Goal: Task Accomplishment & Management: Use online tool/utility

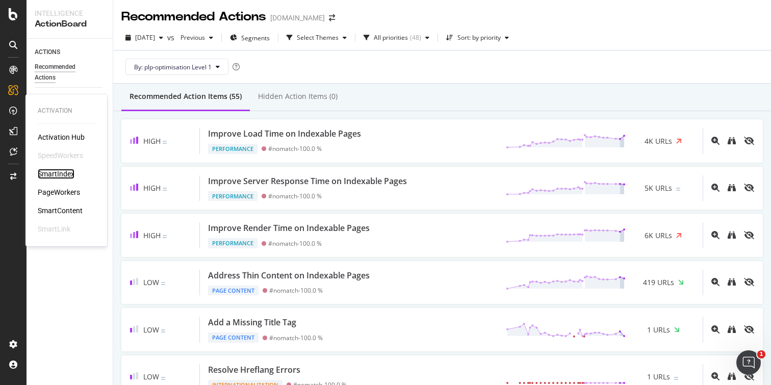
click at [59, 174] on div "SmartIndex" at bounding box center [56, 174] width 37 height 10
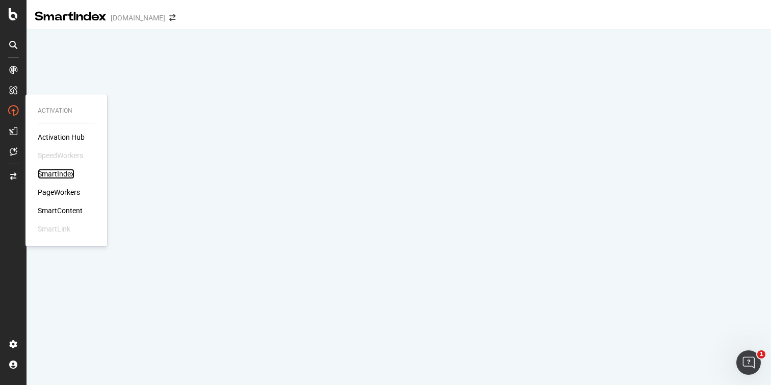
click at [61, 175] on div "SmartIndex" at bounding box center [56, 174] width 37 height 10
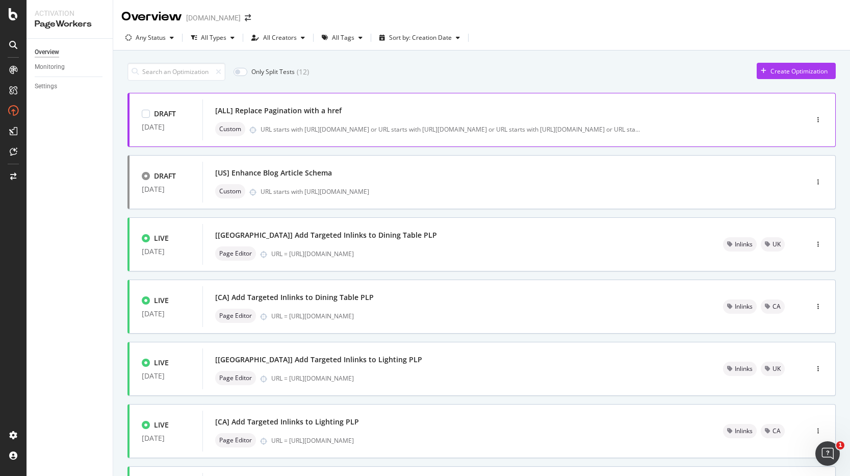
click at [524, 113] on div "[ALL] Replace Pagination with a href" at bounding box center [489, 111] width 549 height 14
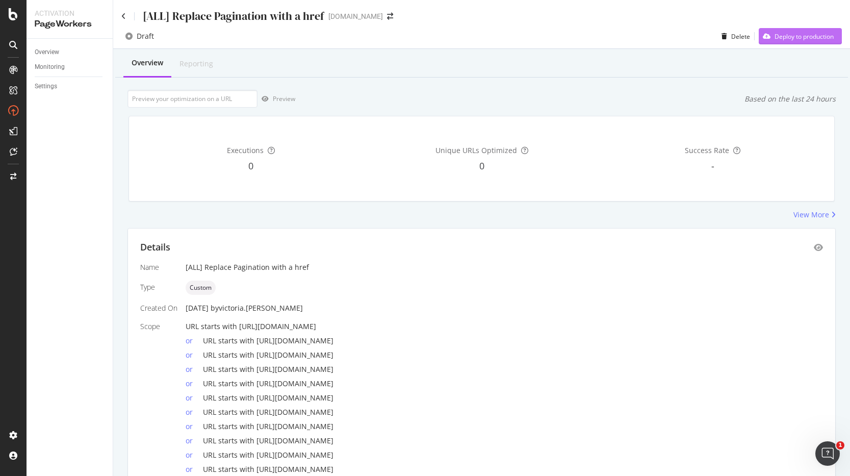
click at [779, 36] on div "Deploy to production" at bounding box center [804, 36] width 59 height 9
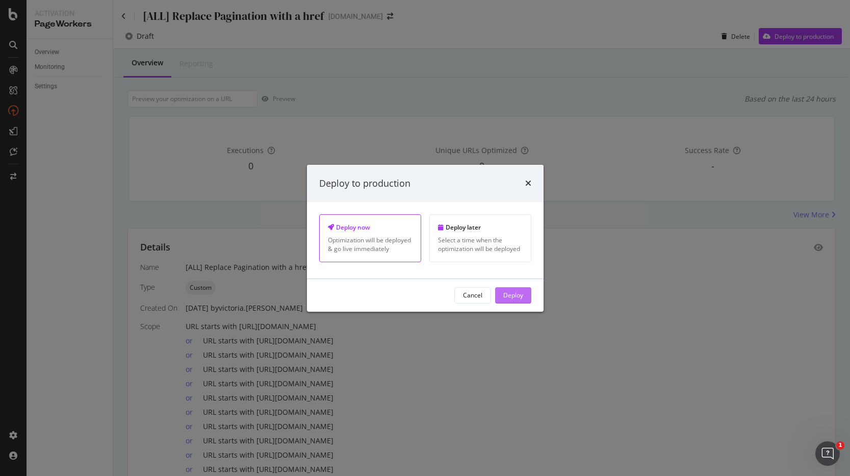
click at [512, 291] on div "Deploy" at bounding box center [514, 295] width 20 height 9
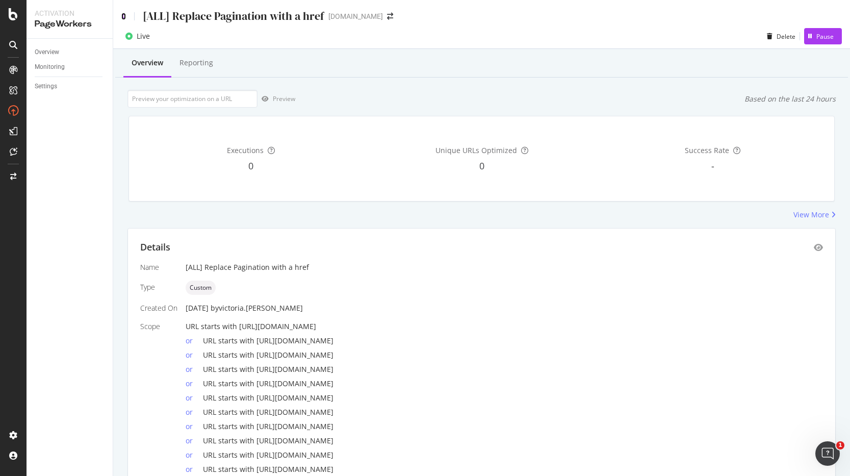
click at [123, 17] on icon at bounding box center [123, 16] width 5 height 7
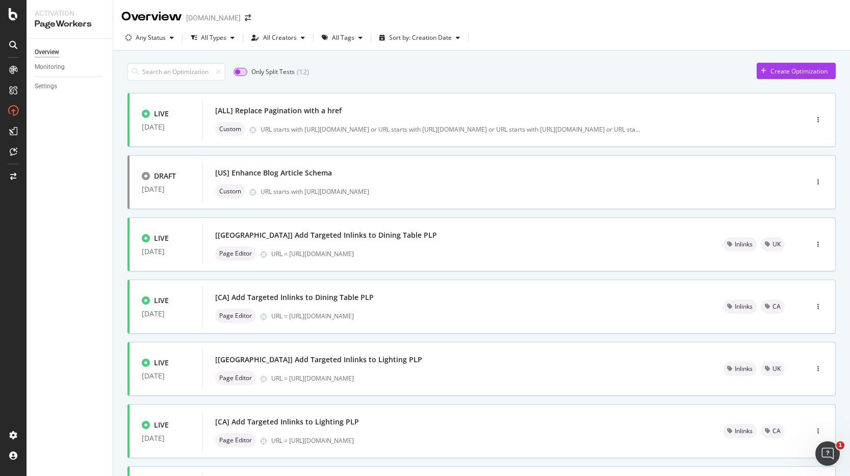
click at [241, 71] on input "checkbox" at bounding box center [241, 72] width 14 height 8
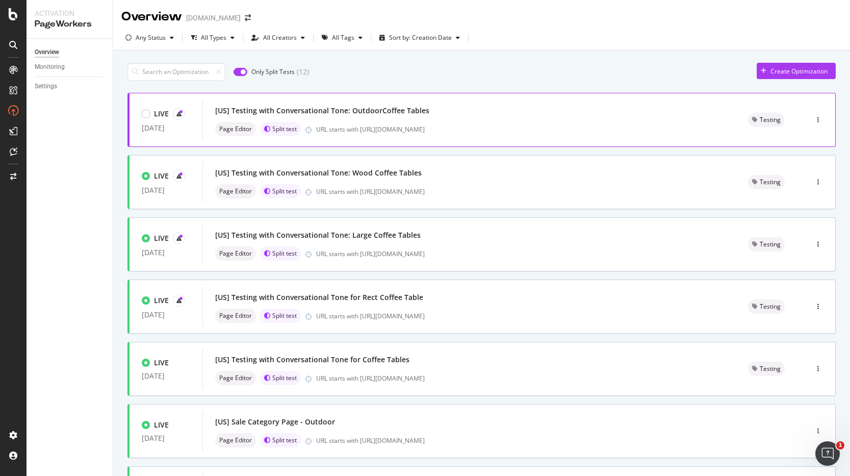
click at [452, 108] on div "[US] Testing with Conversational Tone: OutdoorCoffee Tables" at bounding box center [469, 111] width 509 height 14
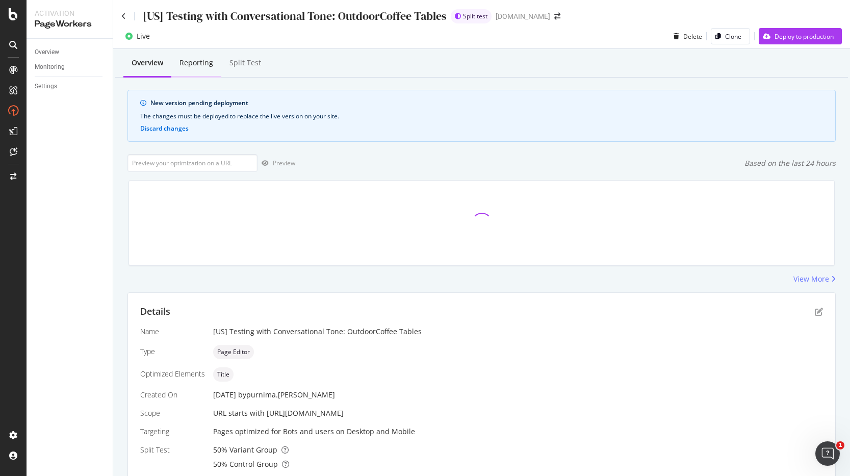
click at [199, 63] on div "Reporting" at bounding box center [197, 63] width 34 height 10
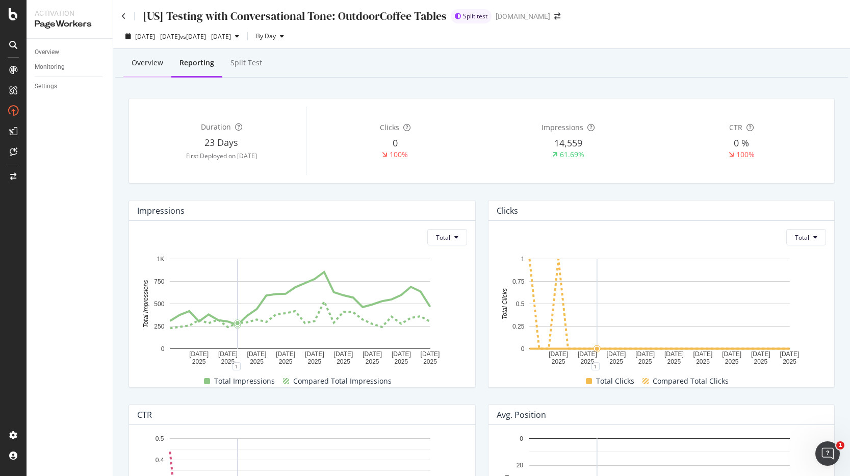
click at [137, 64] on div "Overview" at bounding box center [148, 63] width 32 height 10
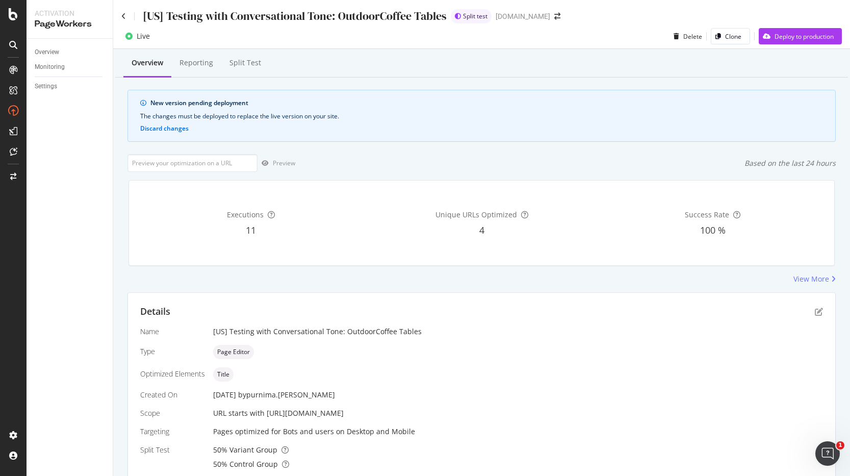
click at [129, 35] on icon at bounding box center [129, 36] width 7 height 7
click at [775, 37] on div "Deploy to production" at bounding box center [804, 36] width 59 height 9
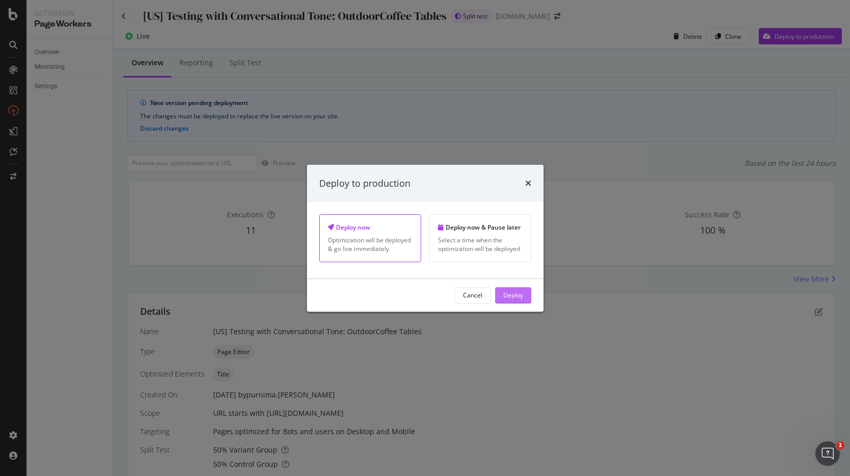
click at [517, 300] on div "Deploy" at bounding box center [514, 295] width 20 height 15
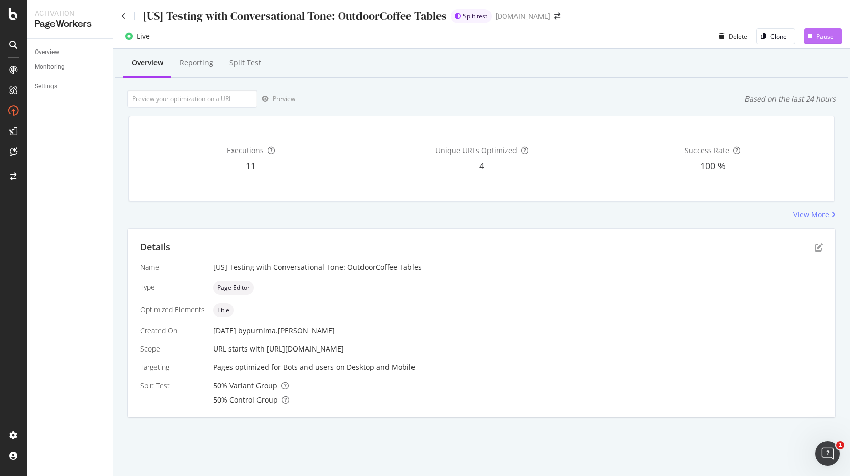
click at [822, 38] on div "Pause" at bounding box center [825, 36] width 17 height 9
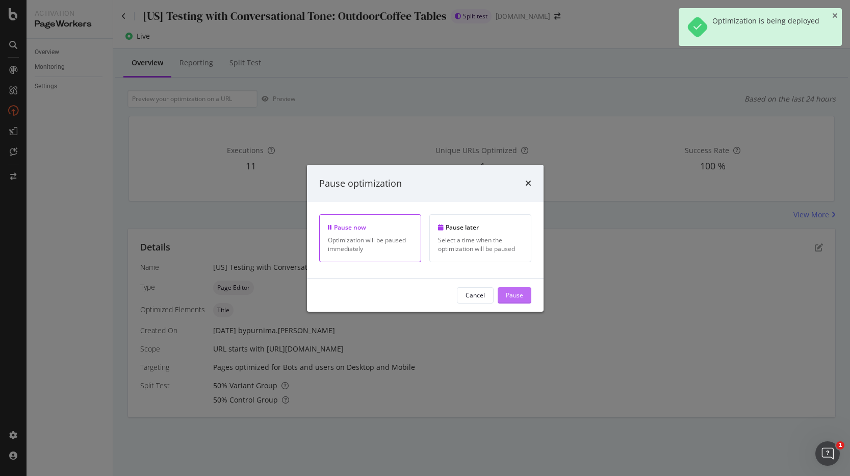
click at [510, 295] on div "Pause" at bounding box center [514, 295] width 17 height 9
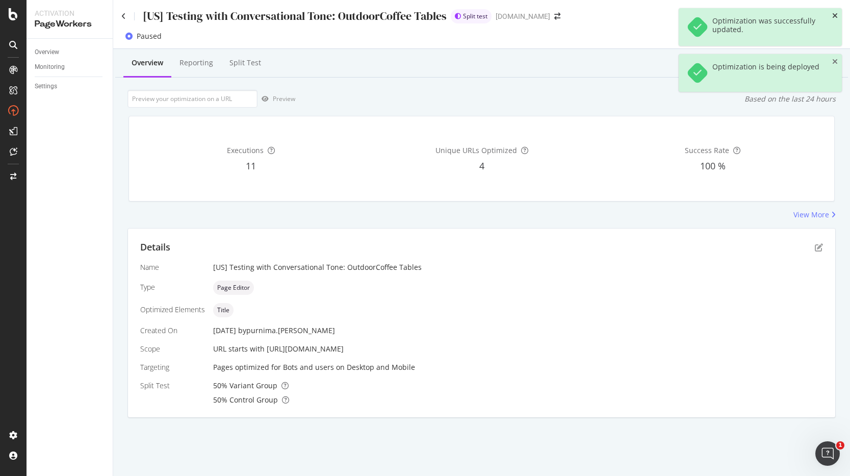
click at [833, 15] on icon "close toast" at bounding box center [836, 15] width 6 height 7
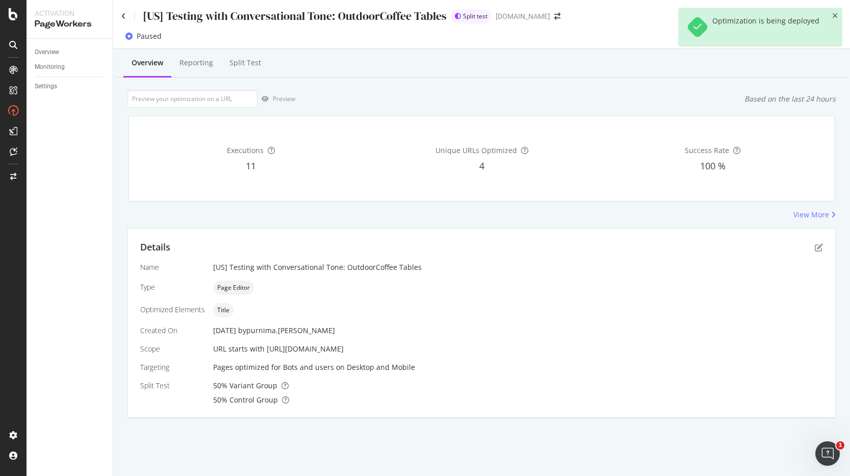
click at [834, 18] on icon "close toast" at bounding box center [836, 15] width 6 height 7
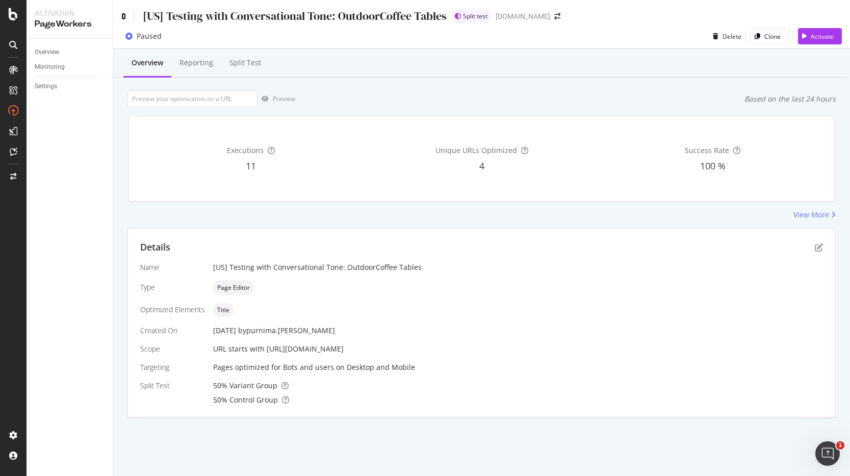
click at [124, 17] on icon at bounding box center [123, 16] width 5 height 7
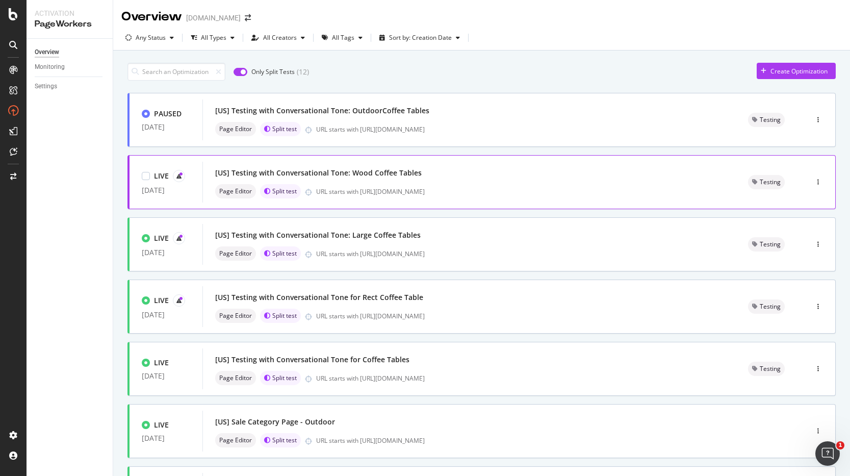
click at [469, 178] on div "[US] Testing with Conversational Tone: Wood Coffee Tables" at bounding box center [469, 173] width 509 height 14
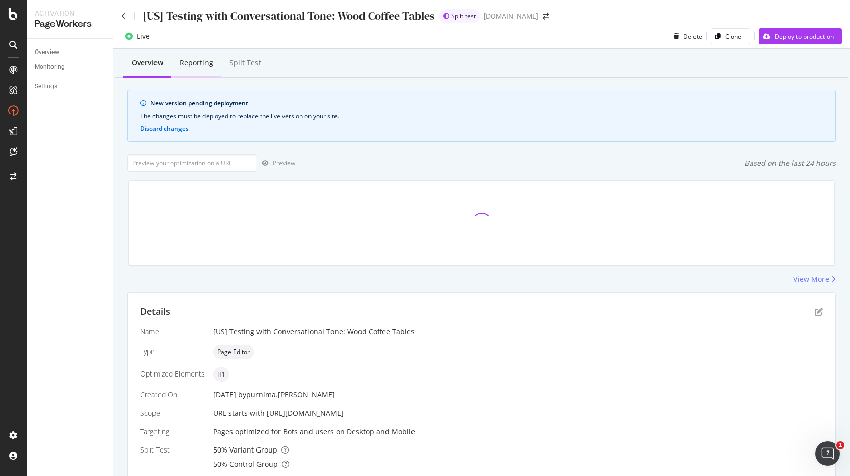
click at [209, 65] on div "Reporting" at bounding box center [197, 63] width 34 height 10
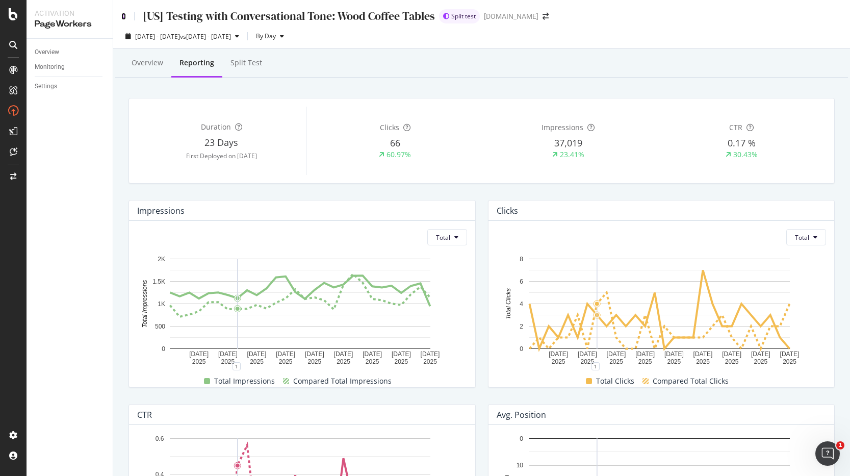
click at [122, 16] on icon at bounding box center [123, 16] width 5 height 7
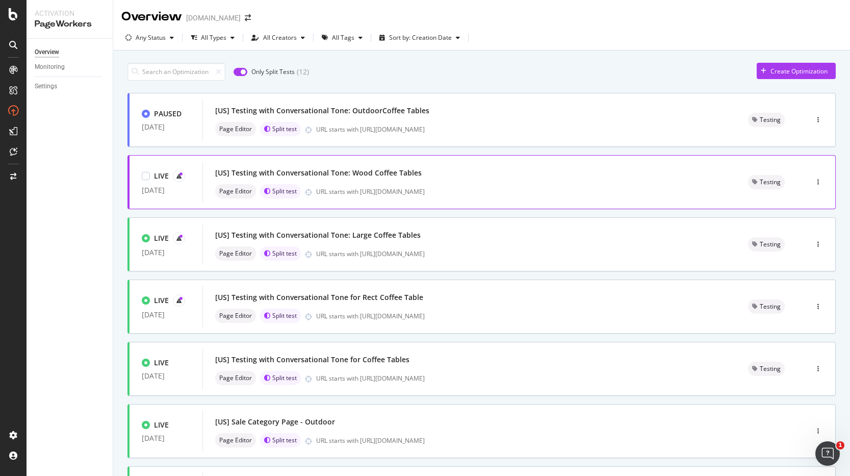
click at [509, 170] on div "[US] Testing with Conversational Tone: Wood Coffee Tables" at bounding box center [469, 173] width 509 height 14
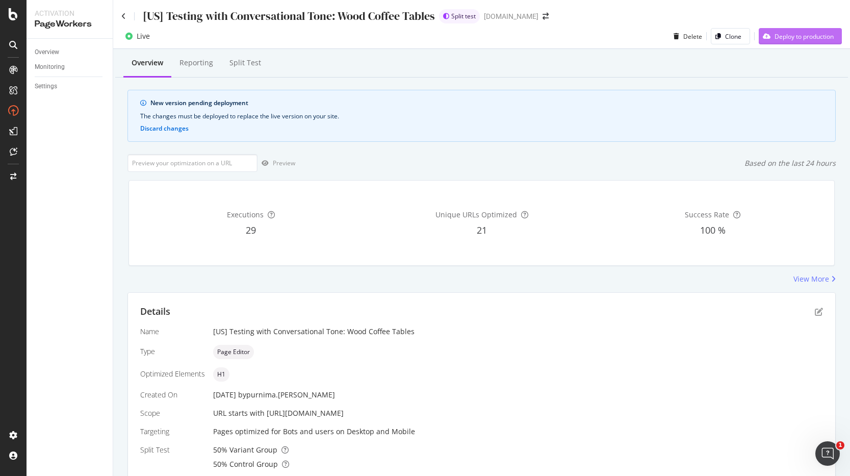
click at [790, 34] on div "Deploy to production" at bounding box center [804, 36] width 59 height 9
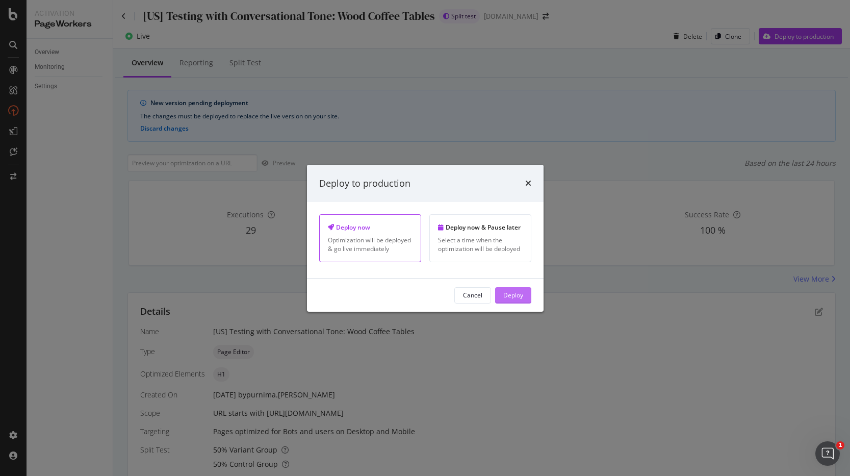
click at [517, 295] on div "Deploy" at bounding box center [514, 295] width 20 height 9
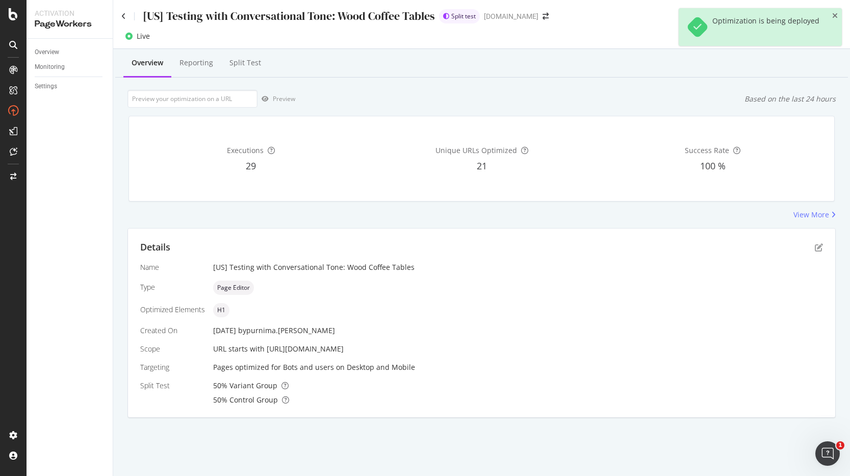
click at [121, 17] on div "[US] Testing with Conversational Tone: Wood Coffee Tables Split test www.castle…" at bounding box center [481, 12] width 737 height 24
click at [121, 17] on icon at bounding box center [123, 16] width 5 height 7
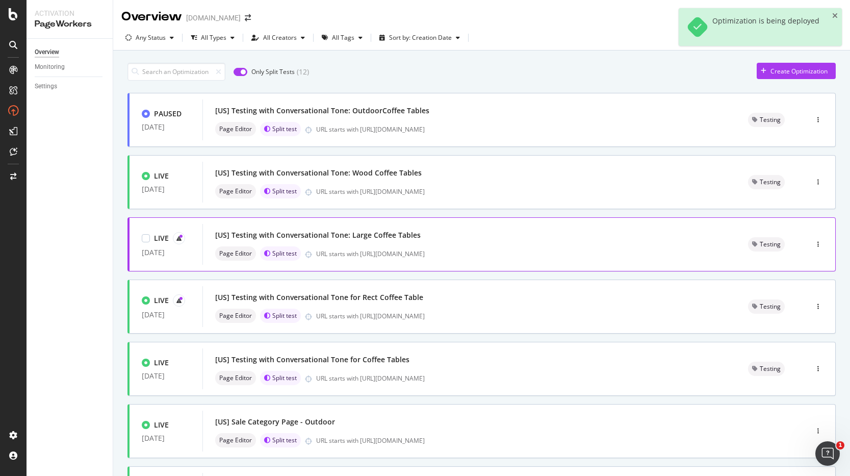
click at [433, 240] on div "[US] Testing with Conversational Tone: Large Coffee Tables" at bounding box center [469, 235] width 509 height 14
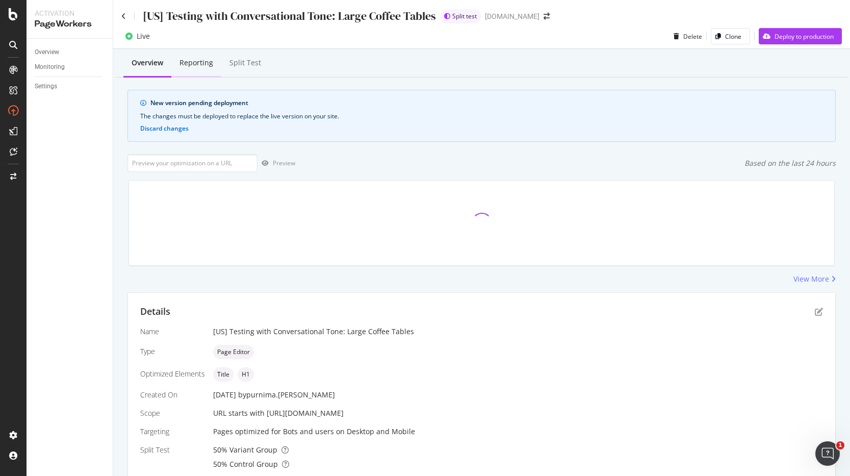
click at [193, 61] on div "Reporting" at bounding box center [197, 63] width 34 height 10
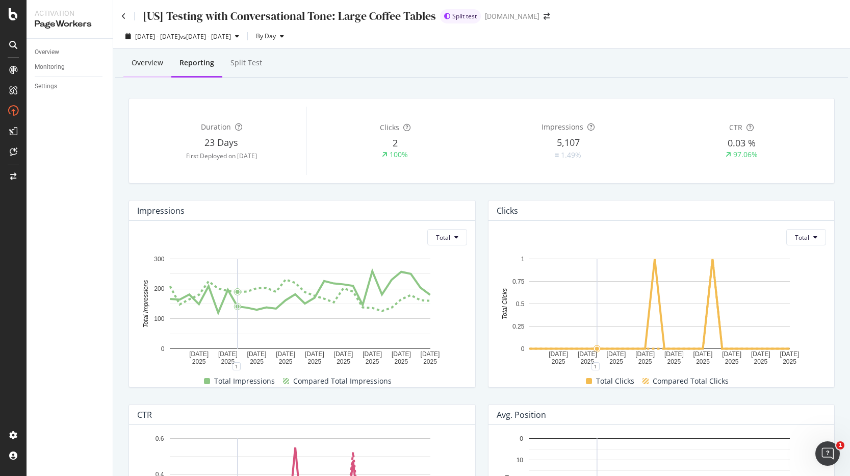
click at [143, 59] on div "Overview" at bounding box center [148, 63] width 32 height 10
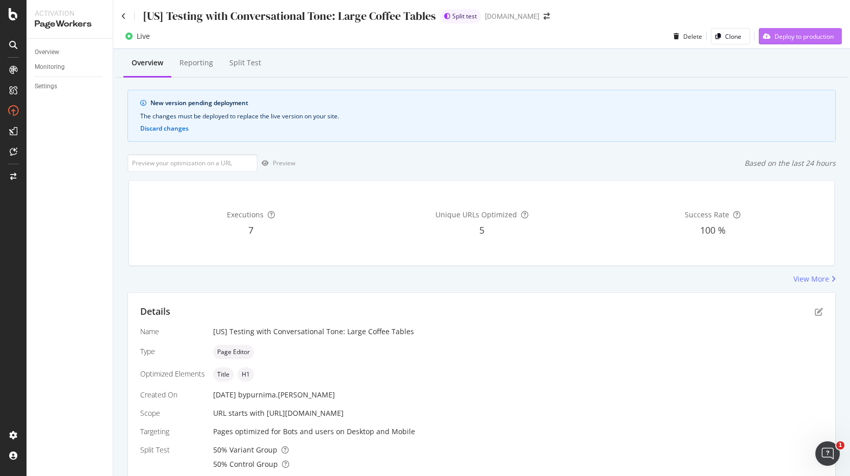
click at [780, 39] on div "Deploy to production" at bounding box center [804, 36] width 59 height 9
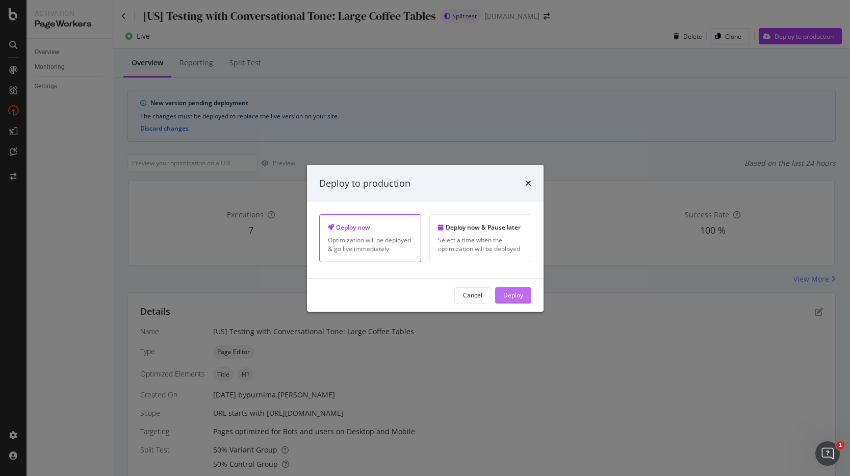
click at [505, 298] on div "Deploy" at bounding box center [514, 295] width 20 height 9
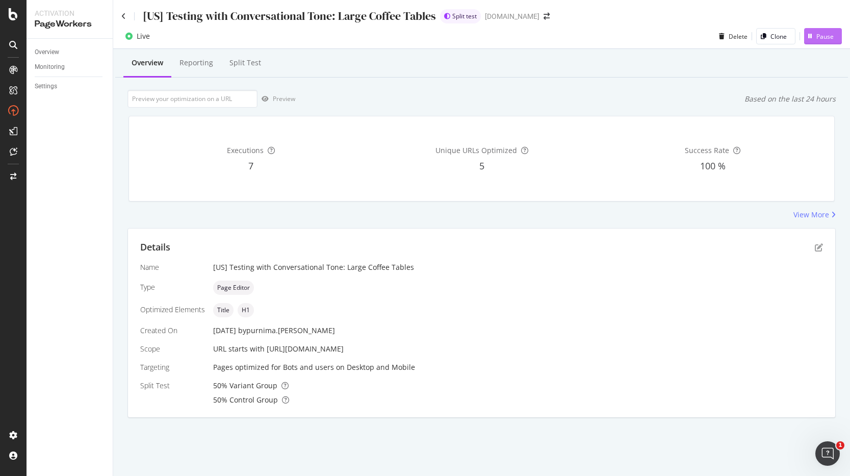
click at [813, 35] on div "button" at bounding box center [811, 36] width 12 height 6
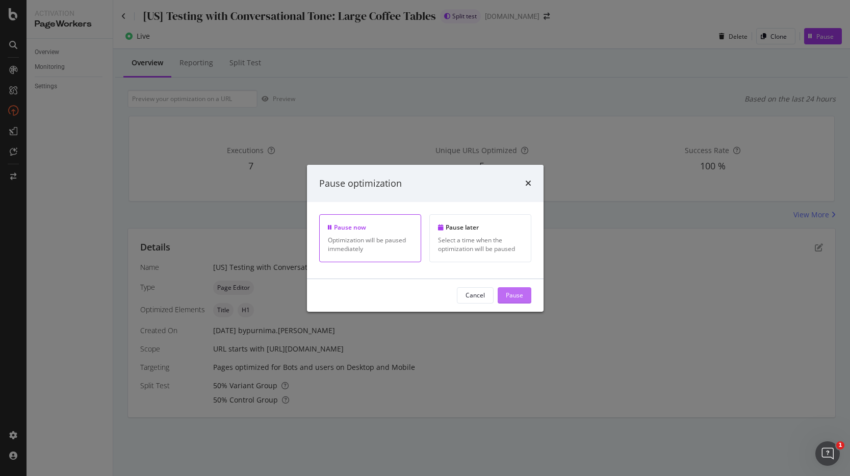
click at [514, 292] on div "Pause" at bounding box center [514, 295] width 17 height 9
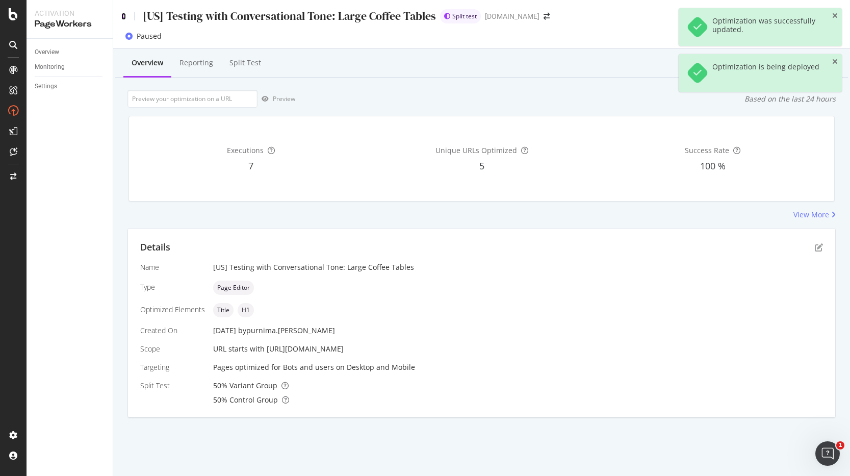
click at [122, 16] on icon at bounding box center [123, 16] width 5 height 7
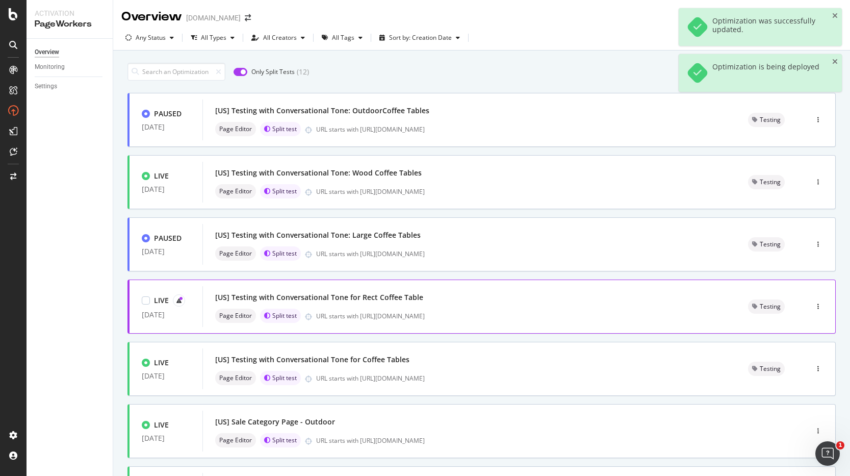
click at [442, 308] on div "[US] Testing with Conversational Tone for Rect Coffee Table Page Editor Split t…" at bounding box center [469, 306] width 509 height 33
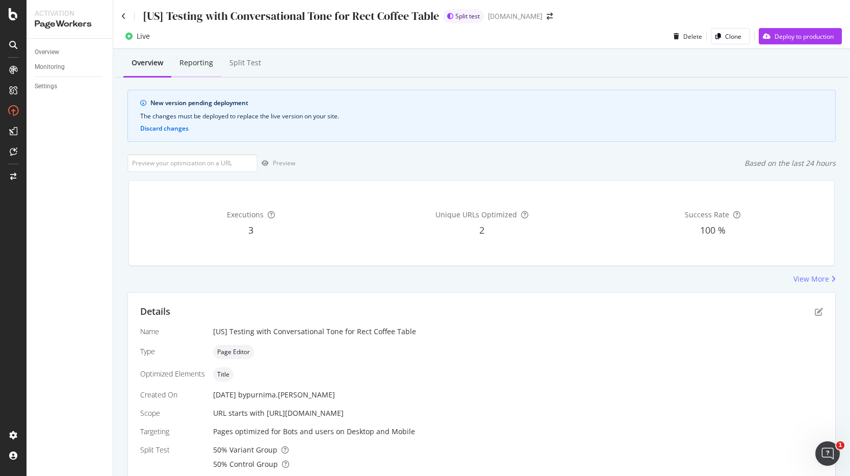
click at [201, 62] on div "Reporting" at bounding box center [197, 63] width 34 height 10
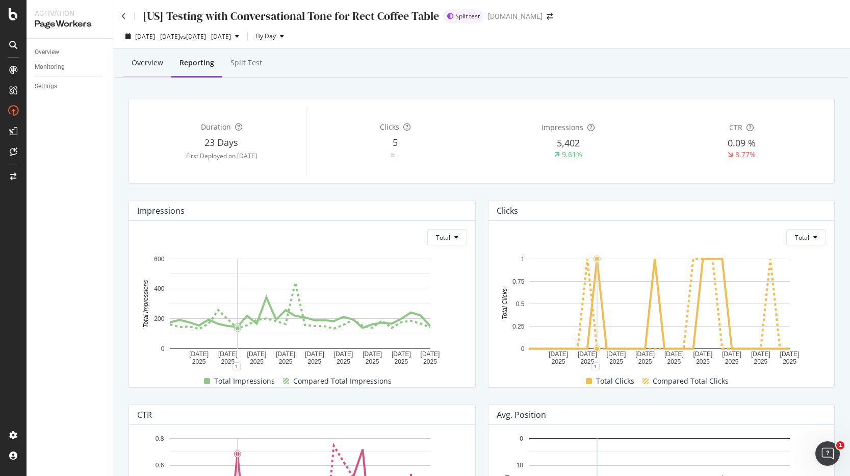
click at [135, 66] on div "Overview" at bounding box center [148, 63] width 32 height 10
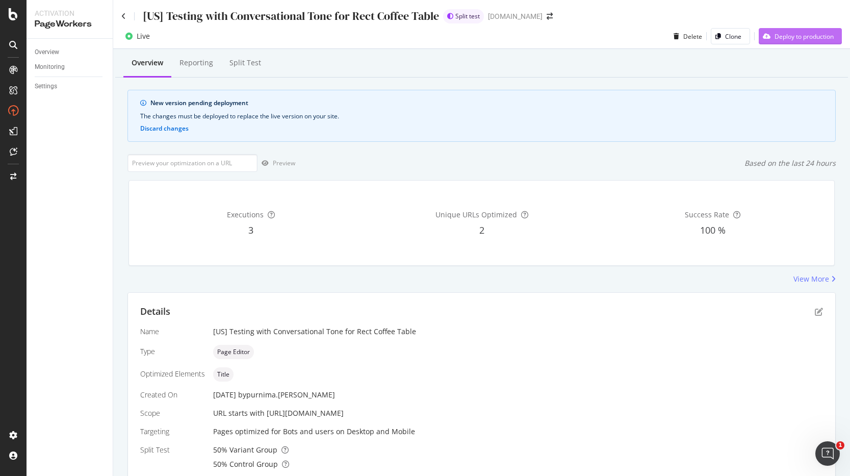
click at [775, 39] on div "Deploy to production" at bounding box center [804, 36] width 59 height 9
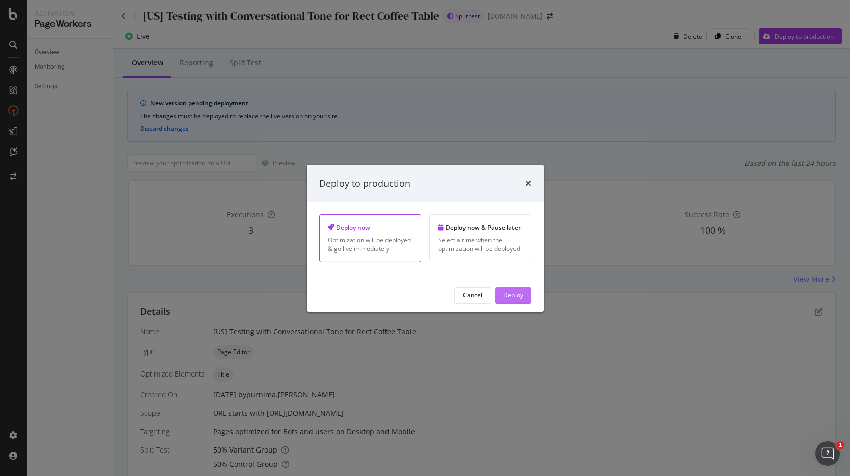
click at [520, 295] on div "Deploy" at bounding box center [514, 295] width 20 height 9
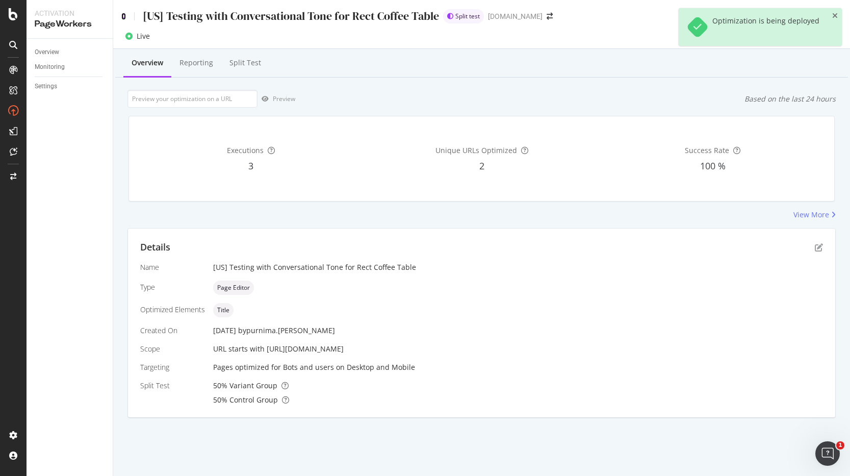
click at [123, 17] on icon at bounding box center [123, 16] width 5 height 7
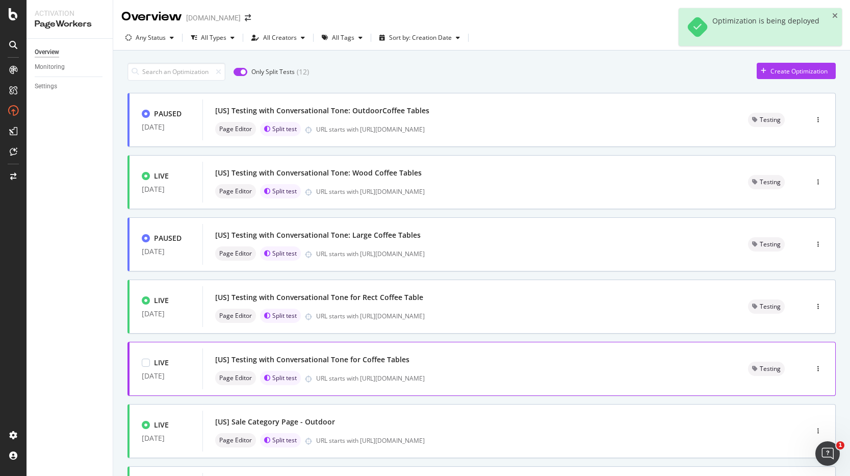
click at [437, 363] on div "[US] Testing with Conversational Tone for Coffee Tables" at bounding box center [469, 360] width 509 height 14
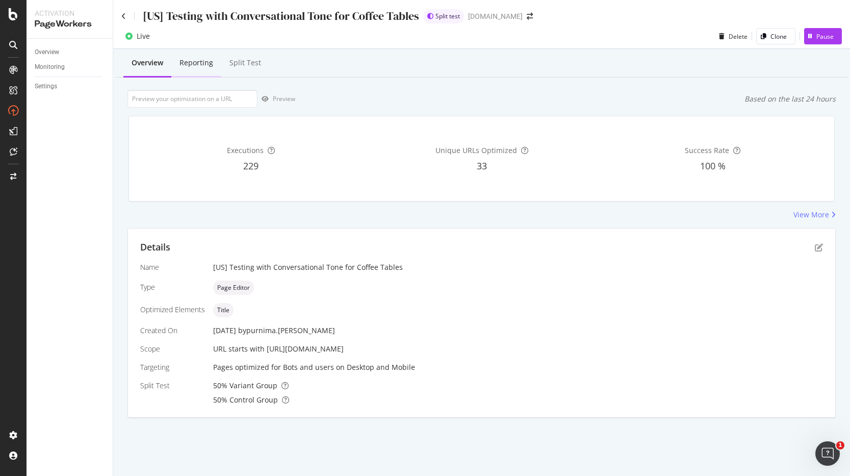
click at [190, 67] on div "Reporting" at bounding box center [197, 63] width 34 height 10
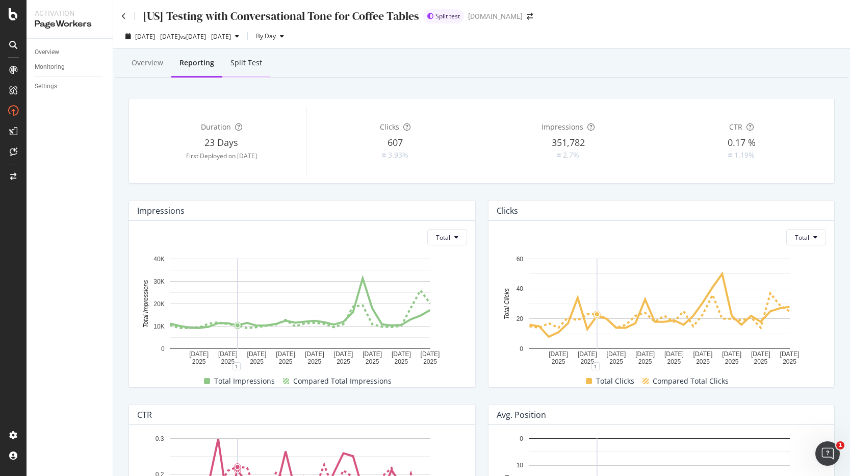
click at [242, 65] on div "Split Test" at bounding box center [247, 63] width 32 height 10
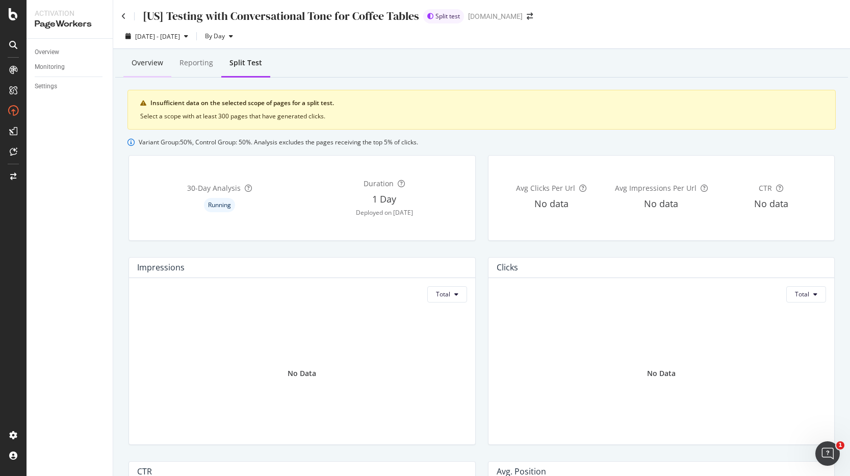
click at [149, 63] on div "Overview" at bounding box center [148, 63] width 32 height 10
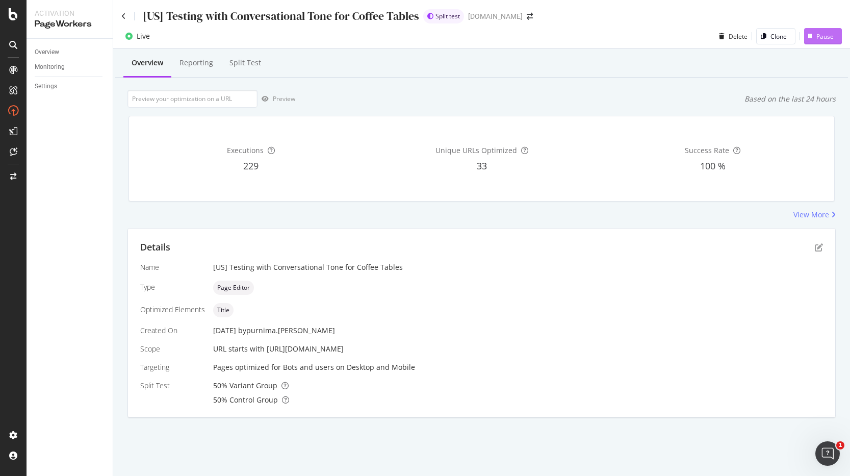
click at [813, 37] on div "button" at bounding box center [811, 36] width 12 height 6
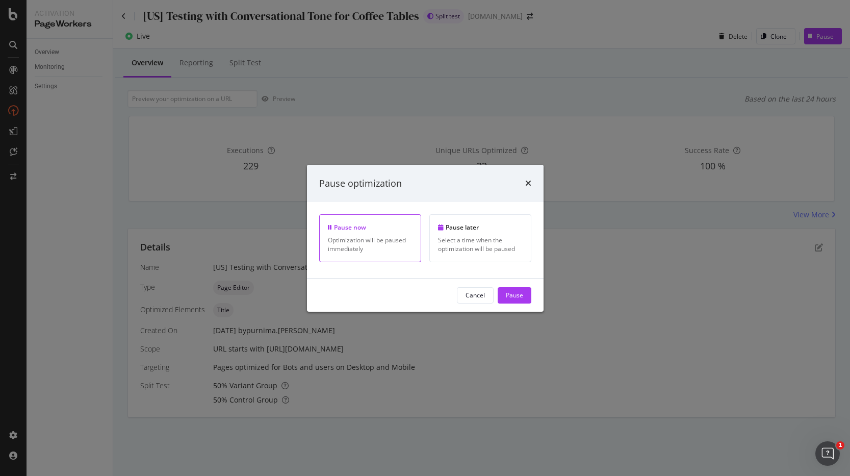
click at [523, 290] on button "Pause" at bounding box center [515, 295] width 34 height 16
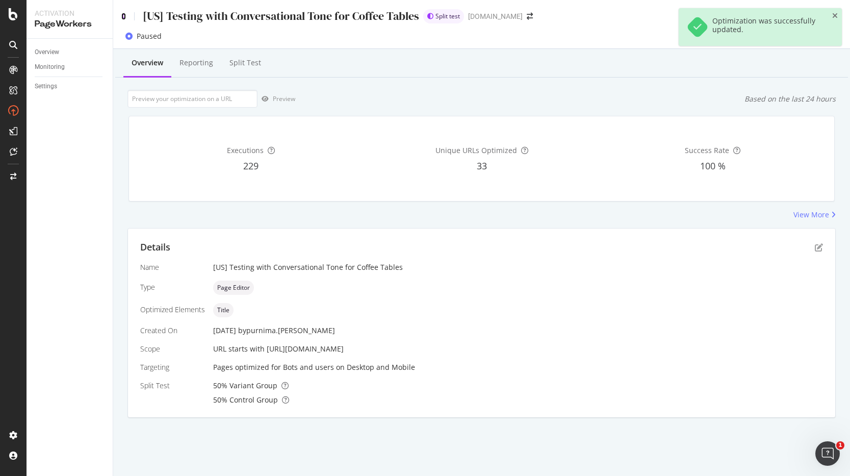
click at [121, 15] on icon at bounding box center [123, 16] width 5 height 7
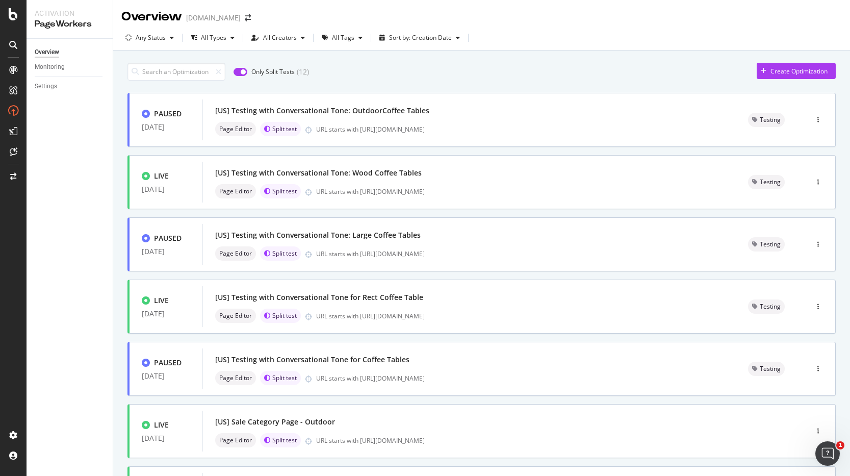
click at [515, 67] on div "Only Split Tests ( 12 ) Create Optimization" at bounding box center [482, 72] width 709 height 18
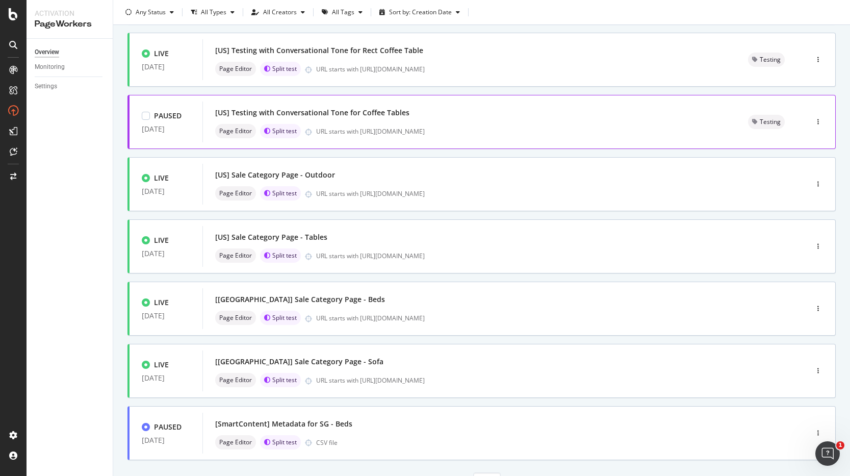
scroll to position [249, 0]
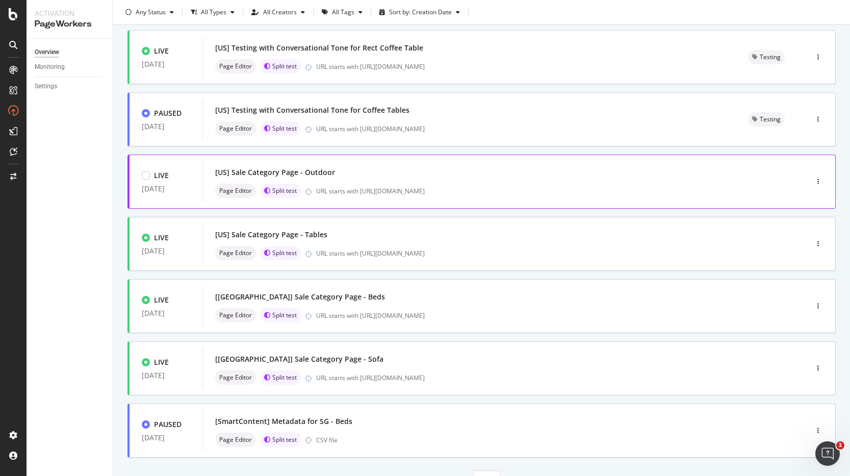
click at [412, 171] on div "[US] Sale Category Page - Outdoor" at bounding box center [489, 172] width 549 height 14
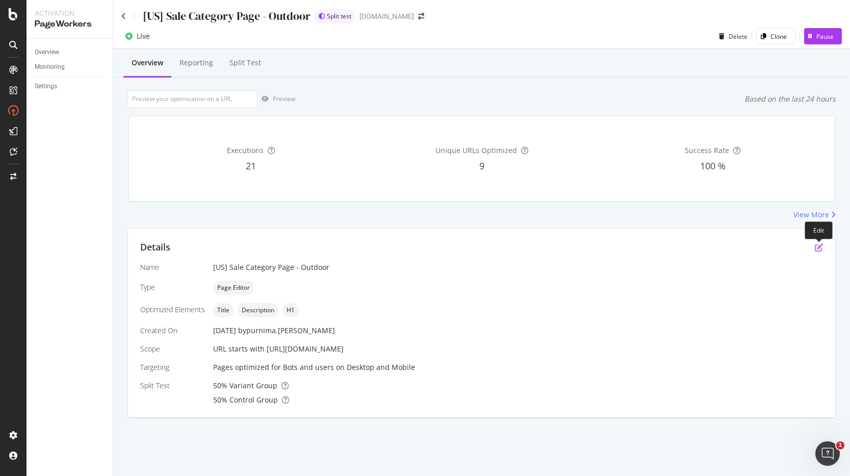
click at [820, 249] on icon "pen-to-square" at bounding box center [819, 247] width 8 height 8
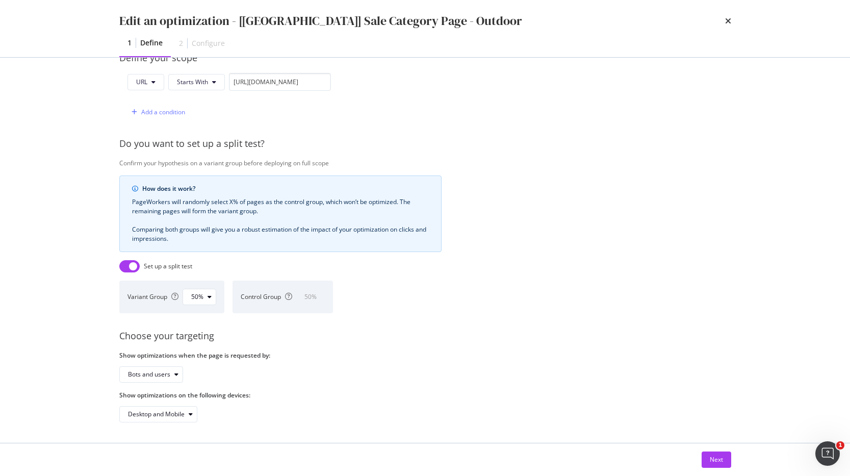
scroll to position [271, 0]
click at [721, 460] on div "Next" at bounding box center [716, 459] width 13 height 9
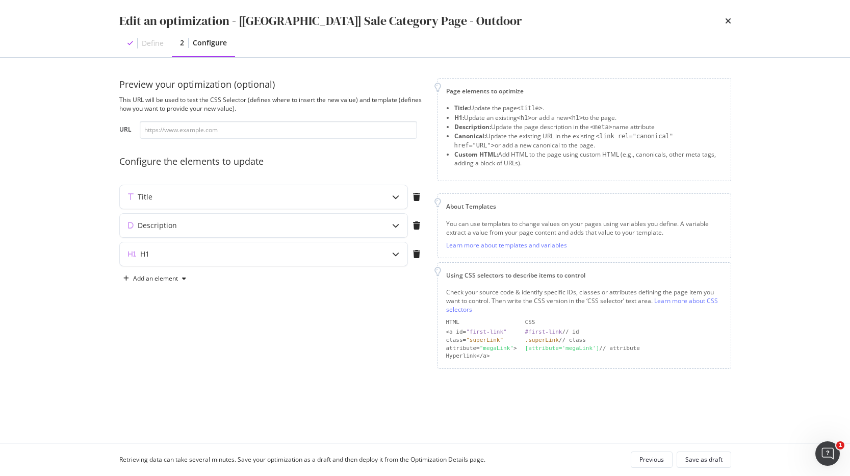
scroll to position [0, 0]
click at [393, 197] on icon "modal" at bounding box center [395, 196] width 7 height 7
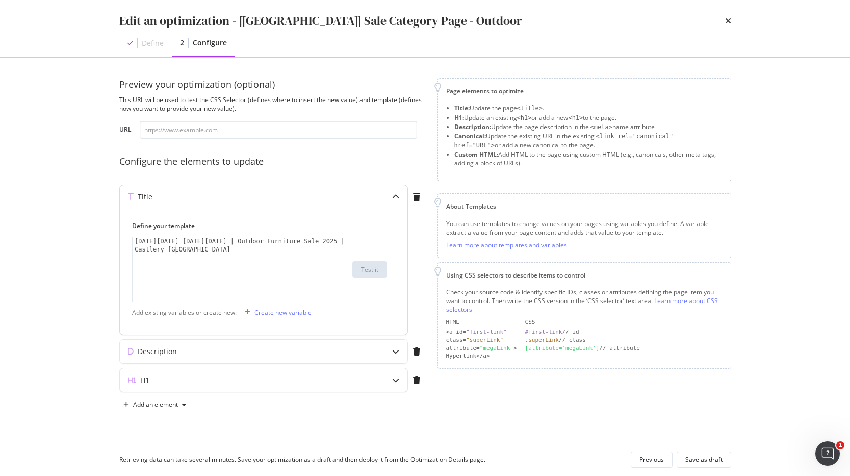
type textarea "Black Friday Cyber Monday | Outdoor Furniture Sale 2025 | Castlery US"
drag, startPoint x: 177, startPoint y: 248, endPoint x: 131, endPoint y: 243, distance: 46.3
click at [131, 243] on div "Define your template Black Friday Cyber Monday | Outdoor Furniture Sale 2025 | …" at bounding box center [264, 272] width 288 height 126
click at [394, 351] on icon "modal" at bounding box center [395, 351] width 7 height 7
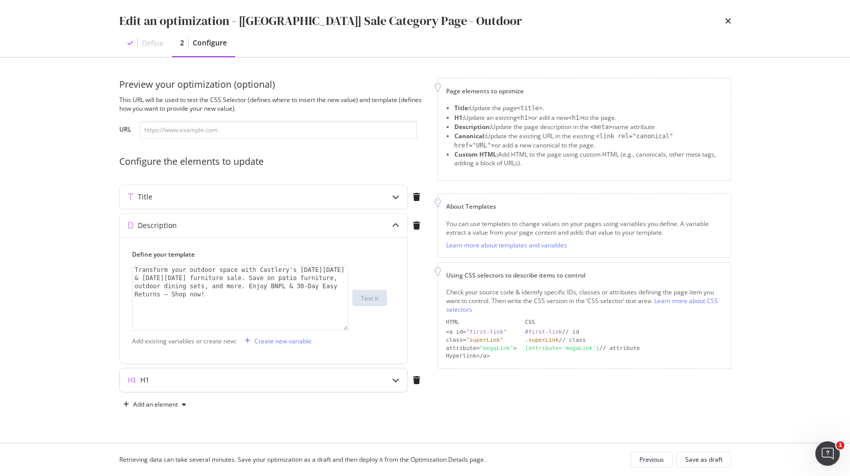
click at [397, 381] on icon "modal" at bounding box center [395, 380] width 7 height 7
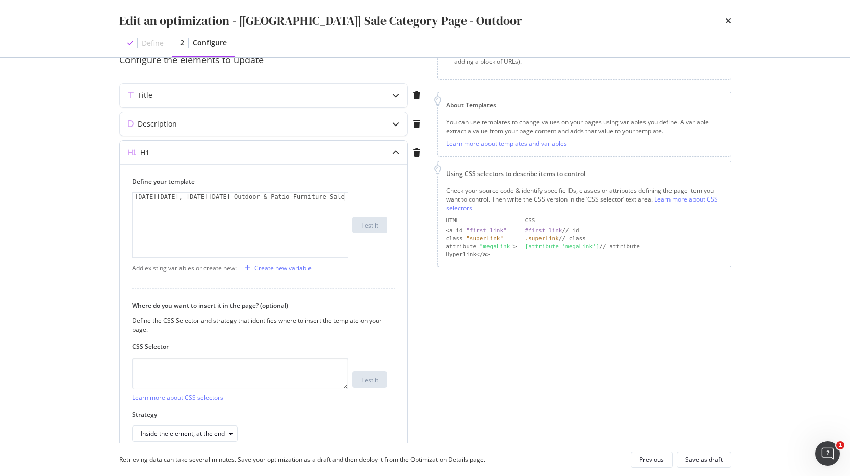
scroll to position [104, 0]
type textarea "Black Friday, Cyber Monday Outdoor & Patio Furniture Sale"
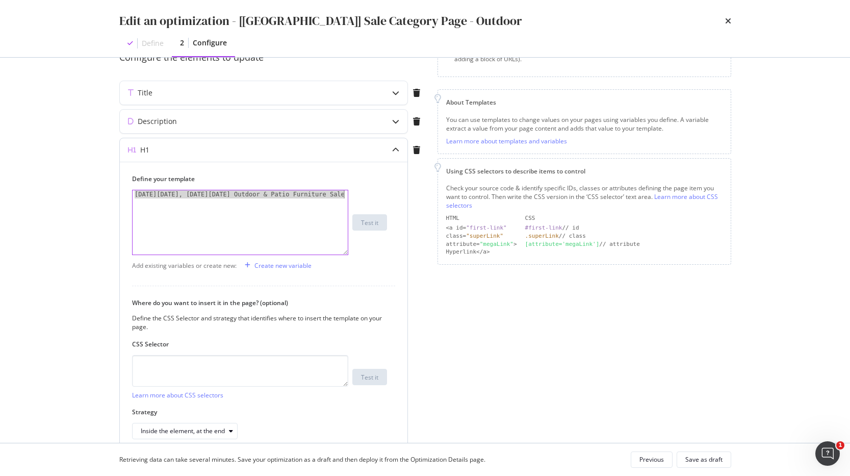
drag, startPoint x: 135, startPoint y: 195, endPoint x: 358, endPoint y: 194, distance: 223.0
click at [358, 194] on div "Black Friday, Cyber Monday Outdoor & Patio Furniture Sale 1 Black Friday, Cyber…" at bounding box center [259, 222] width 255 height 65
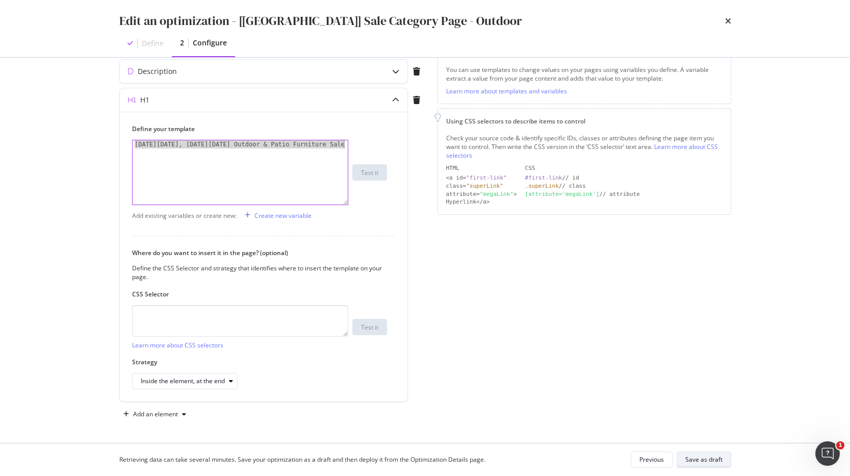
click at [701, 459] on div "Save as draft" at bounding box center [704, 459] width 37 height 9
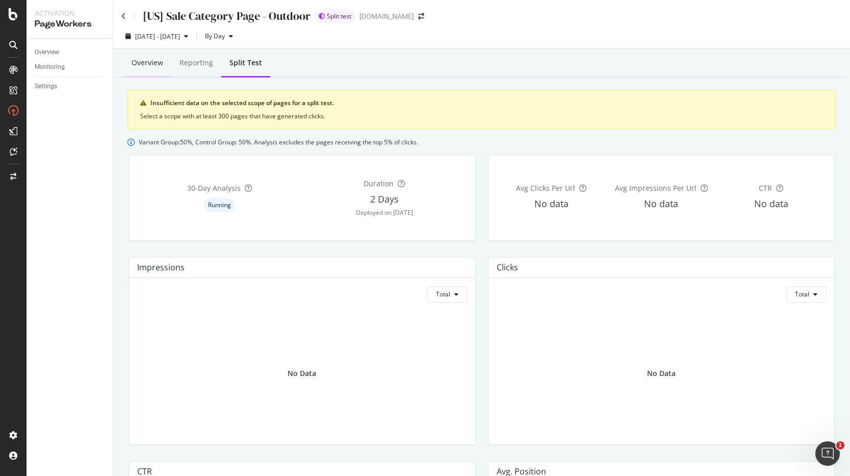
click at [147, 65] on div "Overview" at bounding box center [148, 63] width 32 height 10
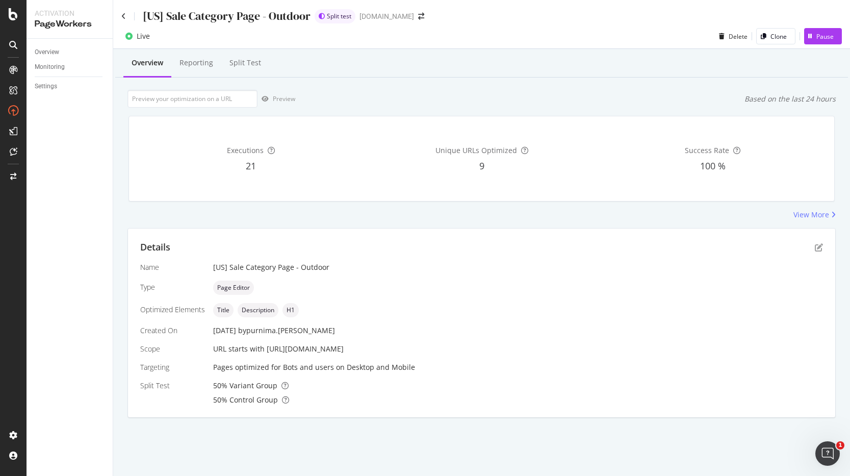
click at [409, 347] on div "URL starts with https://www.castlery.com/us/outdoor/sale" at bounding box center [518, 349] width 610 height 10
drag, startPoint x: 410, startPoint y: 349, endPoint x: 265, endPoint y: 351, distance: 144.9
click at [265, 351] on div "URL starts with https://www.castlery.com/us/outdoor/sale" at bounding box center [518, 349] width 610 height 10
copy span "https://www.castlery.com/us/outdoor/sale"
click at [185, 92] on input "url" at bounding box center [193, 99] width 130 height 18
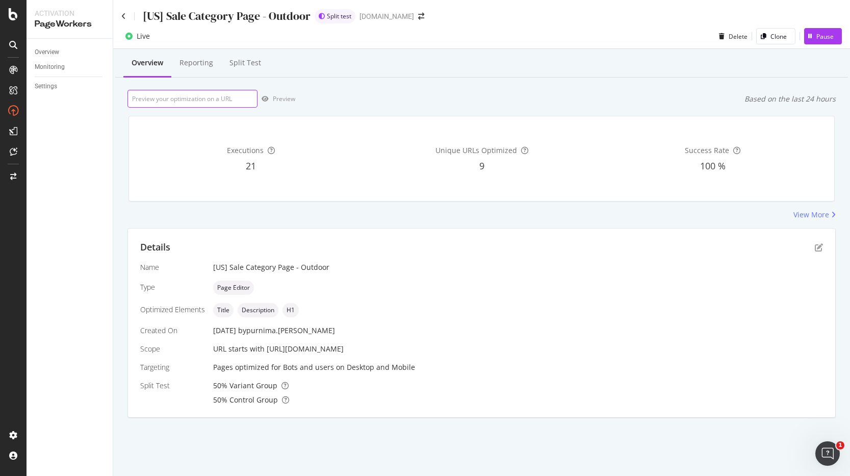
click at [186, 97] on input "url" at bounding box center [193, 99] width 130 height 18
paste input "https://www.castlery.com/us/outdoor/sale"
type input "https://www.castlery.com/us/outdoor/sale"
click at [276, 99] on div "Preview" at bounding box center [284, 98] width 22 height 9
click at [820, 245] on icon "pen-to-square" at bounding box center [819, 247] width 8 height 8
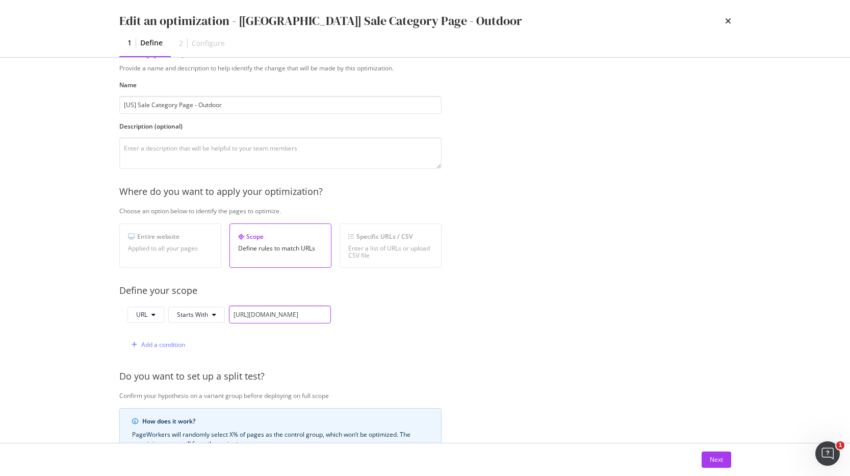
scroll to position [0, 28]
drag, startPoint x: 303, startPoint y: 314, endPoint x: 361, endPoint y: 316, distance: 58.7
click at [361, 316] on div "URL Starts With https://www.castlery.com/us/outdoor/sale Add a condition" at bounding box center [280, 330] width 322 height 48
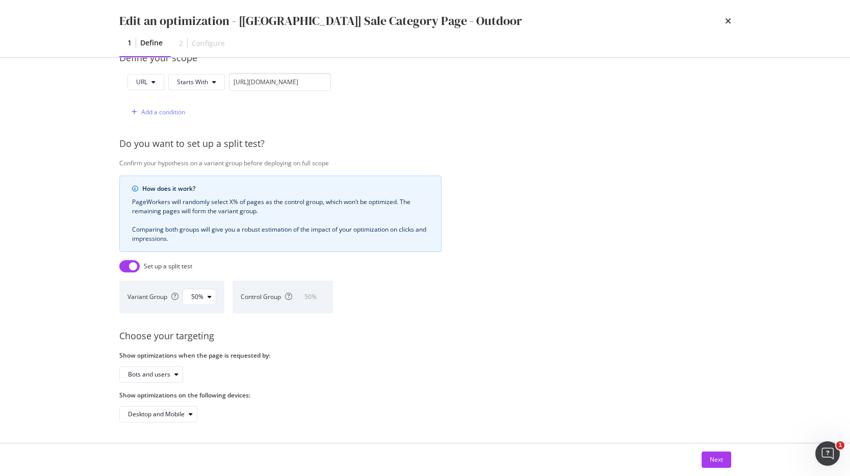
scroll to position [0, 0]
click at [715, 461] on div "Next" at bounding box center [716, 459] width 13 height 9
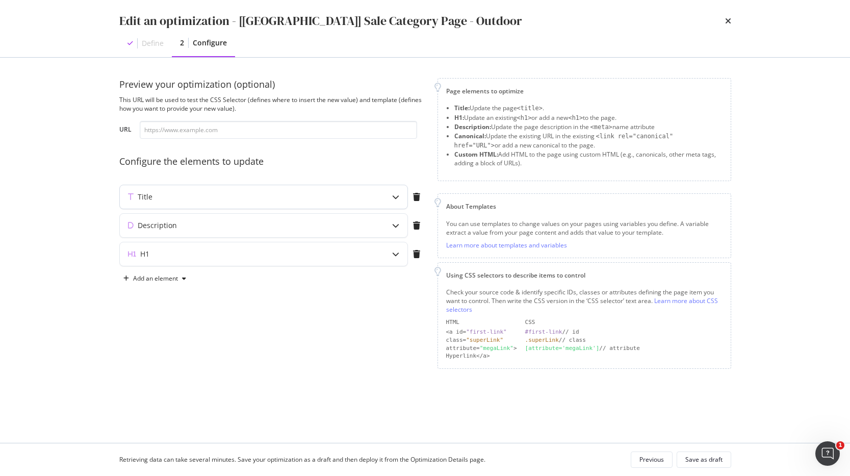
click at [398, 200] on icon "modal" at bounding box center [395, 196] width 7 height 7
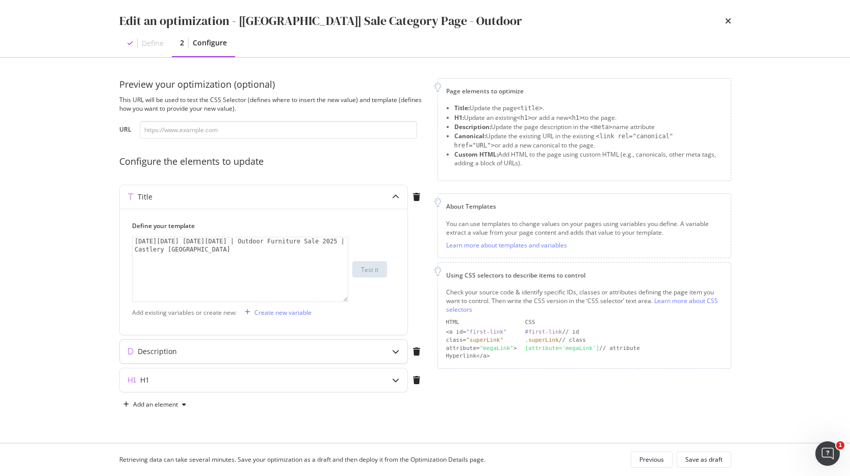
click at [397, 353] on icon "modal" at bounding box center [395, 351] width 7 height 7
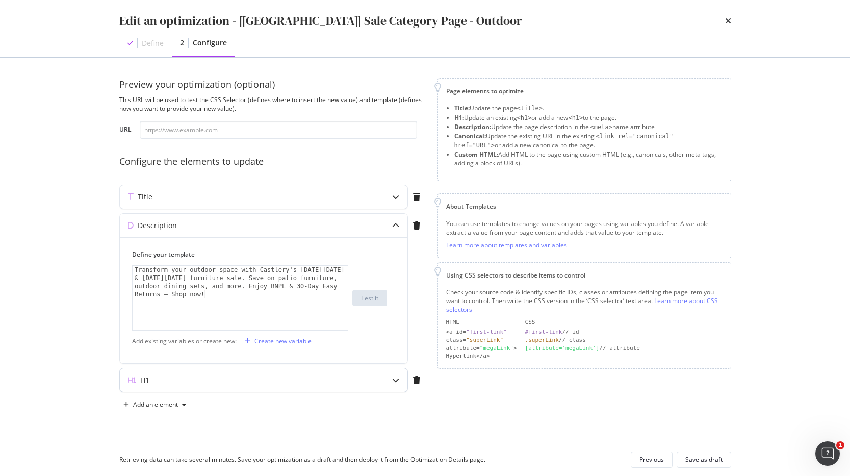
click at [395, 381] on icon "modal" at bounding box center [395, 380] width 7 height 7
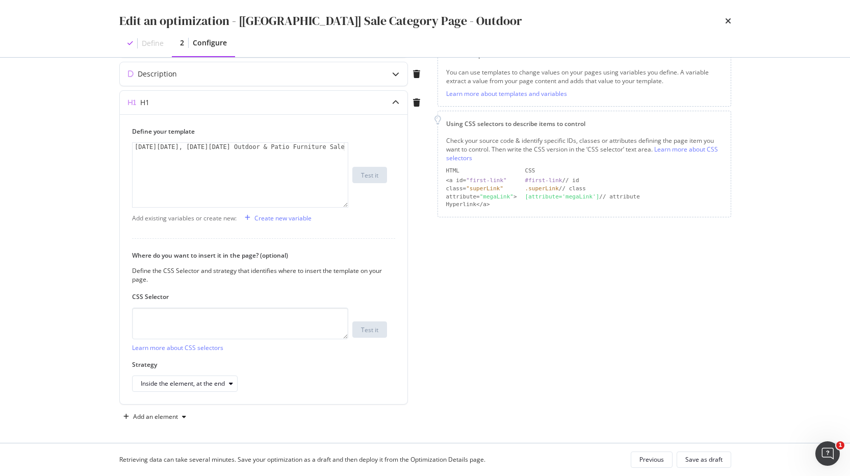
scroll to position [154, 0]
click at [730, 21] on icon "times" at bounding box center [728, 21] width 6 height 8
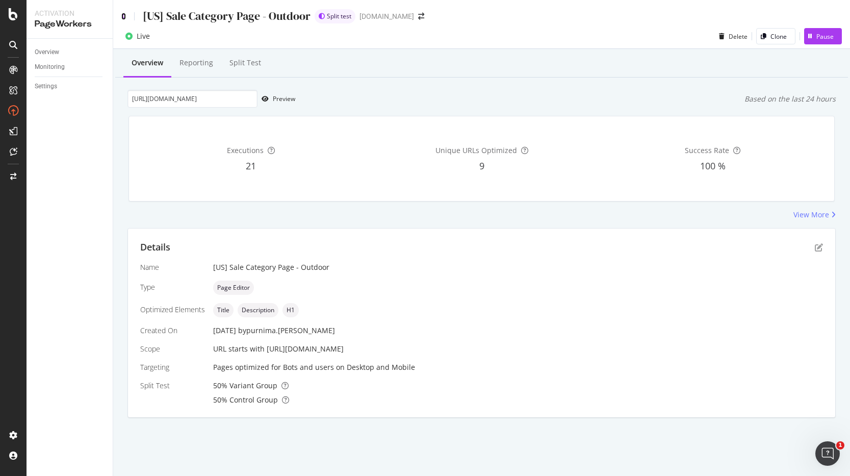
click at [124, 18] on icon at bounding box center [123, 16] width 5 height 7
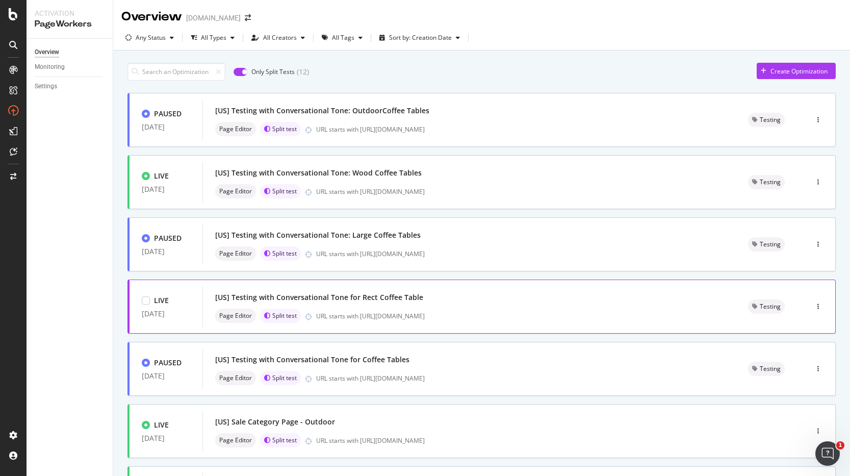
scroll to position [297, 0]
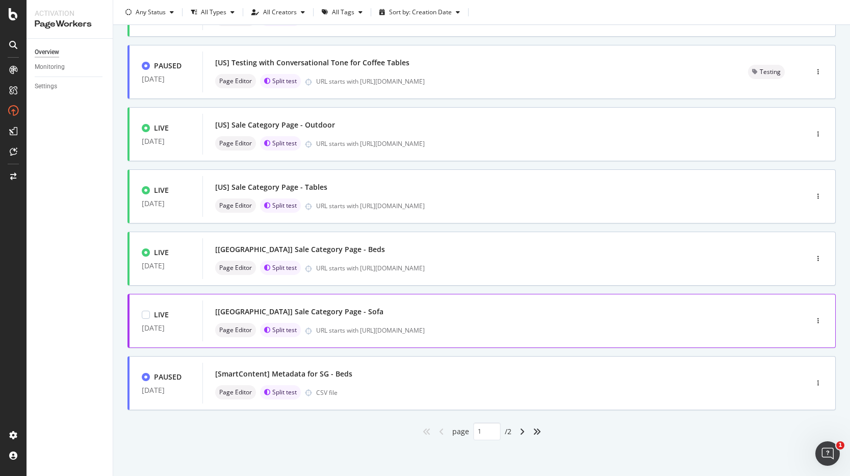
click at [346, 314] on div "[US] Sale Category Page - Sofa" at bounding box center [489, 312] width 549 height 14
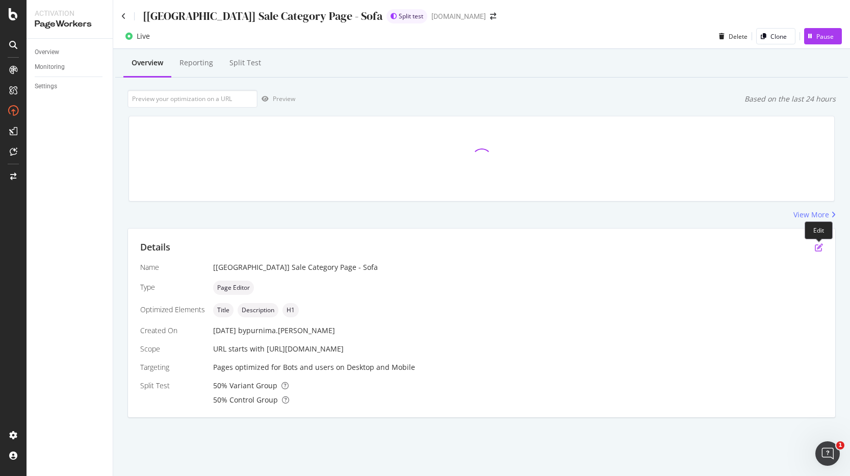
click at [819, 247] on icon "pen-to-square" at bounding box center [819, 247] width 8 height 8
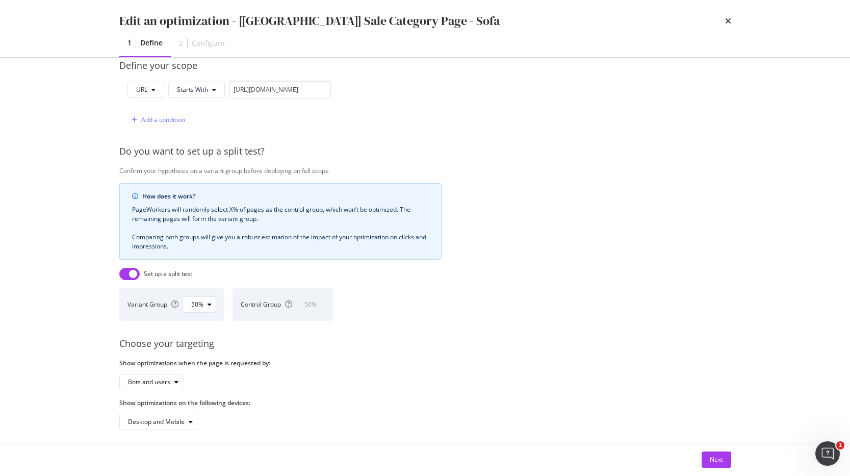
scroll to position [272, 0]
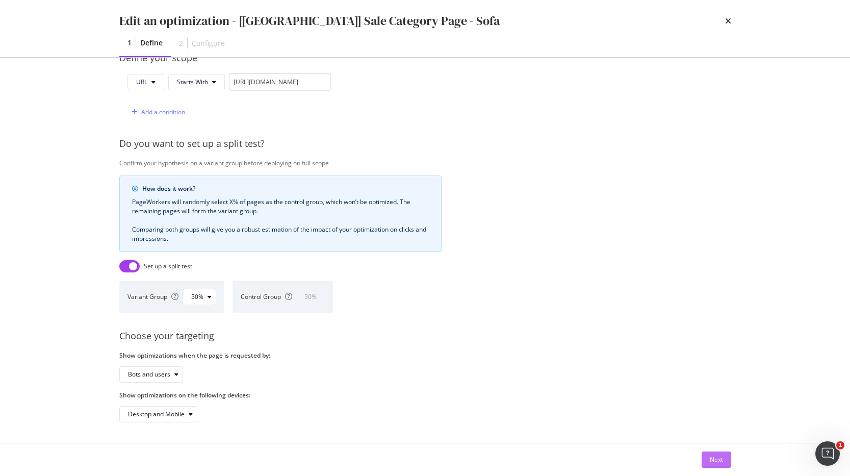
click at [719, 461] on div "Next" at bounding box center [716, 459] width 13 height 9
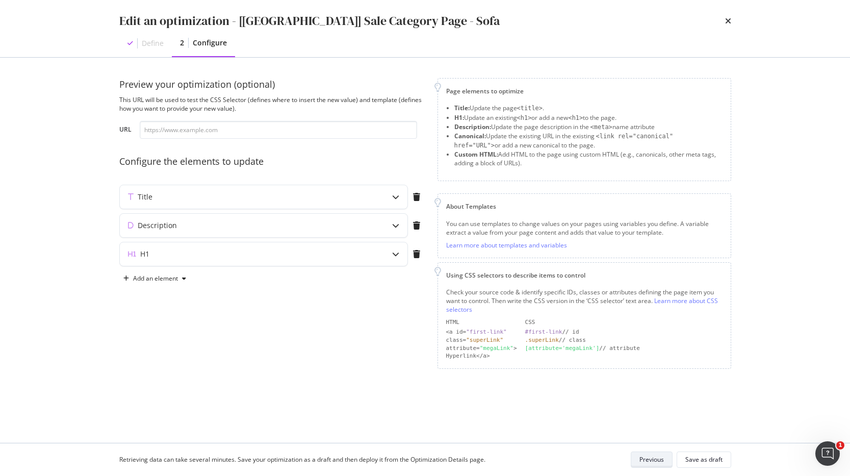
scroll to position [0, 0]
click at [392, 195] on icon "modal" at bounding box center [395, 196] width 7 height 7
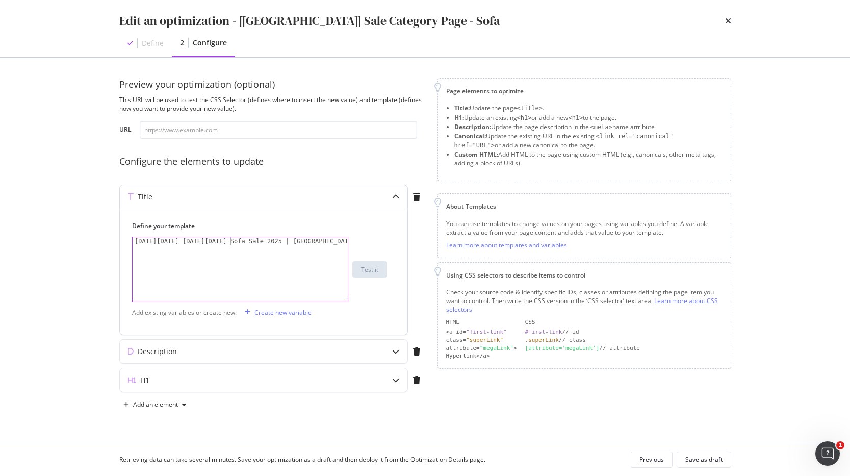
click at [229, 240] on div "Black Friday Cyber Monday Sofa Sale 2025 | Castlery US" at bounding box center [240, 277] width 215 height 81
drag, startPoint x: 307, startPoint y: 240, endPoint x: 257, endPoint y: 239, distance: 50.0
click at [257, 239] on div "Black Friday Cyber Monday 2025 | Sofa Sale 2025 | Castlery US" at bounding box center [240, 285] width 215 height 97
type textarea "Black Friday Cyber Monday 2025 | Couch & Sofa Deals | Castlery US"
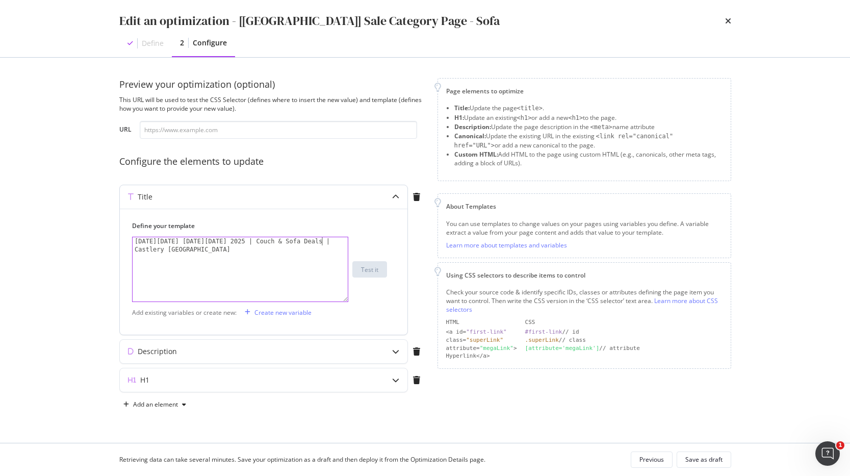
scroll to position [0, 16]
click at [394, 354] on icon "modal" at bounding box center [395, 351] width 7 height 7
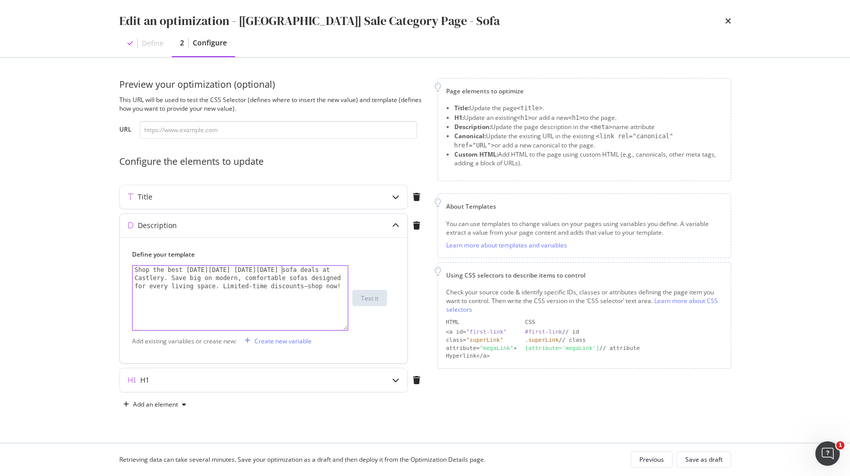
click at [281, 268] on div "Shop the best Black Friday Cyber Monday sofa deals at Castlery. Save big on mod…" at bounding box center [240, 322] width 215 height 113
click at [286, 268] on div "Shop the best Black Friday Cyber Monday sofa deals at Castlery. Save big on mod…" at bounding box center [240, 322] width 215 height 113
click at [142, 278] on div "Shop the best Black Friday Cyber Monday deals at Castlery . Save big on modern,…" at bounding box center [240, 322] width 215 height 113
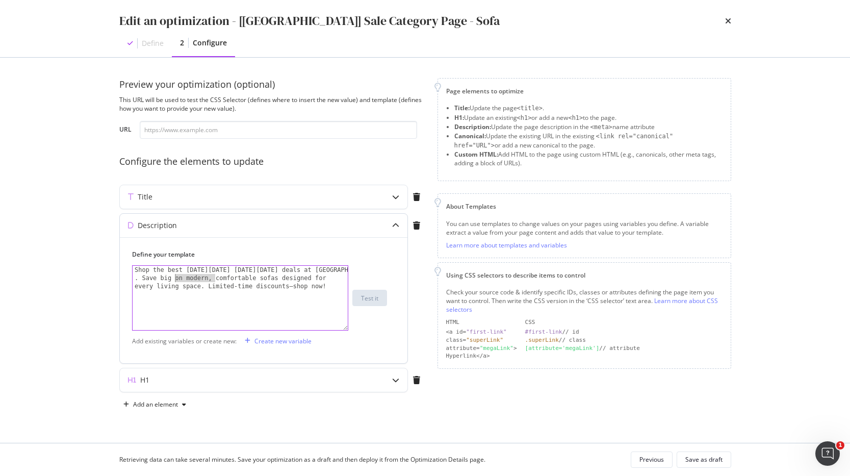
drag, startPoint x: 216, startPoint y: 277, endPoint x: 175, endPoint y: 277, distance: 41.3
click at [175, 277] on div "Shop the best Black Friday Cyber Monday deals at Castlery . Save big on modern,…" at bounding box center [240, 322] width 215 height 113
click at [230, 279] on div "Shop the best Black Friday Cyber Monday deals at Castlery . Save big on comfort…" at bounding box center [240, 322] width 215 height 113
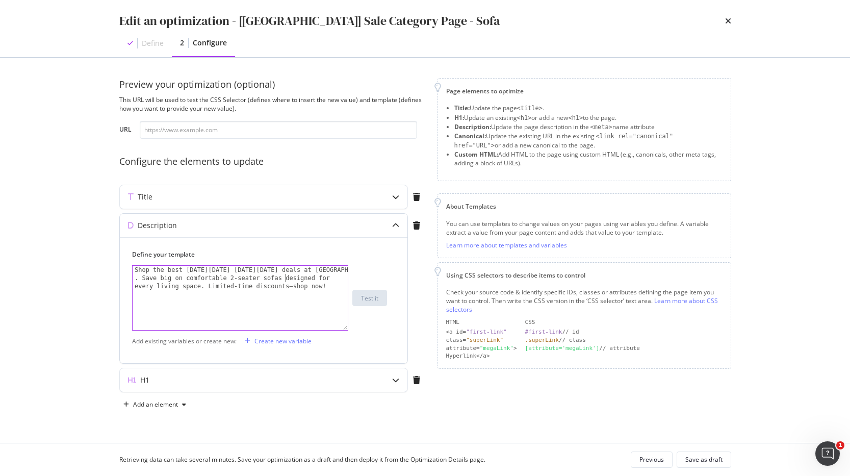
click at [285, 277] on div "Shop the best Black Friday Cyber Monday deals at Castlery . Save big on comfort…" at bounding box center [240, 322] width 215 height 113
click at [211, 285] on div "Shop the best Black Friday Cyber Monday deals at Castlery . Save big on comfort…" at bounding box center [240, 331] width 215 height 130
drag, startPoint x: 268, startPoint y: 287, endPoint x: 200, endPoint y: 286, distance: 67.9
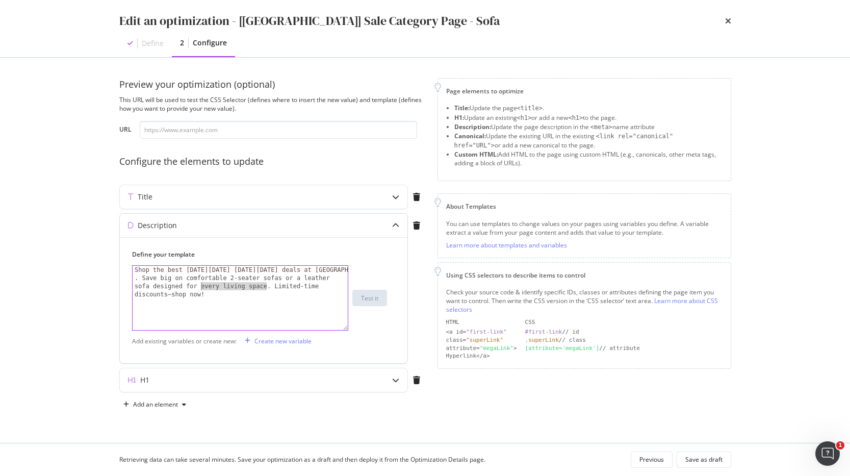
click at [200, 286] on div "Shop the best Black Friday Cyber Monday deals at Castlery . Save big on comfort…" at bounding box center [240, 331] width 215 height 130
click at [104, 306] on div "Preview your optimization (optional) This URL will be used to test the CSS Sele…" at bounding box center [425, 250] width 653 height 385
click at [323, 287] on div "Shop the best Black Friday Cyber Monday deals at Castlery . Save big on comfort…" at bounding box center [240, 331] width 215 height 130
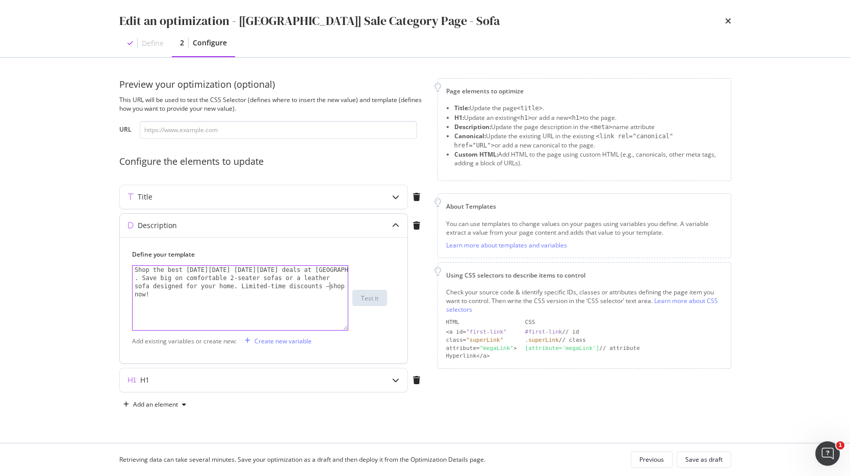
click at [330, 287] on div "Shop the best Black Friday Cyber Monday deals at Castlery . Save big on comfort…" at bounding box center [240, 331] width 215 height 130
click at [137, 294] on div "Shop the best Black Friday Cyber Monday deals at Castlery . Save big on comfort…" at bounding box center [240, 331] width 215 height 130
click at [135, 277] on div "Shop the best Black Friday Cyber Monday deals at Castlery . Save big on comfort…" at bounding box center [240, 331] width 215 height 130
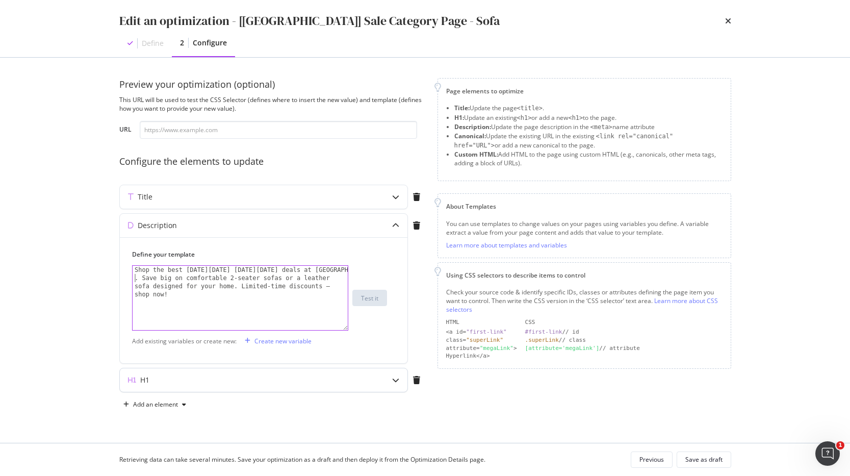
type textarea "Shop the best Black Friday Cyber Monday deals at Castlery. Save big on comforta…"
click at [386, 382] on div "modal" at bounding box center [395, 379] width 23 height 23
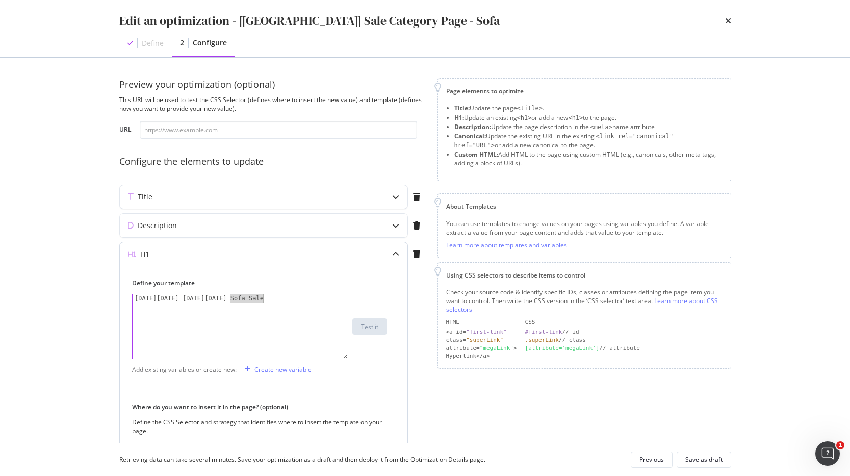
drag, startPoint x: 231, startPoint y: 298, endPoint x: 265, endPoint y: 298, distance: 34.2
click at [265, 298] on div "Black Friday Cyber Monday Sofa Sale" at bounding box center [240, 334] width 215 height 81
click at [135, 298] on div "Black Friday Cyber Monday Couch Deals" at bounding box center [240, 334] width 215 height 81
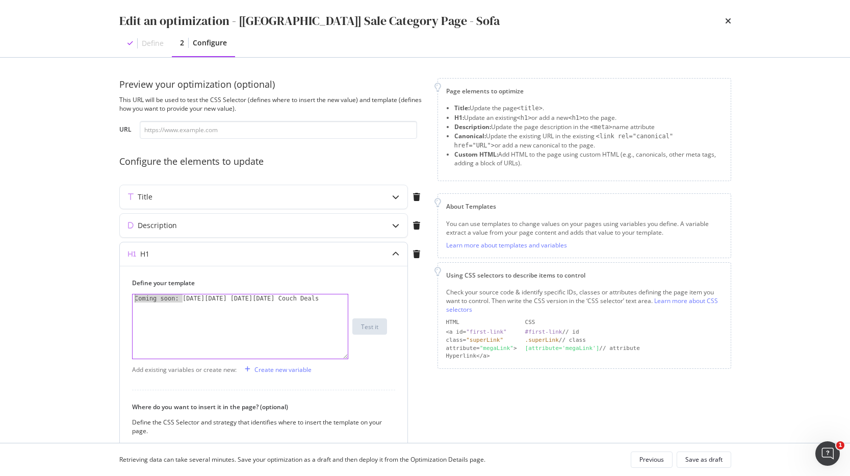
drag, startPoint x: 182, startPoint y: 298, endPoint x: 122, endPoint y: 297, distance: 60.2
click at [122, 298] on div "Define your template Coming soon: Black Friday Cyber Monday Couch Deals 1 Comin…" at bounding box center [264, 411] width 288 height 290
click at [287, 299] on div "Black Friday Cyber Monday Couch Deals" at bounding box center [240, 334] width 215 height 81
drag, startPoint x: 331, startPoint y: 299, endPoint x: 272, endPoint y: 297, distance: 58.2
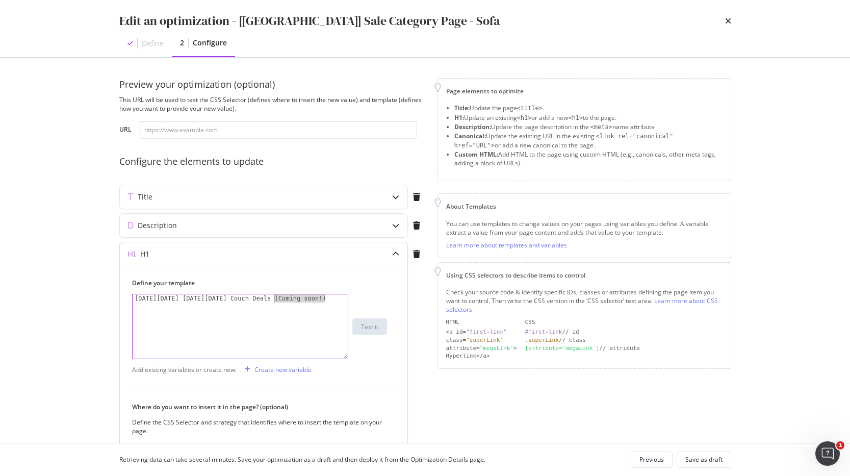
click at [272, 297] on div "Black Friday Cyber Monday Couch Deals (Coming soon!)" at bounding box center [240, 334] width 215 height 81
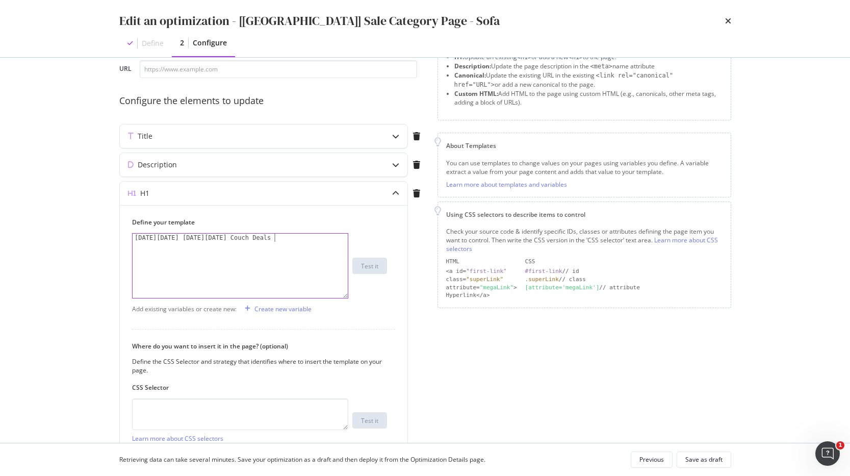
scroll to position [154, 0]
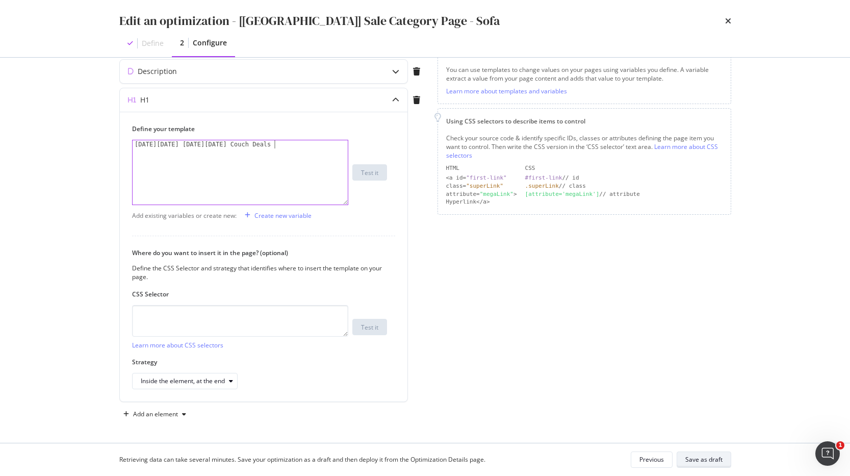
type textarea "Black Friday Cyber Monday Couch Deals"
click at [713, 463] on div "Save as draft" at bounding box center [704, 459] width 37 height 9
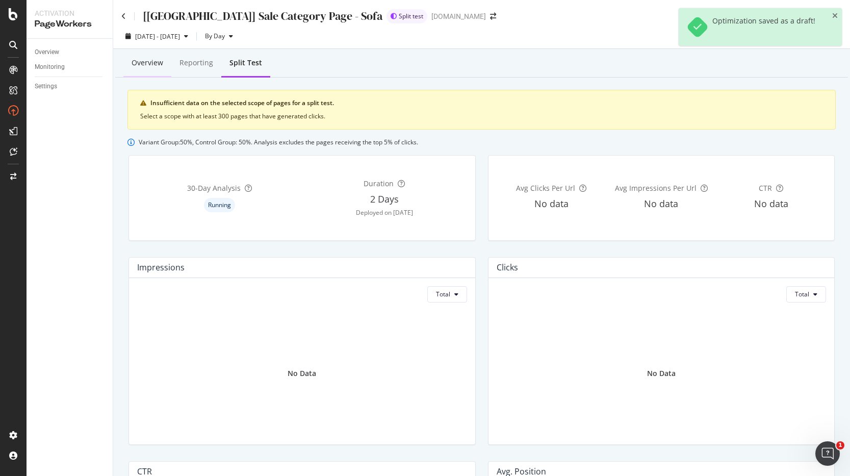
click at [159, 64] on div "Overview" at bounding box center [148, 63] width 32 height 10
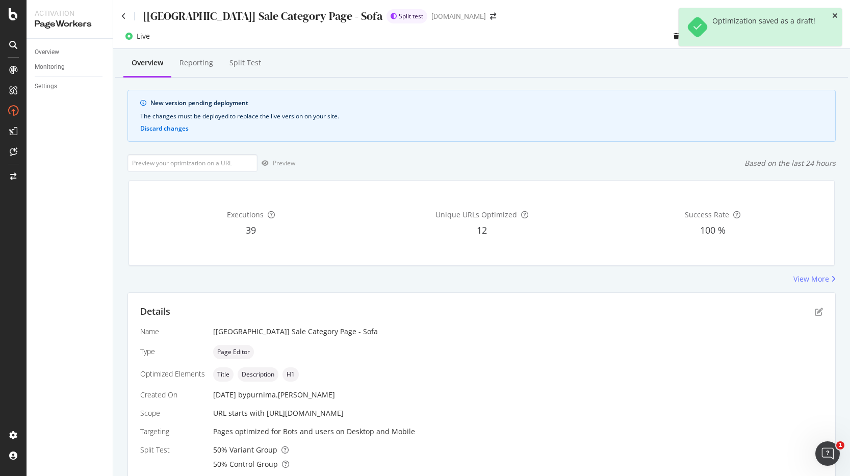
click at [834, 14] on icon "close toast" at bounding box center [836, 15] width 6 height 7
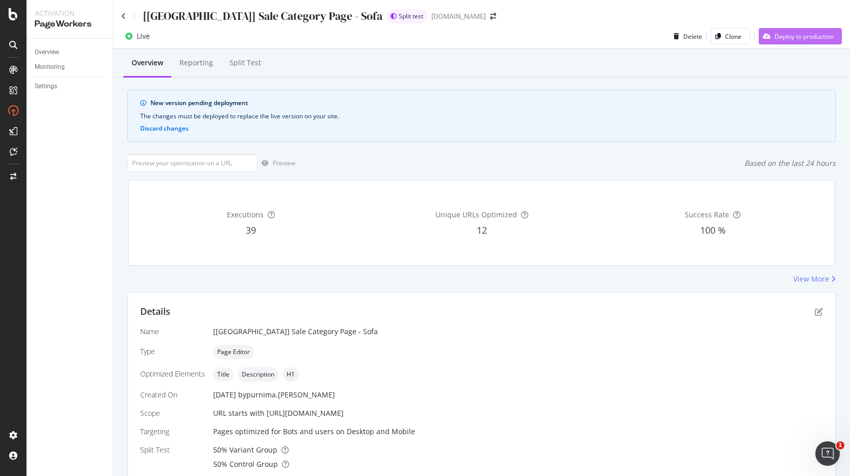
click at [805, 38] on div "Deploy to production" at bounding box center [804, 36] width 59 height 9
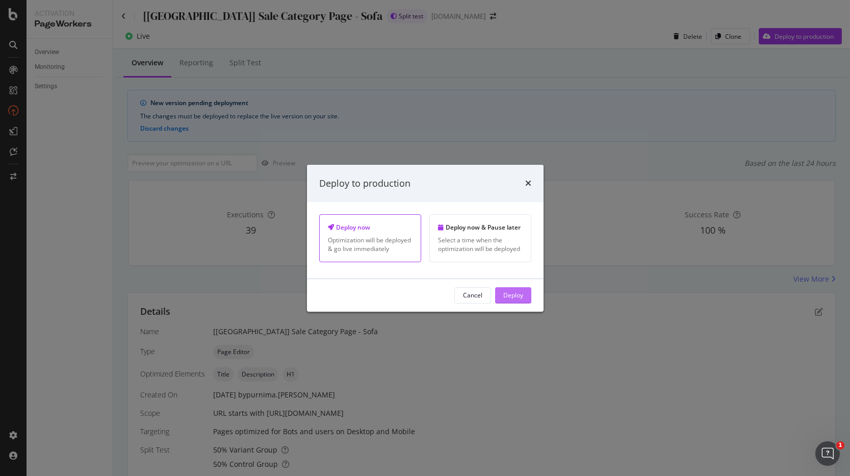
click at [506, 294] on div "Deploy" at bounding box center [514, 295] width 20 height 9
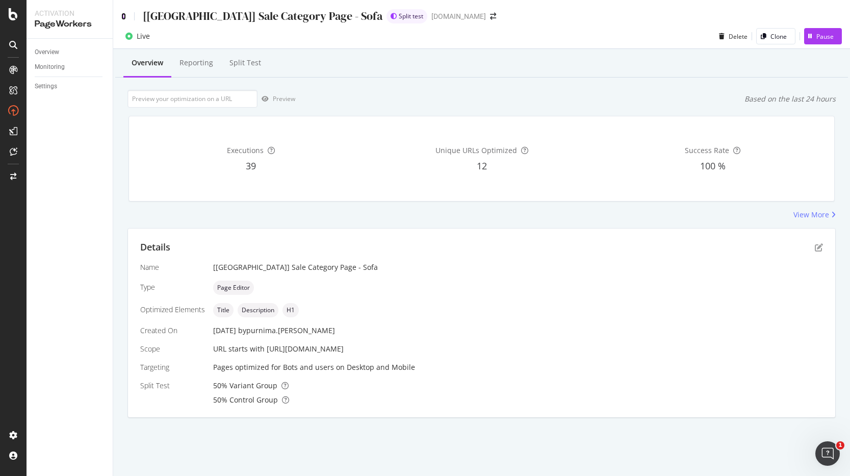
click at [124, 17] on icon at bounding box center [123, 16] width 5 height 7
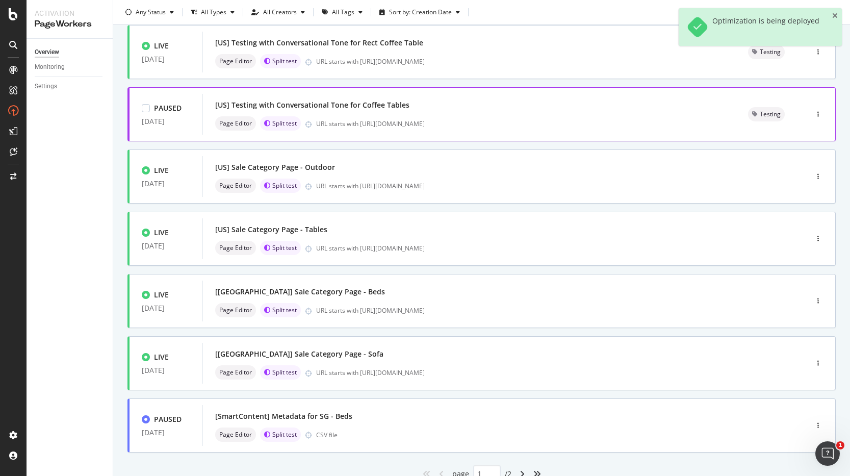
scroll to position [257, 0]
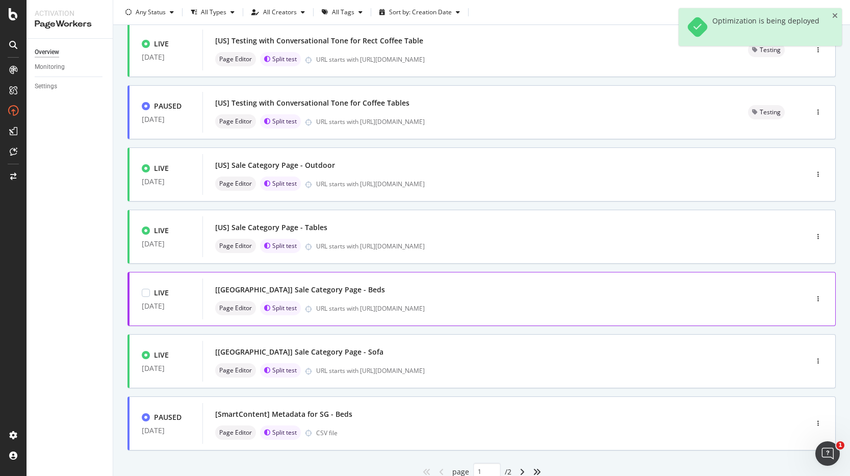
click at [368, 292] on div "[US] Sale Category Page - Beds" at bounding box center [489, 290] width 549 height 14
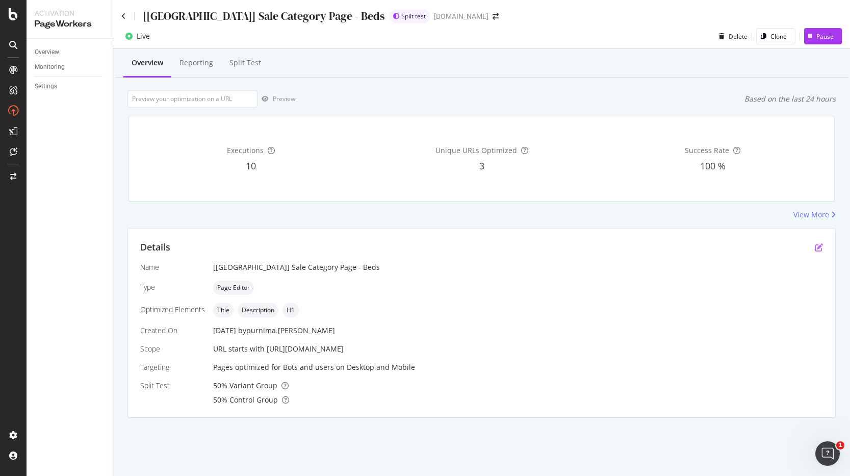
click at [821, 247] on icon "pen-to-square" at bounding box center [819, 247] width 8 height 8
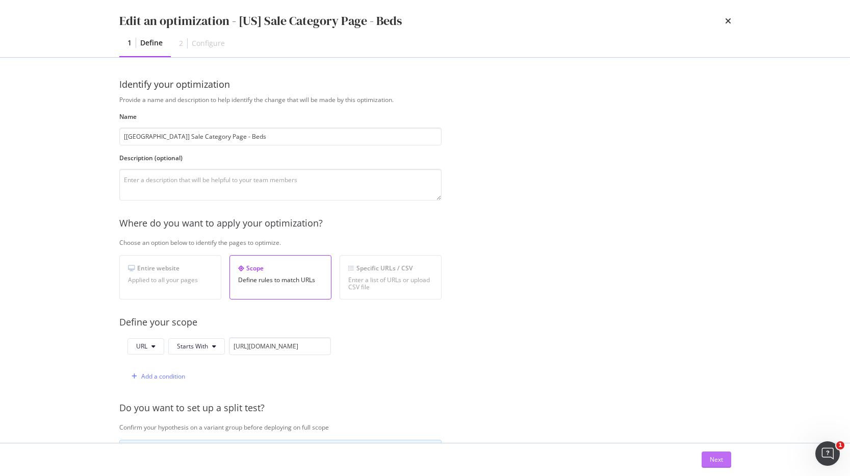
click at [715, 462] on div "Next" at bounding box center [716, 459] width 13 height 9
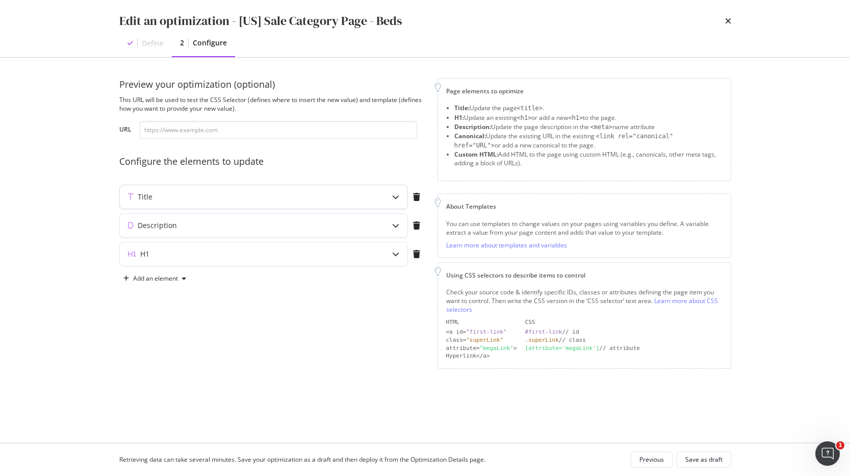
click at [393, 196] on icon "modal" at bounding box center [395, 196] width 7 height 7
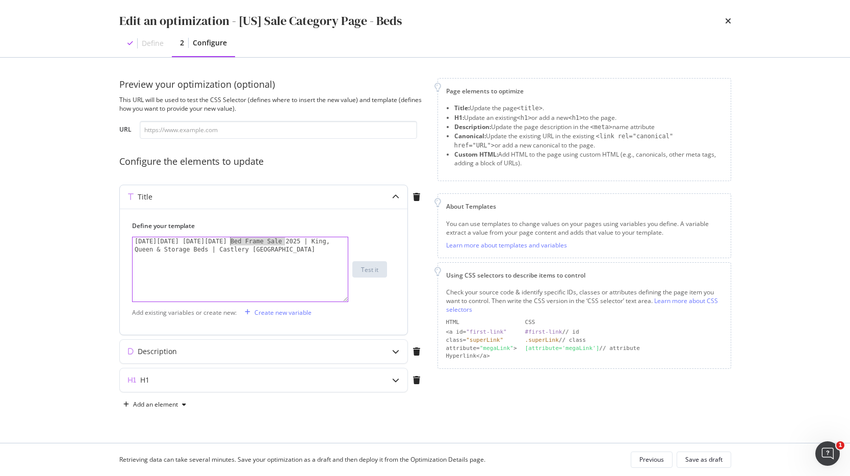
drag, startPoint x: 286, startPoint y: 242, endPoint x: 231, endPoint y: 239, distance: 55.2
click at [231, 239] on div "Black Friday Cyber Monday Bed Frame Sale 2025 | King, Queen & Storage Beds | Ca…" at bounding box center [240, 285] width 215 height 97
click at [270, 240] on div "Black Friday Cyber Monday 2025 | King, Queen & Storage Beds | Castlery US" at bounding box center [240, 285] width 215 height 97
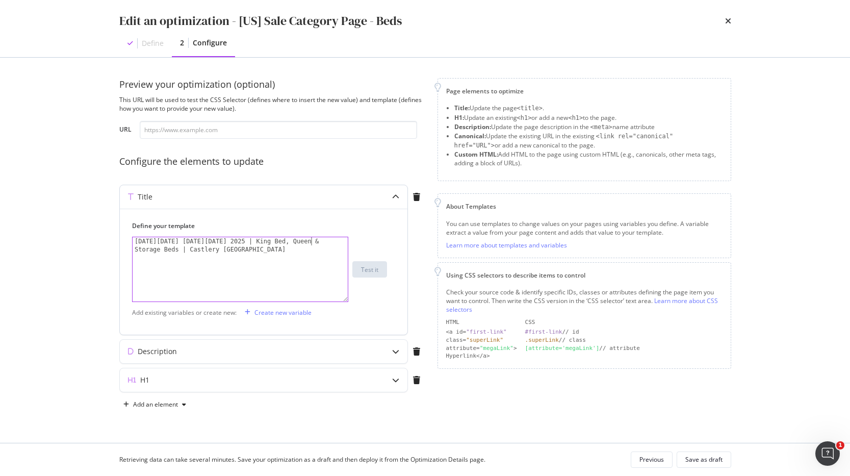
click at [311, 241] on div "Black Friday Cyber Monday 2025 | King Bed, Queen & Storage Beds | Castlery US" at bounding box center [240, 285] width 215 height 97
click at [286, 240] on div "Black Friday Cyber Monday 2025 | King Bed, Queen Beds & Storage Beds | Castlery…" at bounding box center [240, 285] width 215 height 97
type textarea "Black Friday Cyber Monday 2025 | King Beds, Queen Beds & Storage Beds | Castler…"
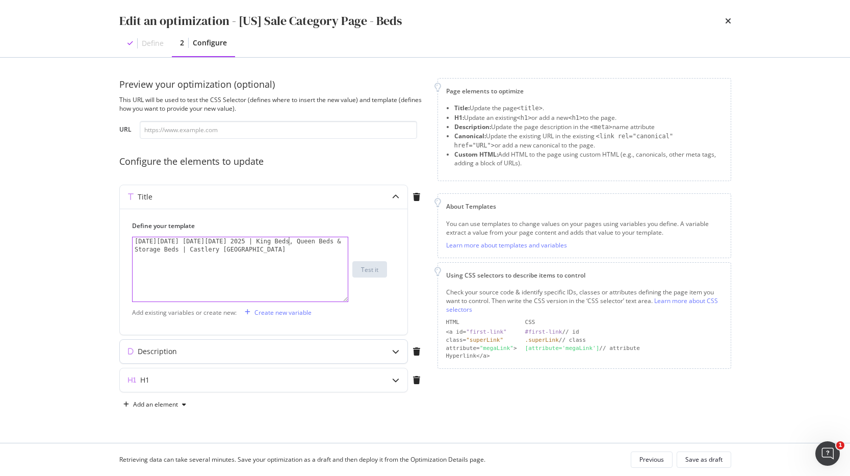
click at [392, 354] on icon "modal" at bounding box center [395, 351] width 7 height 7
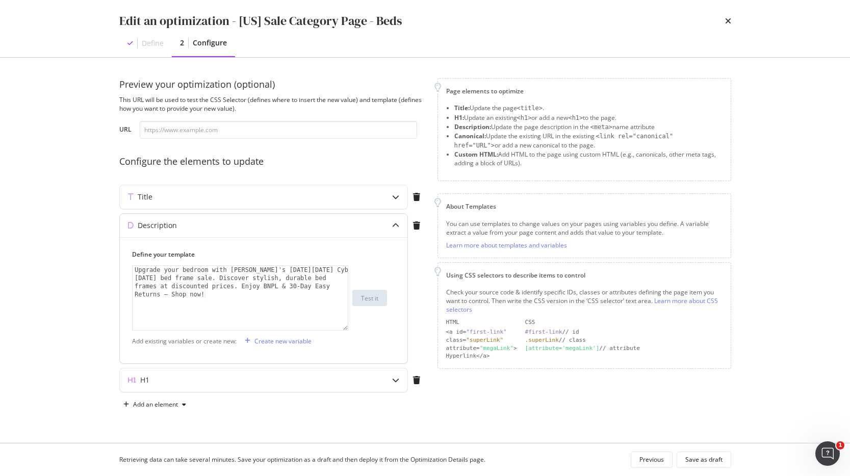
click at [176, 277] on div "Upgrade your bedroom with Castlery's Black Friday Cyber Monday bed frame sale. …" at bounding box center [240, 331] width 215 height 130
click at [188, 285] on div "Upgrade your bedroom with Castlery's Black Friday Cyber Monday bedframe sale. D…" at bounding box center [240, 331] width 215 height 130
type textarea "Upgrade your bedroom with Castlery's Black Friday Cyber Monday bedframe sale. D…"
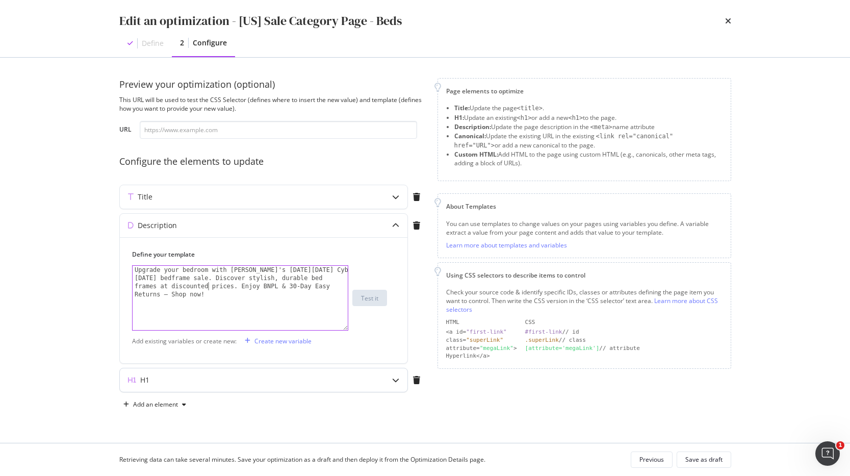
click at [287, 379] on div "H1" at bounding box center [243, 380] width 247 height 10
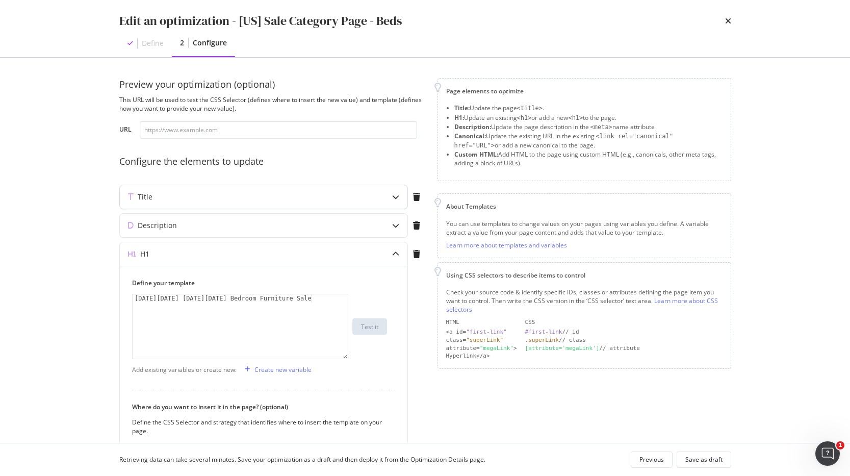
click at [396, 200] on div "modal" at bounding box center [395, 196] width 23 height 23
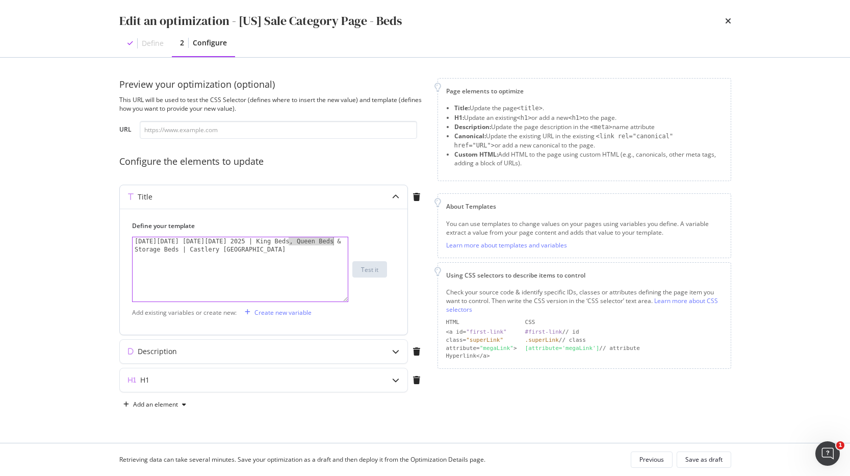
drag, startPoint x: 289, startPoint y: 241, endPoint x: 333, endPoint y: 242, distance: 43.4
click at [333, 242] on div "Black Friday Cyber Monday 2025 | King Beds, Queen Beds & Storage Beds | Castler…" at bounding box center [240, 285] width 215 height 97
click at [256, 240] on div "Black Friday Cyber Monday 2025 | King Beds & Storage Beds | Castlery US" at bounding box center [240, 285] width 215 height 97
type textarea "Black Friday Cyber Monday 2025 | Bedroom Sets, King Beds & Storage Beds | Castl…"
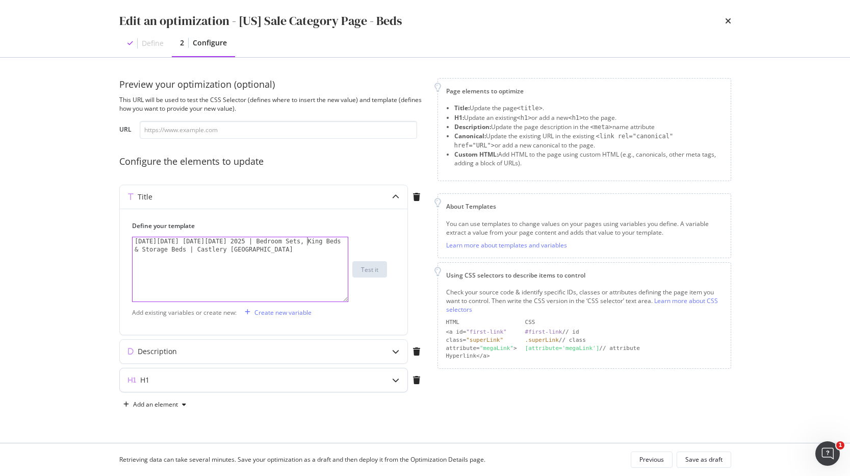
click at [271, 368] on div "H1" at bounding box center [264, 379] width 288 height 23
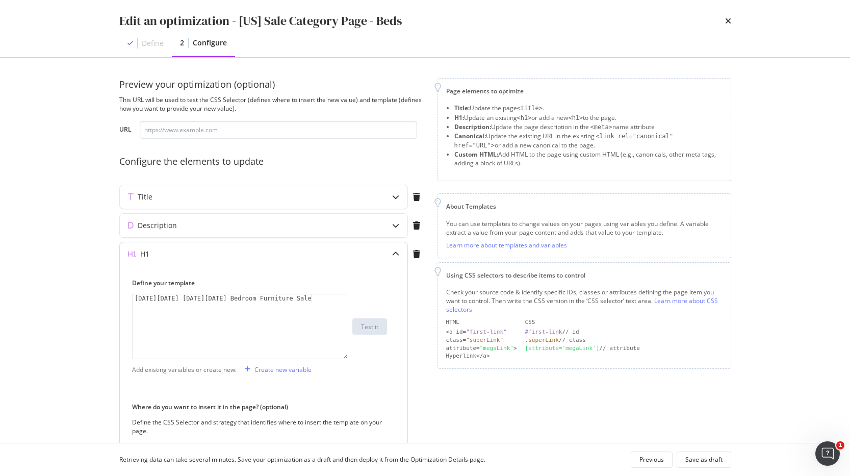
click at [305, 297] on div "Black Friday Cyber Monday Bedroom Furniture Sale" at bounding box center [240, 334] width 215 height 81
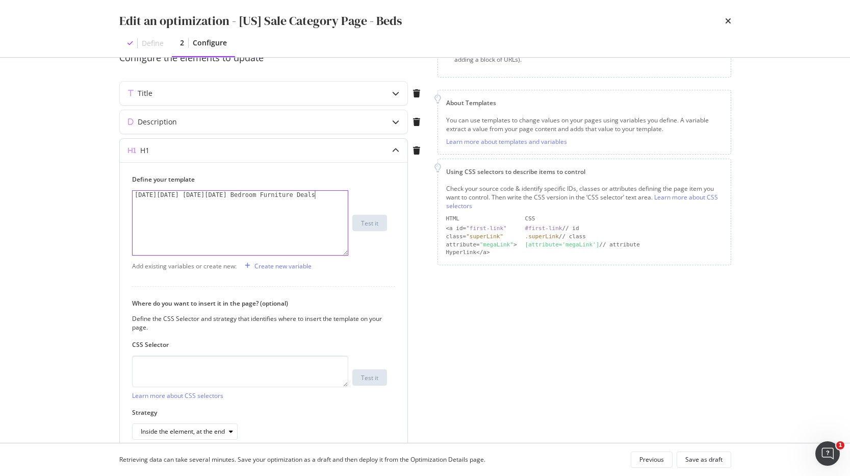
scroll to position [154, 0]
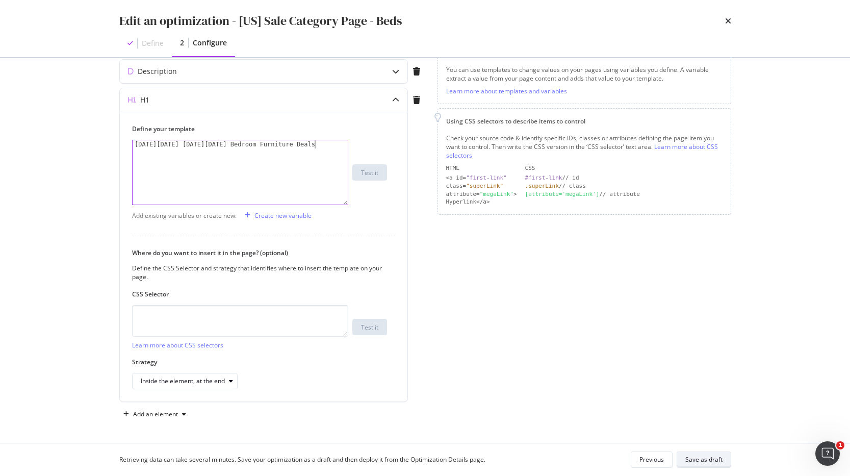
type textarea "Black Friday Cyber Monday Bedroom Furniture Deals"
click at [695, 464] on div "Save as draft" at bounding box center [704, 459] width 37 height 9
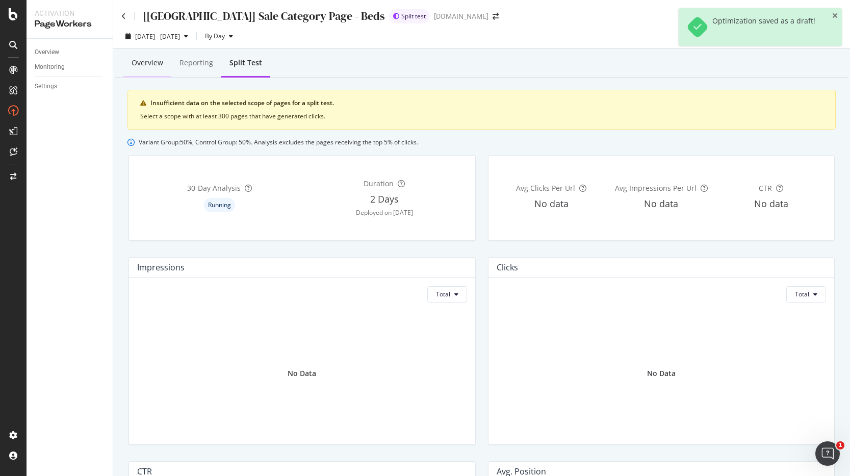
click at [149, 63] on div "Overview" at bounding box center [148, 63] width 32 height 10
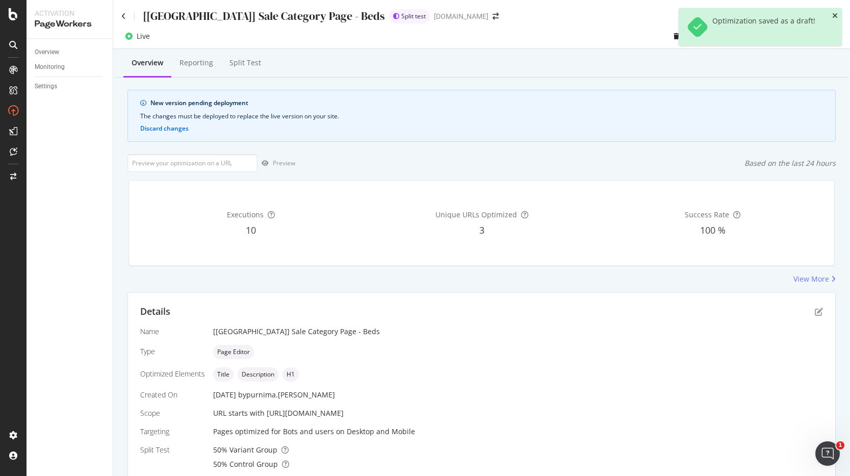
click at [836, 14] on icon "close toast" at bounding box center [836, 15] width 6 height 7
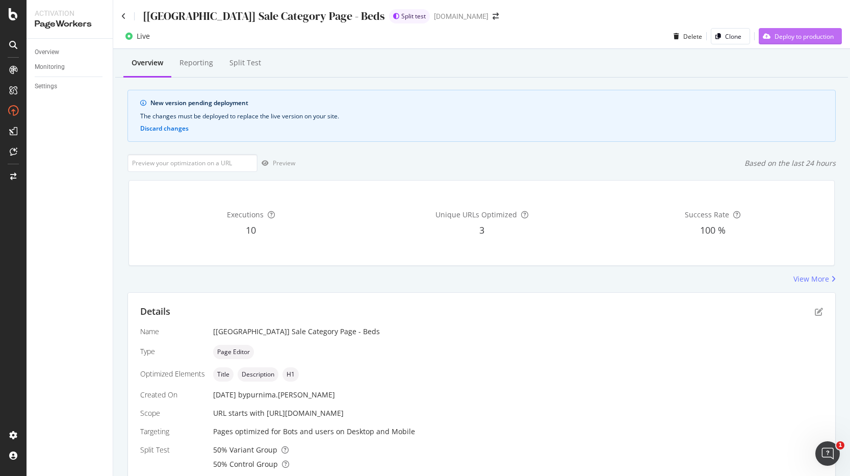
click at [812, 34] on div "Deploy to production" at bounding box center [804, 36] width 59 height 9
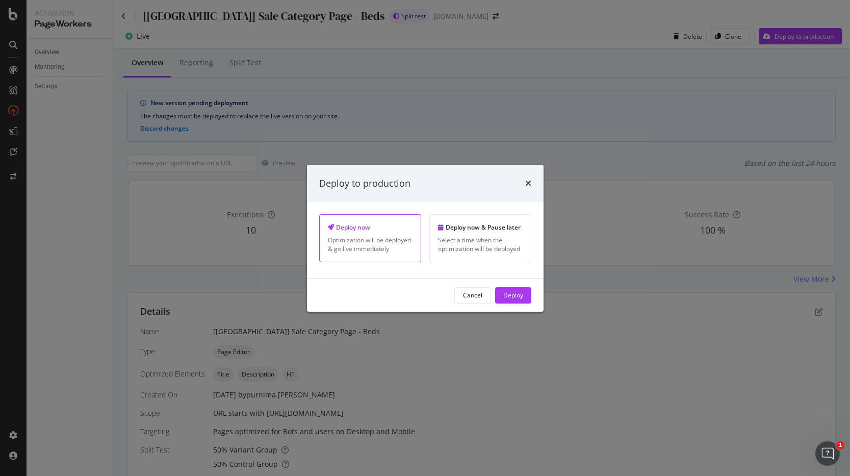
click at [531, 295] on div "Cancel Deploy" at bounding box center [425, 295] width 237 height 33
click at [519, 295] on div "Deploy" at bounding box center [514, 295] width 20 height 9
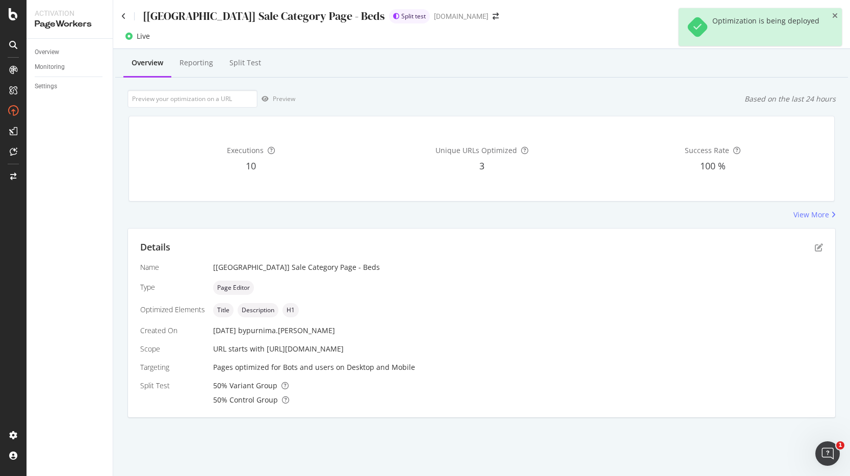
click at [357, 103] on div "Preview Based on the last 24 hours" at bounding box center [482, 99] width 709 height 18
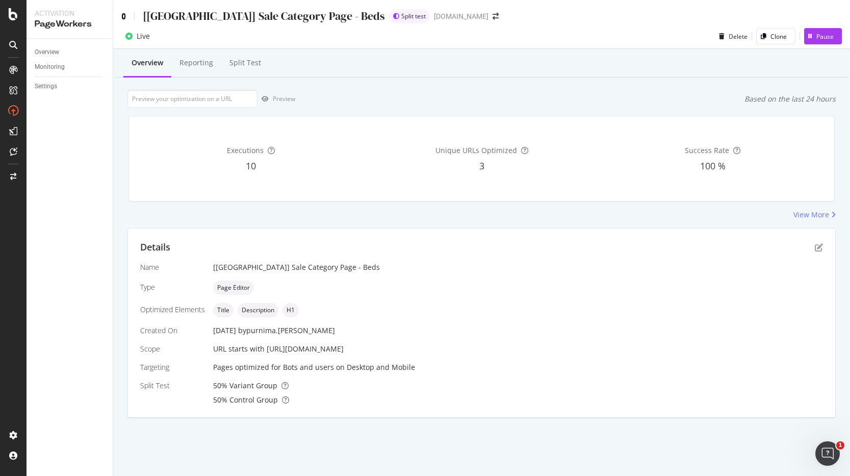
click at [123, 18] on icon at bounding box center [123, 16] width 5 height 7
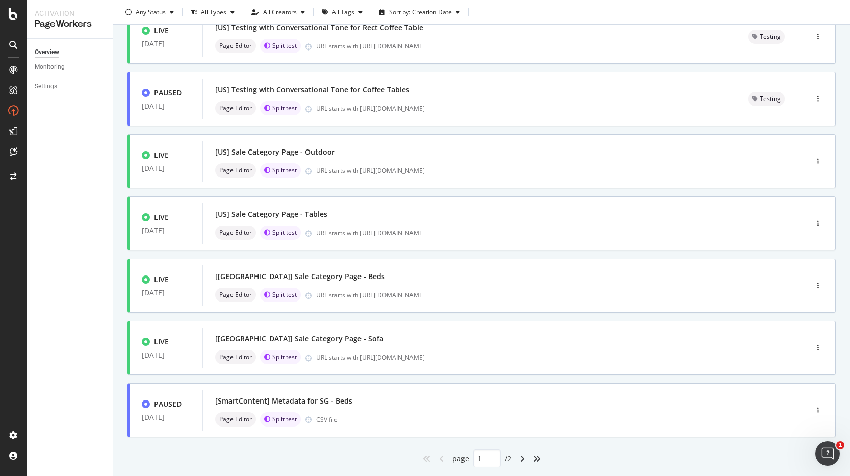
scroll to position [297, 0]
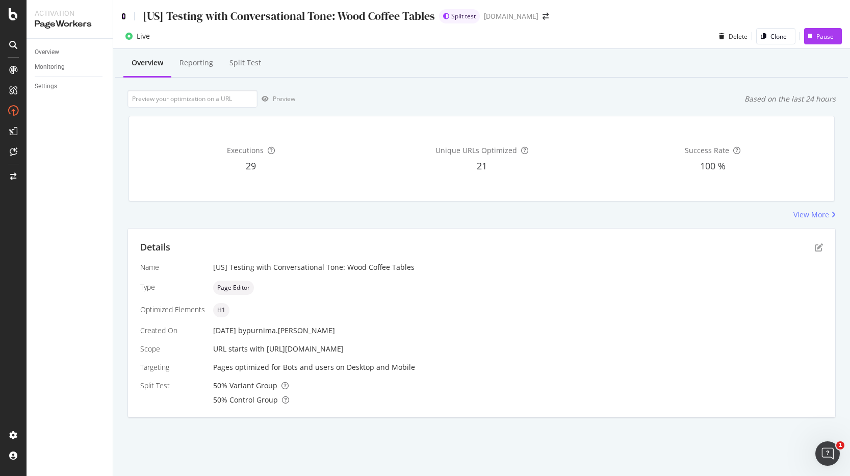
click at [123, 15] on icon at bounding box center [123, 16] width 5 height 7
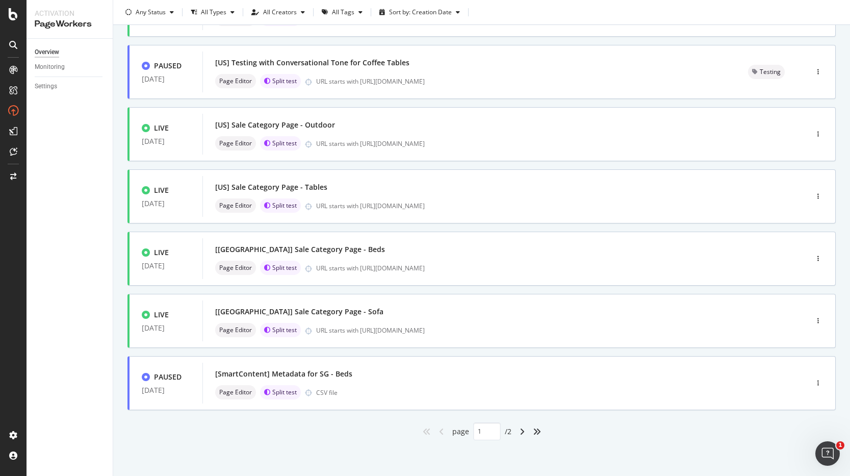
scroll to position [297, 0]
click at [363, 126] on div "[US] Sale Category Page - Outdoor" at bounding box center [489, 125] width 549 height 14
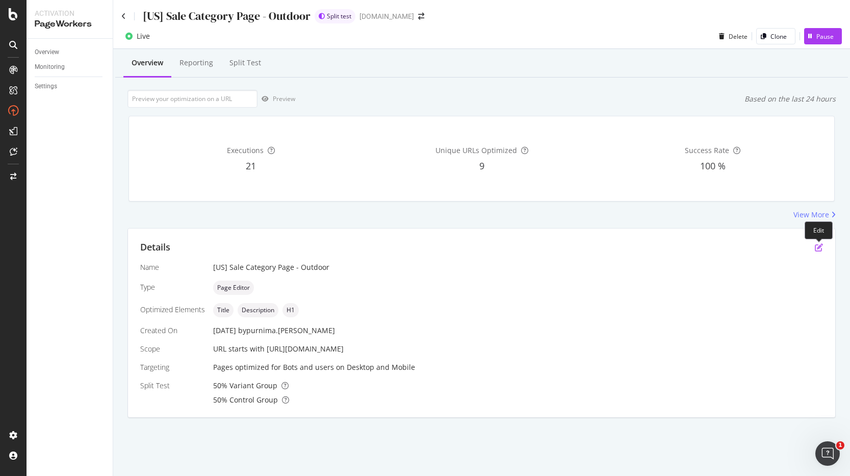
click at [817, 247] on icon "pen-to-square" at bounding box center [819, 247] width 8 height 8
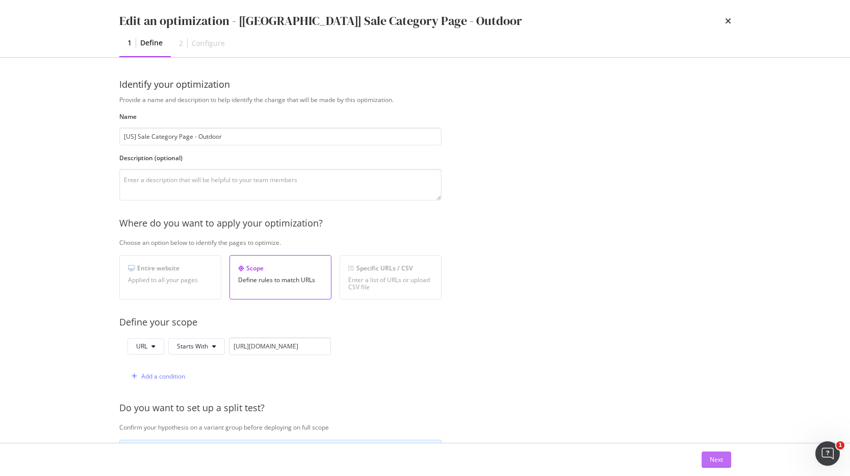
click at [711, 455] on div "Next" at bounding box center [716, 459] width 13 height 9
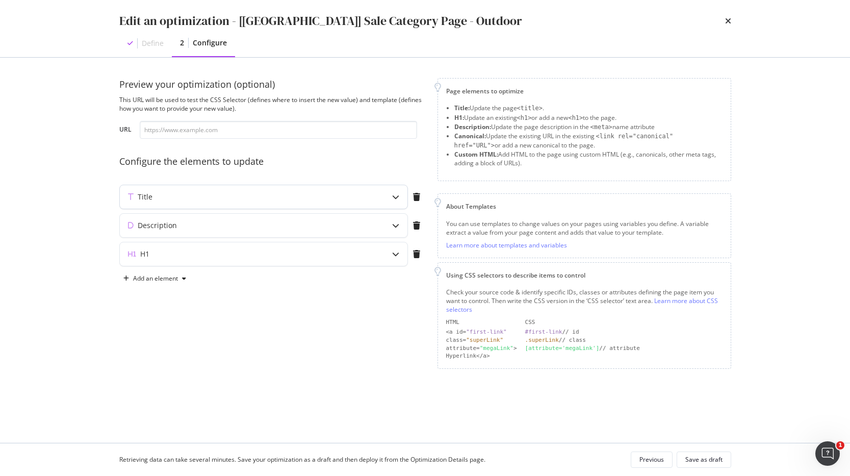
click at [390, 191] on div "modal" at bounding box center [395, 196] width 23 height 23
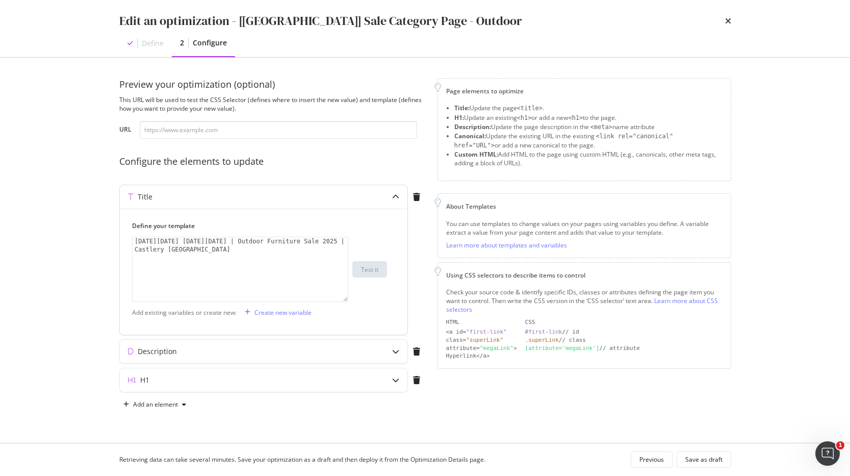
drag, startPoint x: 225, startPoint y: 243, endPoint x: 241, endPoint y: 240, distance: 16.1
click at [226, 242] on div "Black Friday Cyber Monday | Outdoor Furniture Sale 2025 | Castlery US" at bounding box center [240, 285] width 215 height 97
drag, startPoint x: 149, startPoint y: 250, endPoint x: 324, endPoint y: 238, distance: 174.9
click at [324, 238] on div "Black Friday Cyber Monday 2025 | Outdoor Furniture Sale 2025 | Castlery US" at bounding box center [240, 285] width 215 height 97
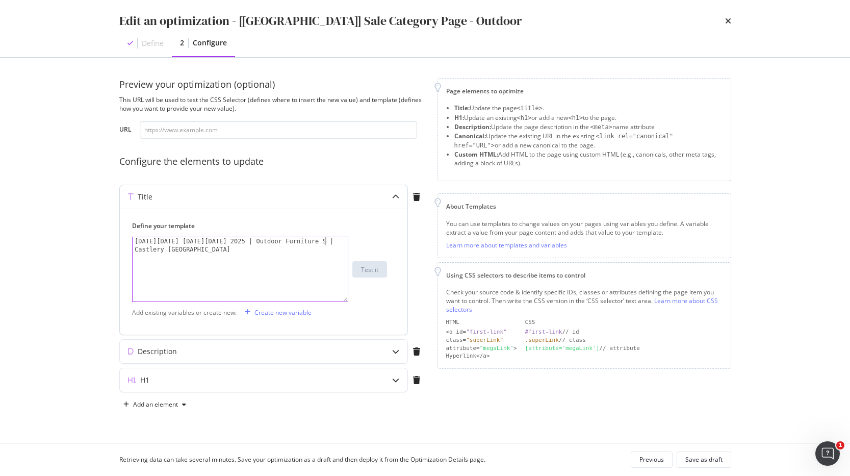
type textarea "Black Friday Cyber Monday 2025 | Outdoor Furniture Sale | Castlery US"
click at [318, 350] on div "Description" at bounding box center [243, 351] width 247 height 10
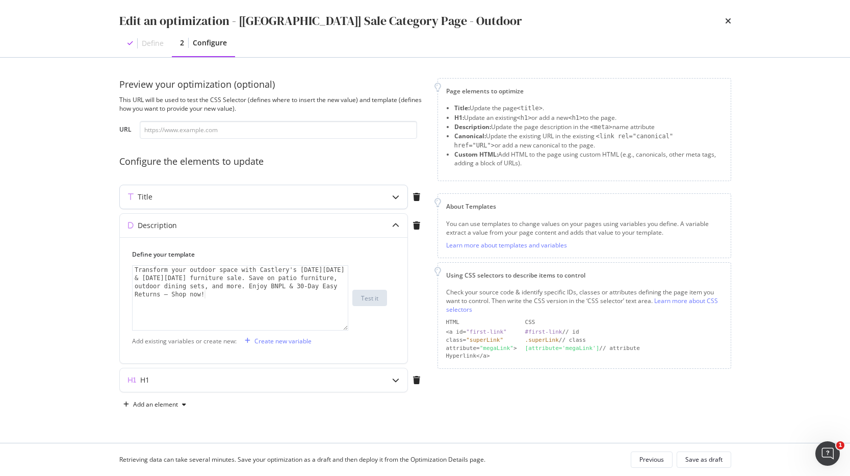
click at [347, 198] on div "Title" at bounding box center [243, 197] width 247 height 10
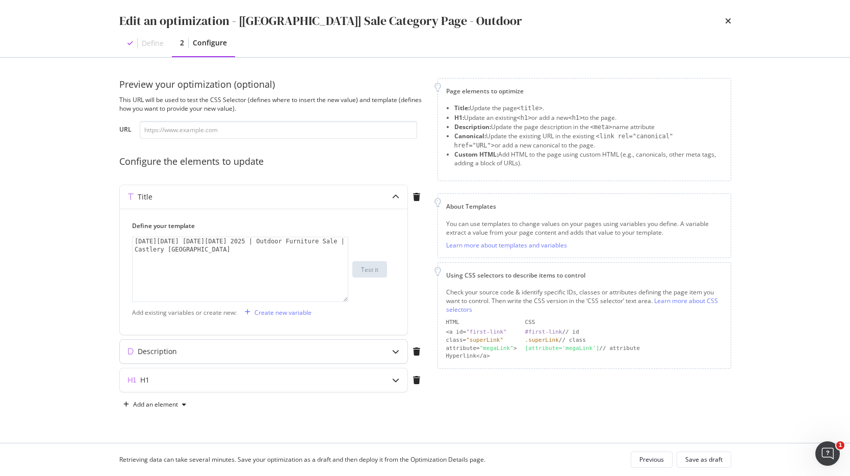
click at [328, 352] on div "Description" at bounding box center [243, 351] width 247 height 10
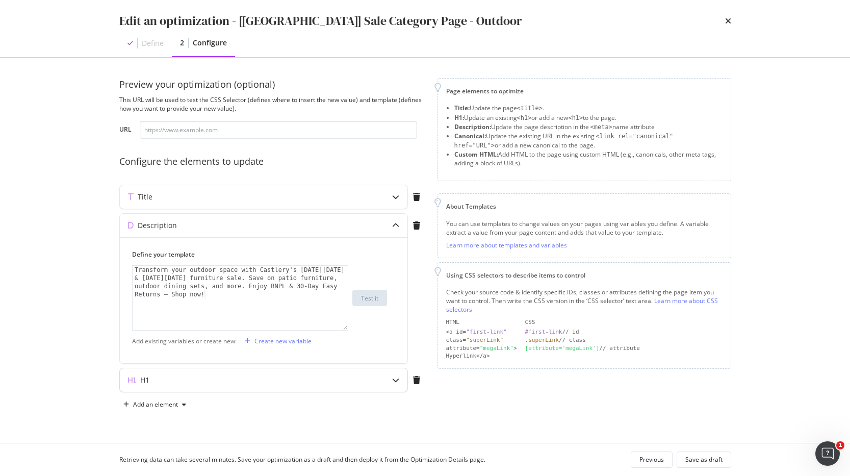
click at [256, 379] on div "H1" at bounding box center [243, 380] width 247 height 10
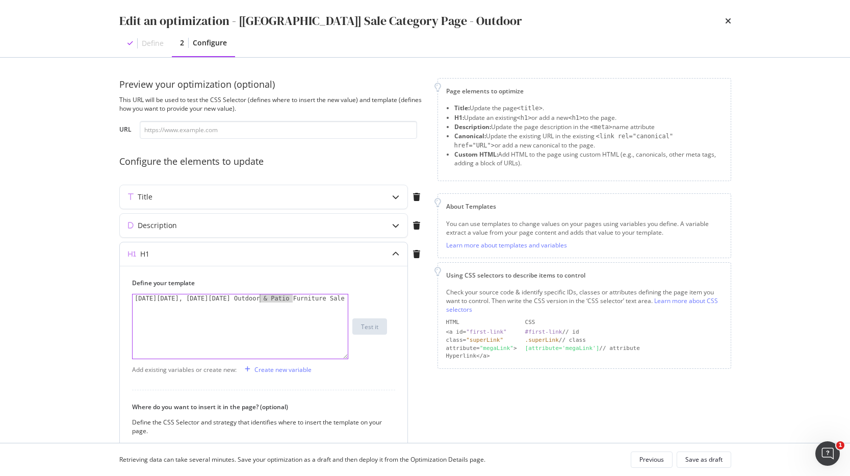
drag, startPoint x: 293, startPoint y: 298, endPoint x: 261, endPoint y: 297, distance: 32.2
click at [261, 297] on div "Black Friday, Cyber Monday Outdoor & Patio Furniture Sale" at bounding box center [240, 334] width 215 height 81
type textarea "Black Friday, Cyber Monday Outdoor Furniture Sale"
click at [338, 199] on div "Title" at bounding box center [243, 197] width 247 height 10
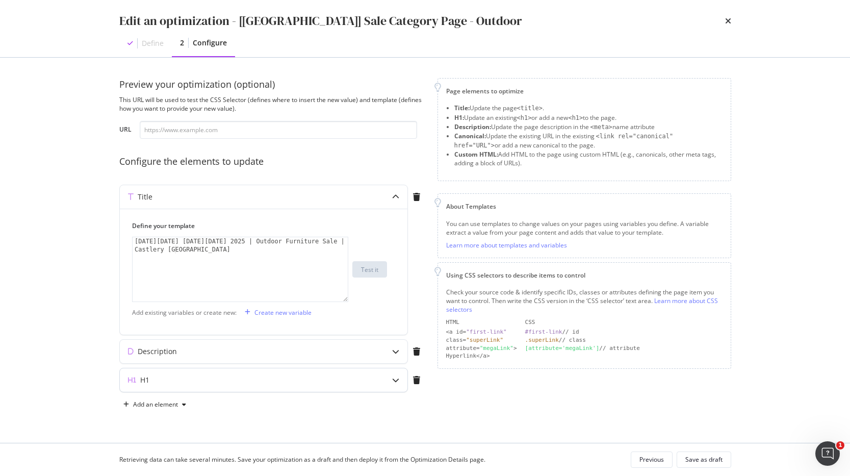
click at [312, 372] on div "H1" at bounding box center [264, 379] width 288 height 23
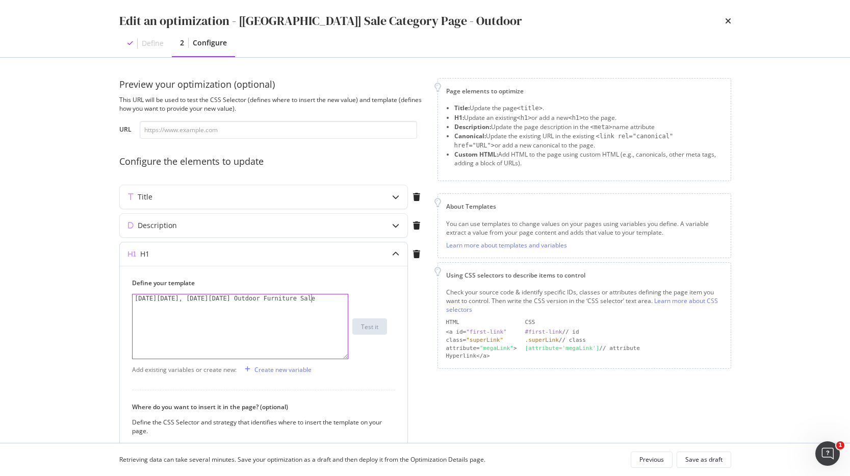
click at [310, 299] on div "Black Friday, Cyber Monday Outdoor Furniture Sale" at bounding box center [240, 334] width 215 height 81
type textarea "Black Friday, Cyber Monday Outdoor Furniture Deals"
click at [488, 408] on div "Page elements to optimize Title: Update the page <title> . H1: Update an existi…" at bounding box center [585, 327] width 294 height 498
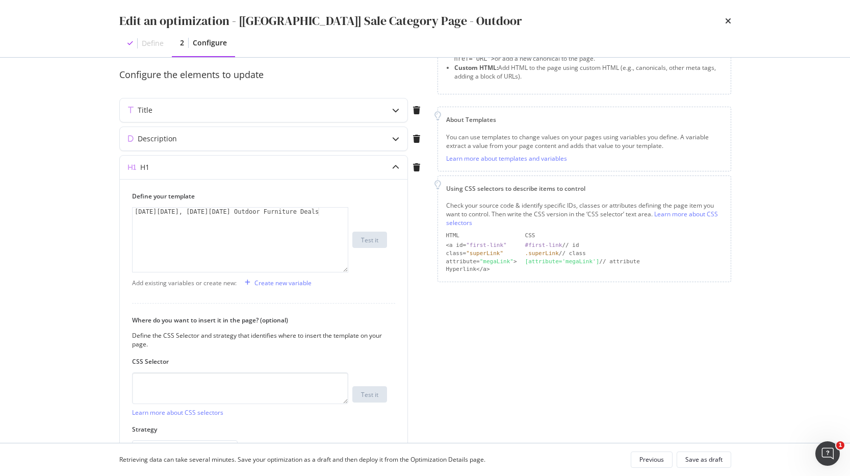
scroll to position [154, 0]
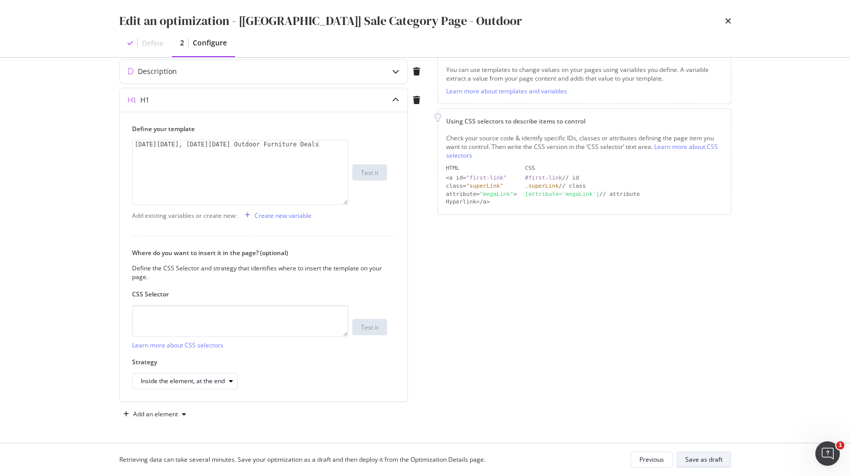
click at [706, 461] on div "Save as draft" at bounding box center [704, 459] width 37 height 9
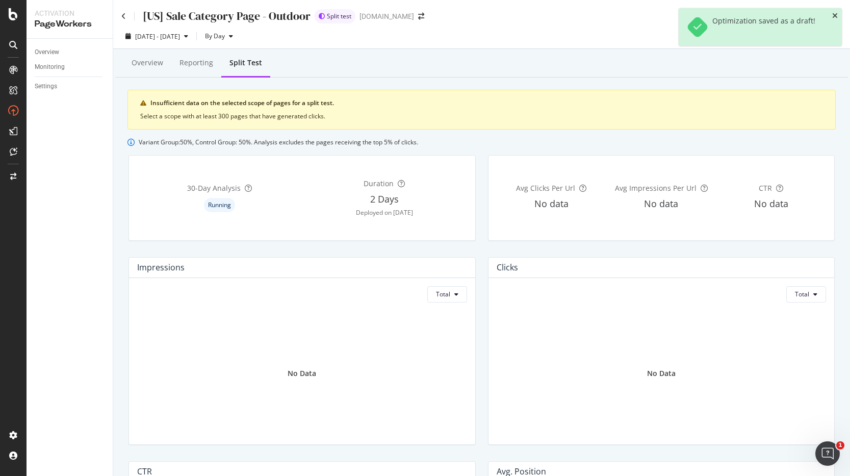
click at [836, 14] on icon "close toast" at bounding box center [836, 15] width 6 height 7
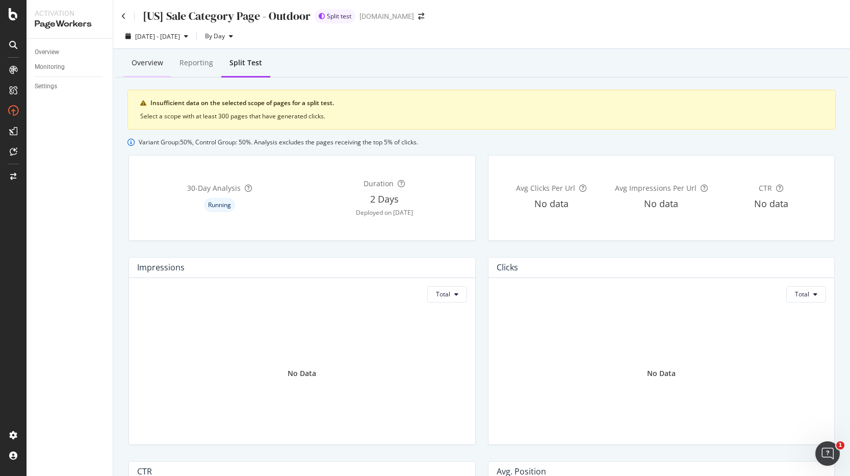
click at [142, 62] on div "Overview" at bounding box center [148, 63] width 32 height 10
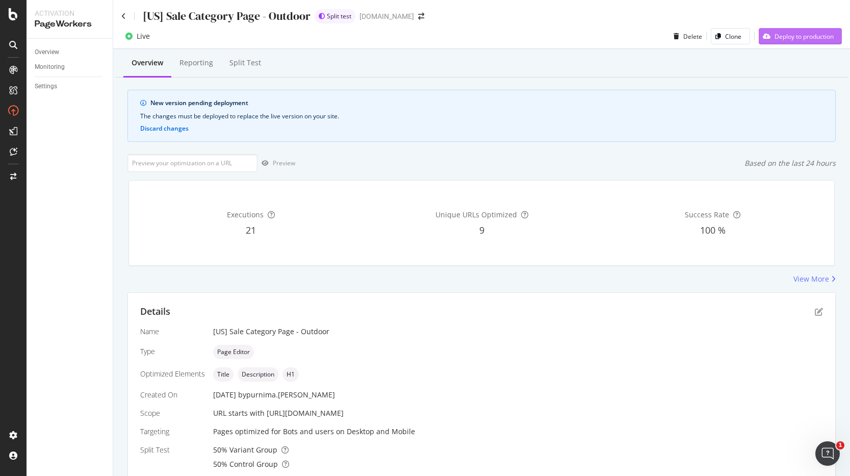
click at [775, 35] on div "Deploy to production" at bounding box center [804, 36] width 59 height 9
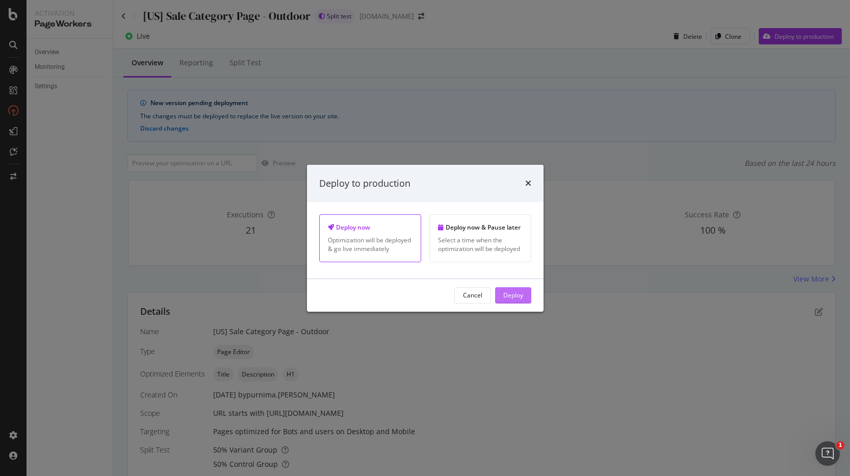
click at [522, 295] on div "Deploy" at bounding box center [514, 295] width 20 height 9
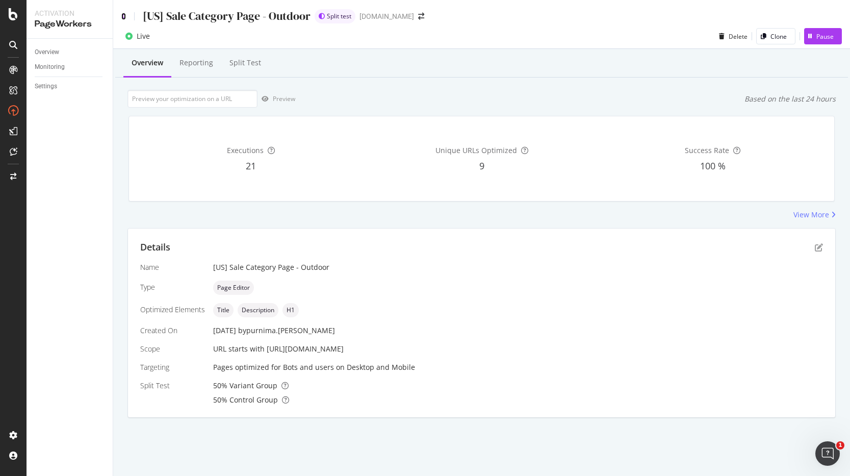
click at [125, 16] on icon at bounding box center [123, 16] width 5 height 7
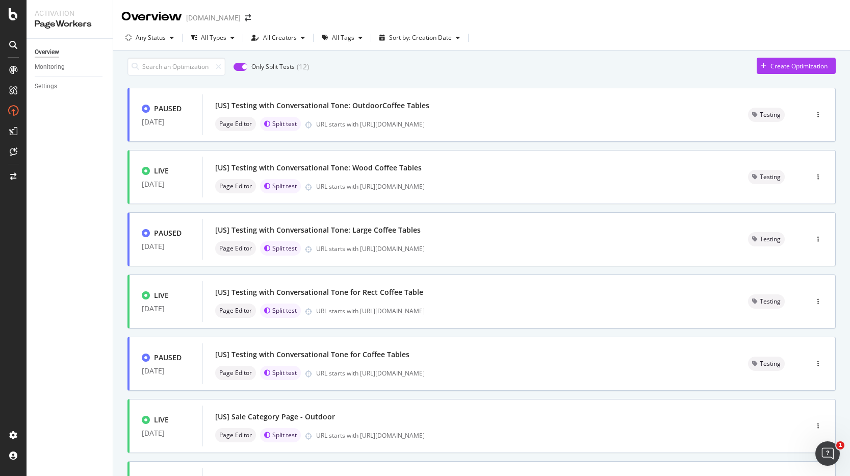
scroll to position [297, 0]
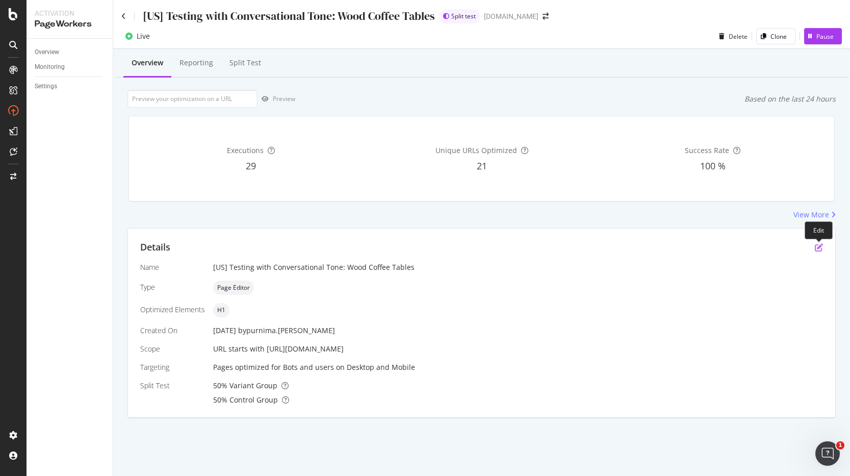
click at [819, 248] on icon "pen-to-square" at bounding box center [819, 247] width 8 height 8
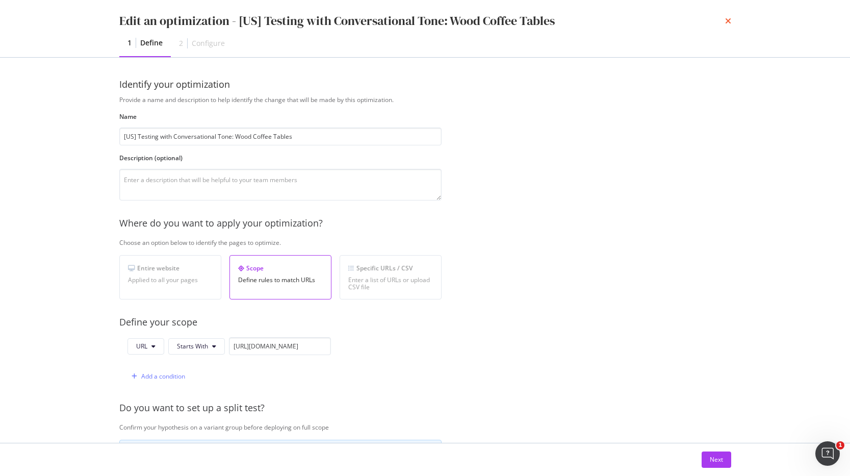
click at [726, 20] on icon "times" at bounding box center [728, 21] width 6 height 8
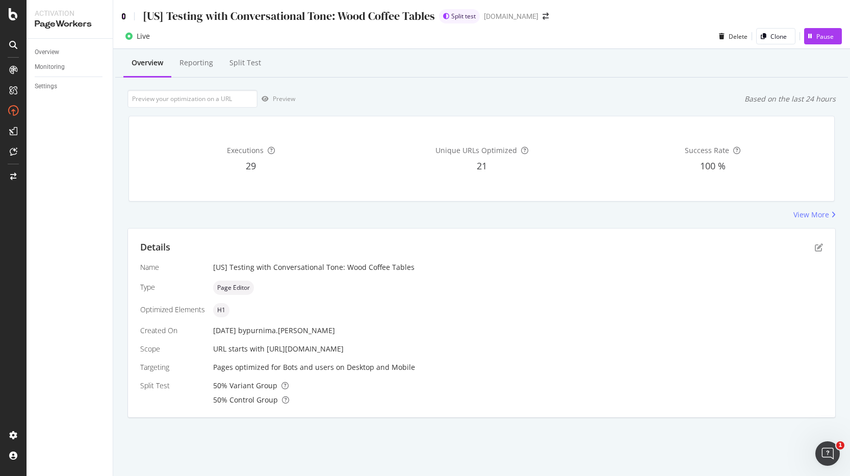
click at [122, 17] on icon at bounding box center [123, 16] width 5 height 7
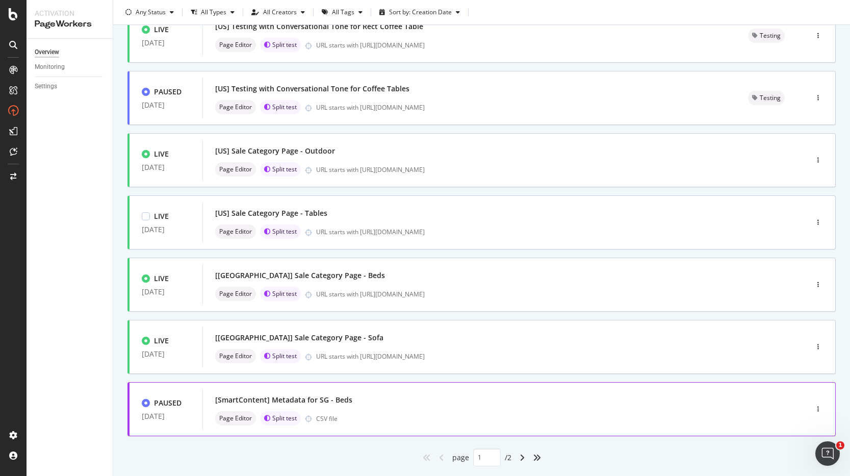
scroll to position [279, 0]
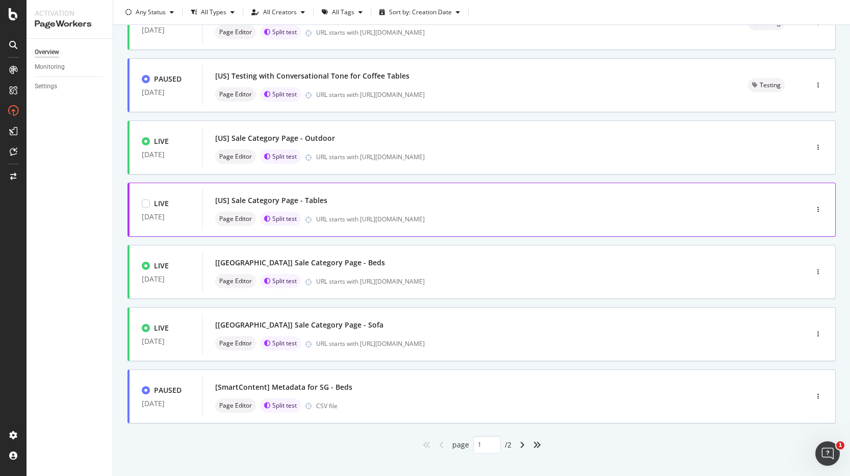
click at [385, 208] on div "[US] Sale Category Page - Tables" at bounding box center [489, 200] width 549 height 14
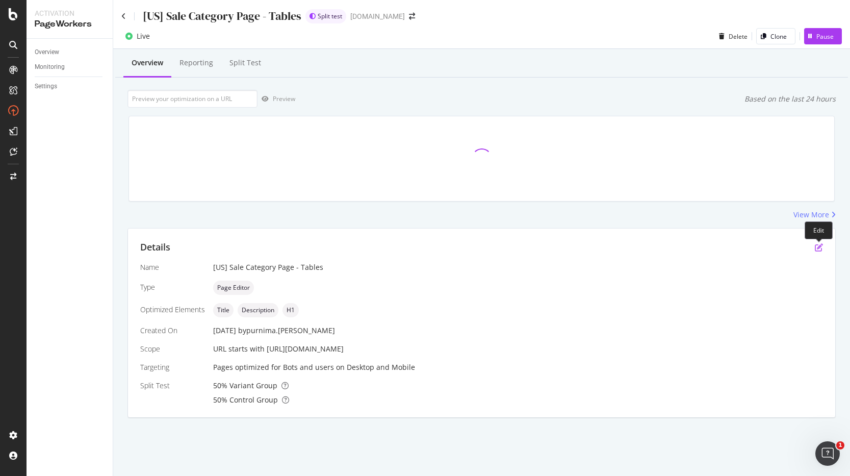
click at [819, 248] on icon "pen-to-square" at bounding box center [819, 247] width 8 height 8
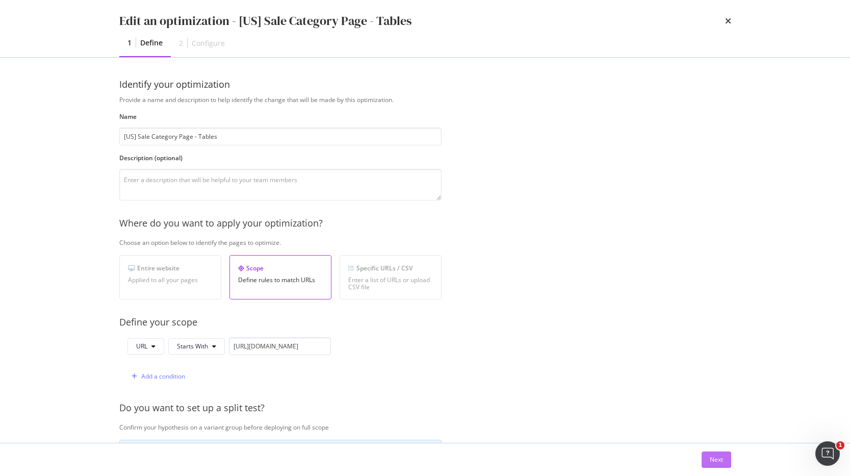
click at [713, 460] on div "Next" at bounding box center [716, 459] width 13 height 9
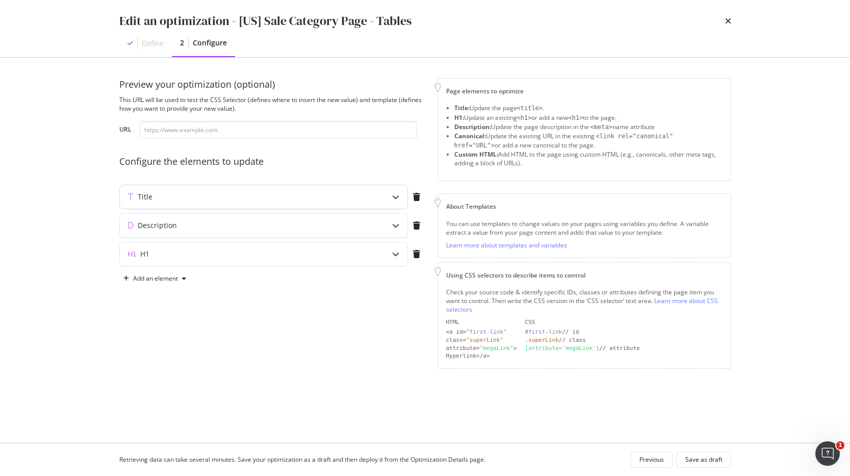
click at [394, 196] on icon "modal" at bounding box center [395, 196] width 7 height 7
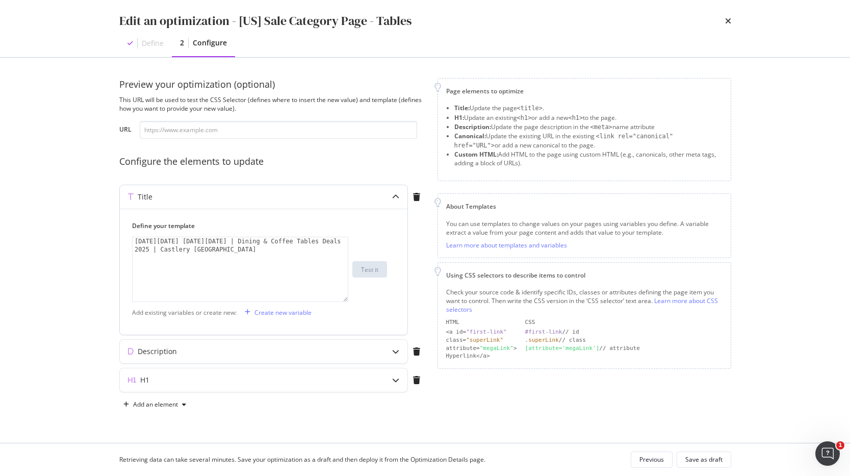
click at [247, 242] on div "Black Friday Cyber Monday | Dining & Coffee Tables Deals 2025 | Castlery US" at bounding box center [240, 285] width 215 height 97
click at [227, 240] on div "Black Friday Cyber Monday | Dining & Coffee Tables Deals 2025 | Castlery US" at bounding box center [240, 285] width 215 height 97
click at [257, 241] on div "Black Friday Cyber Monday 2025 | Dining & Coffee Tables Deals 2025 | Castlery US" at bounding box center [240, 285] width 215 height 97
click at [163, 248] on div "Black Friday Cyber Monday 2025 | Dining & Coffee Tables Deals 2025 | Castlery US" at bounding box center [240, 285] width 215 height 97
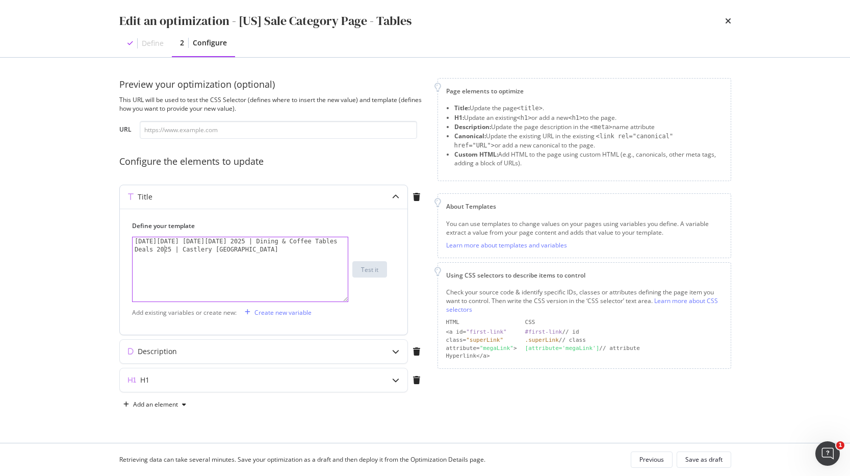
click at [163, 248] on div "Black Friday Cyber Monday 2025 | Dining & Coffee Tables Deals 2025 | Castlery US" at bounding box center [240, 285] width 215 height 97
type textarea "Black Friday Cyber Monday 2025 | Dining & Coffee Tables Deals | Castlery US"
click at [229, 349] on div "Description" at bounding box center [243, 351] width 247 height 10
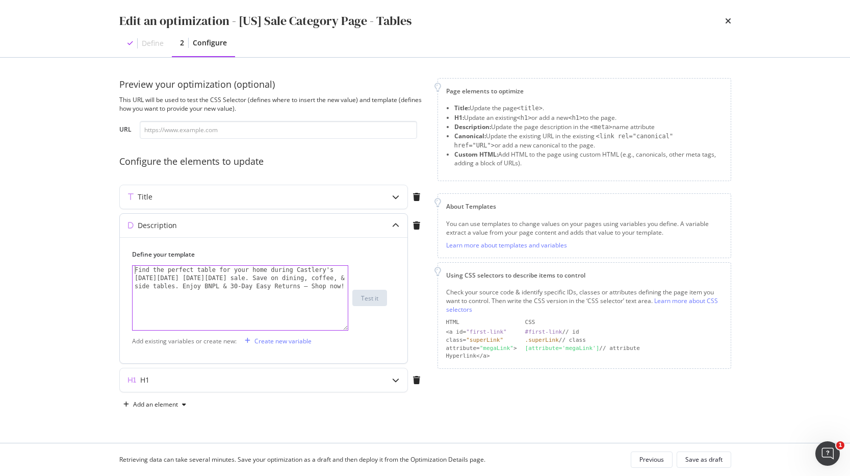
click at [135, 269] on div "Find the perfect table for your home during Castlery's Black Friday Cyber Monda…" at bounding box center [240, 322] width 215 height 113
click at [270, 278] on div "Shop the best deals on dining tables & coffee tables for your Find the perfect …" at bounding box center [240, 339] width 215 height 146
click at [183, 275] on div "Shop the best deals on dining tables & coffee tables for your home during Castl…" at bounding box center [240, 331] width 215 height 130
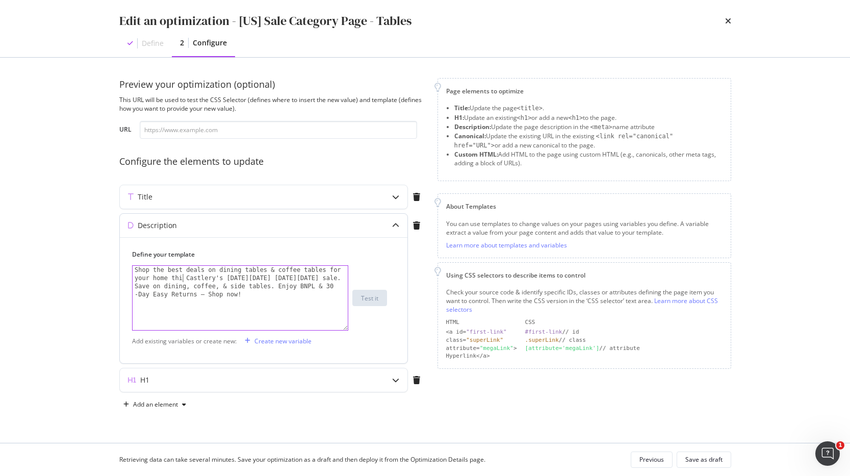
scroll to position [0, 22]
drag, startPoint x: 232, startPoint y: 279, endPoint x: 190, endPoint y: 277, distance: 41.4
click at [190, 277] on div "Shop the best deals on dining tables & coffee tables for your home this Castler…" at bounding box center [240, 331] width 215 height 130
click at [158, 286] on div "Shop the best deals on dining tables & coffee tables for your home this Black F…" at bounding box center [240, 331] width 215 height 130
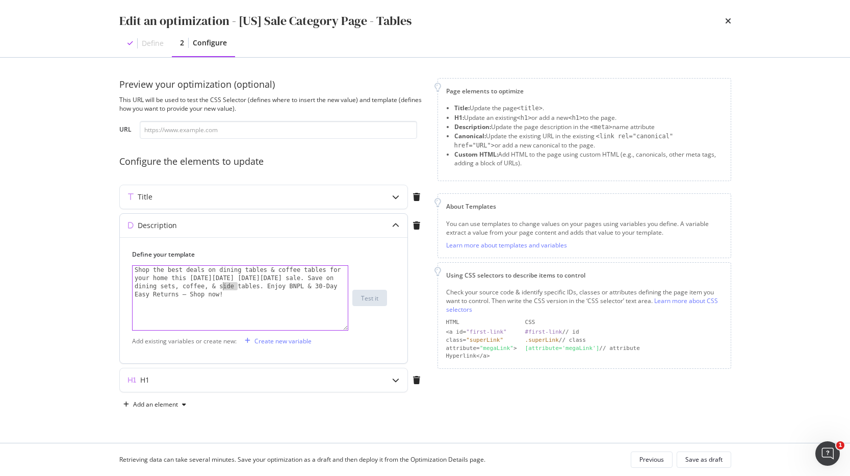
drag, startPoint x: 239, startPoint y: 286, endPoint x: 221, endPoint y: 284, distance: 18.0
click at [221, 284] on div "Shop the best deals on dining tables & coffee tables for your home this Black F…" at bounding box center [240, 331] width 215 height 130
click at [241, 285] on div "Shop the best deals on dining tables & coffee tables for your home this Black F…" at bounding box center [240, 331] width 215 height 130
drag, startPoint x: 261, startPoint y: 285, endPoint x: 176, endPoint y: 286, distance: 84.7
click at [176, 286] on div "Shop the best deals on dining tables & coffee tables for your home this Black F…" at bounding box center [240, 331] width 215 height 130
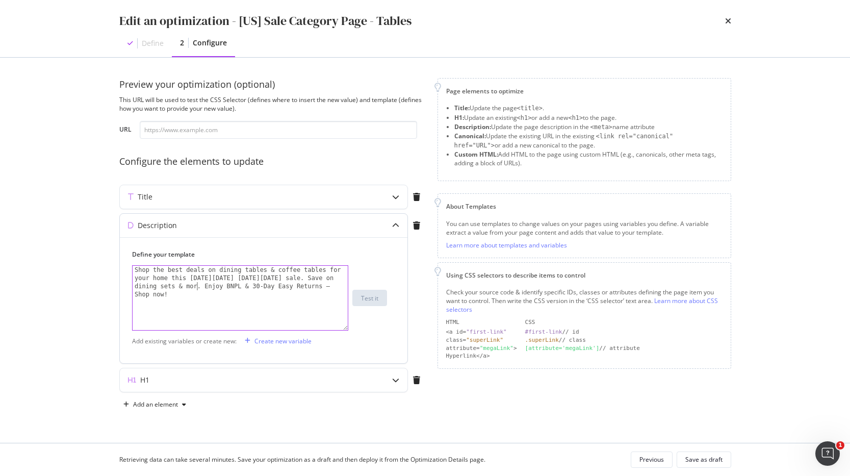
scroll to position [0, 40]
type textarea "Shop the best deals on dining tables & coffee tables for your home this Black F…"
click at [296, 377] on div "H1" at bounding box center [243, 380] width 247 height 10
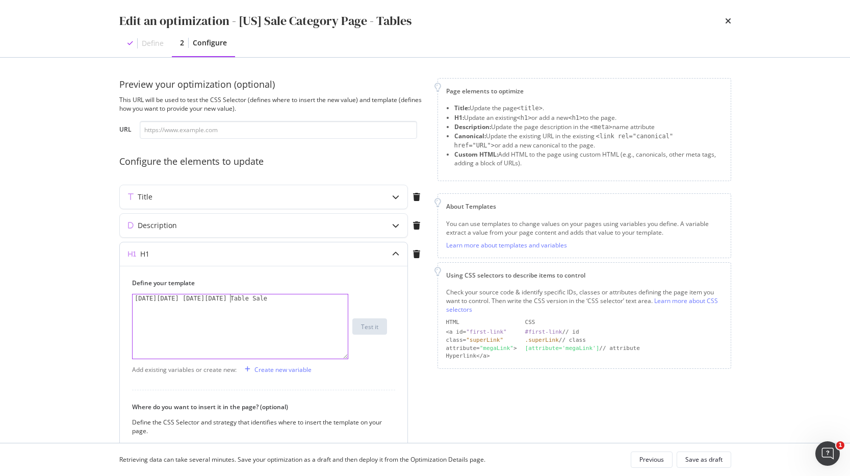
click at [231, 298] on div "Black Friday Cyber Monday Table Sale" at bounding box center [240, 334] width 215 height 81
click at [285, 298] on div "Black Friday Cyber Monday Dining Table Sale" at bounding box center [240, 334] width 215 height 81
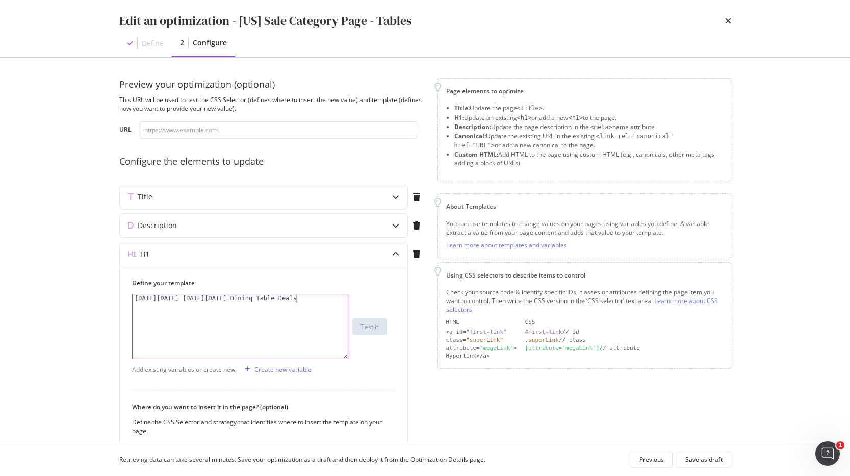
type textarea "Black Friday Cyber Monday Dining Table Deals"
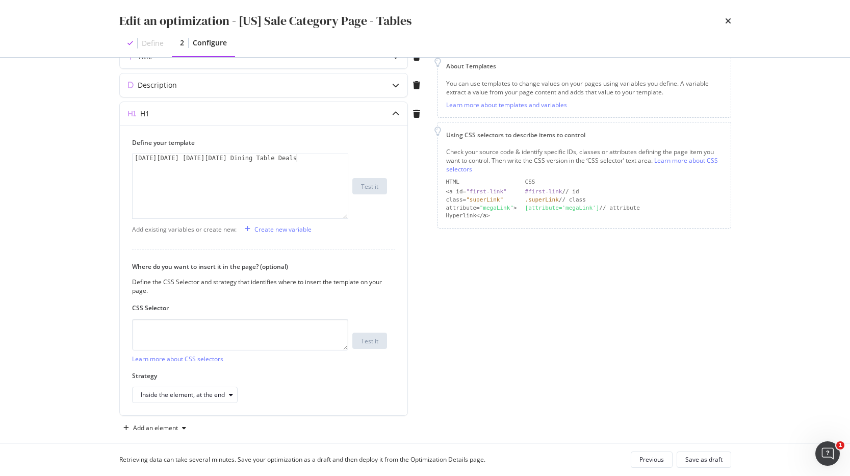
scroll to position [149, 0]
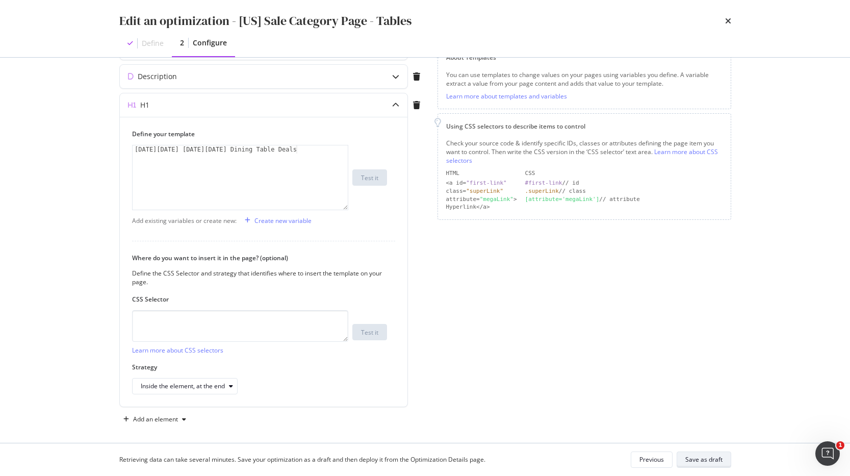
click at [709, 464] on div "Save as draft" at bounding box center [704, 460] width 37 height 14
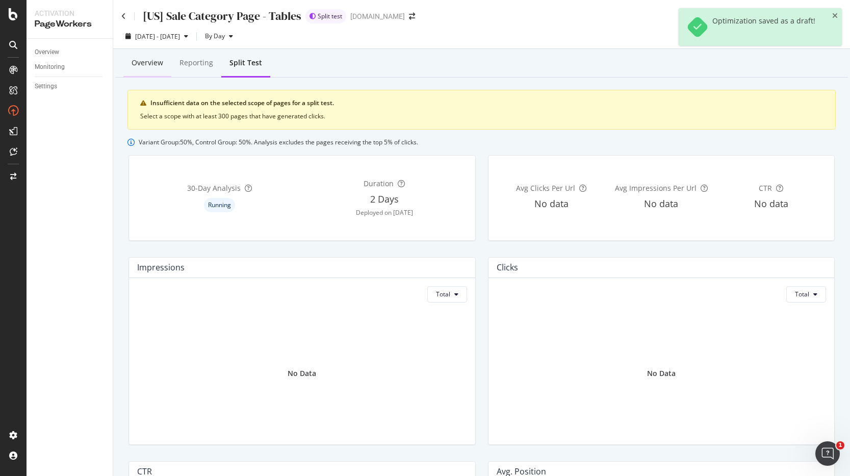
click at [152, 62] on div "Overview" at bounding box center [148, 63] width 32 height 10
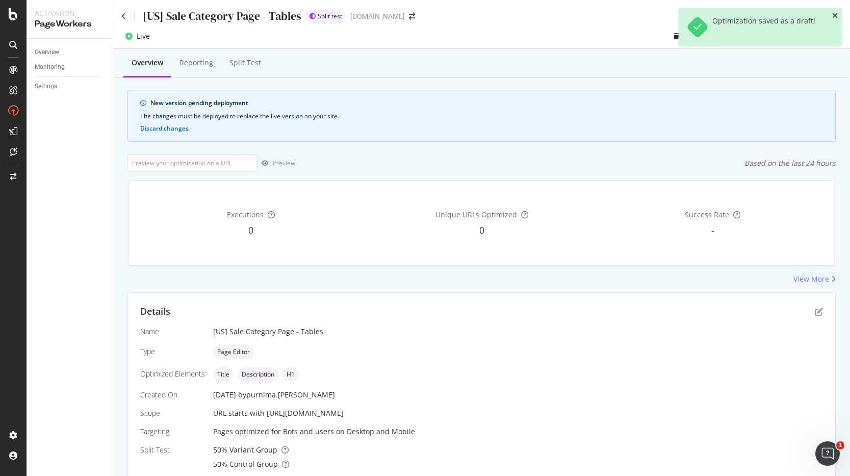
click at [835, 13] on icon "close toast" at bounding box center [836, 15] width 6 height 7
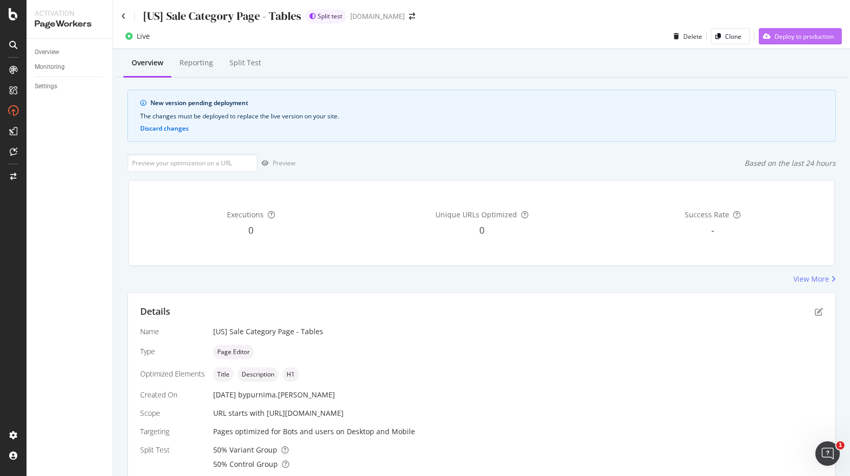
click at [792, 38] on div "Deploy to production" at bounding box center [804, 36] width 59 height 9
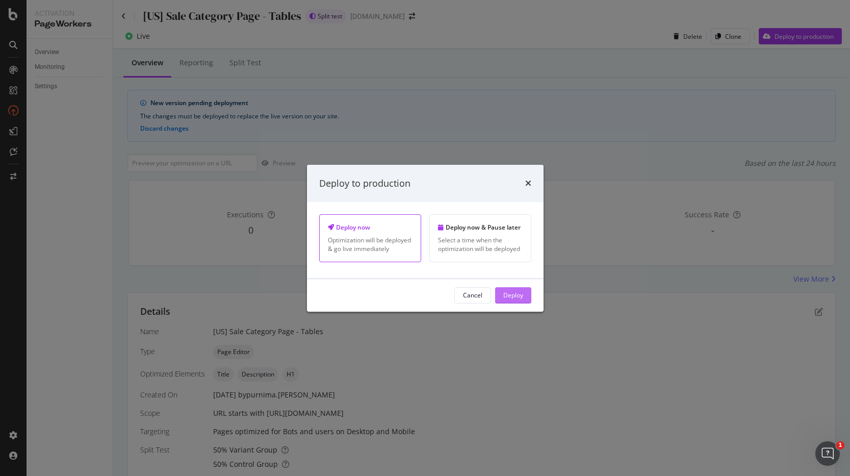
click at [510, 292] on div "Deploy" at bounding box center [514, 295] width 20 height 9
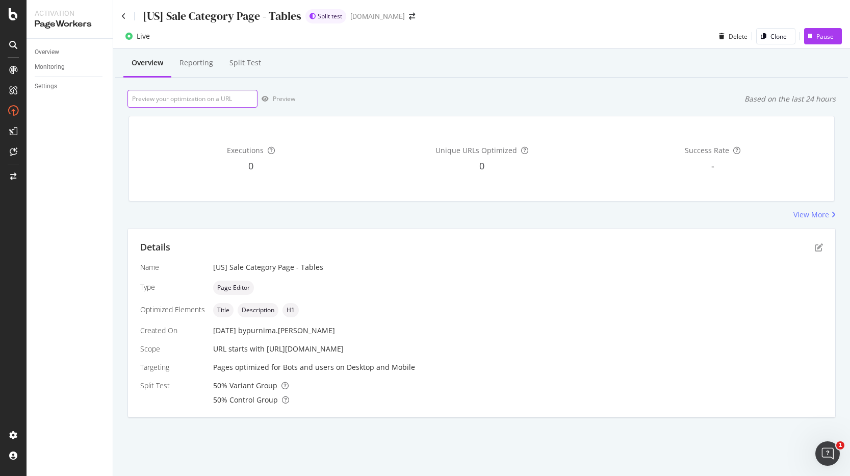
click at [199, 98] on input "url" at bounding box center [193, 99] width 130 height 18
paste input "https://www.castlery.com/us/tables/sale"
type input "https://www.castlery.com/us/tables/sale"
click at [275, 97] on div "Preview" at bounding box center [284, 98] width 22 height 9
click at [437, 48] on div "Live Delete Clone Pause" at bounding box center [481, 38] width 737 height 20
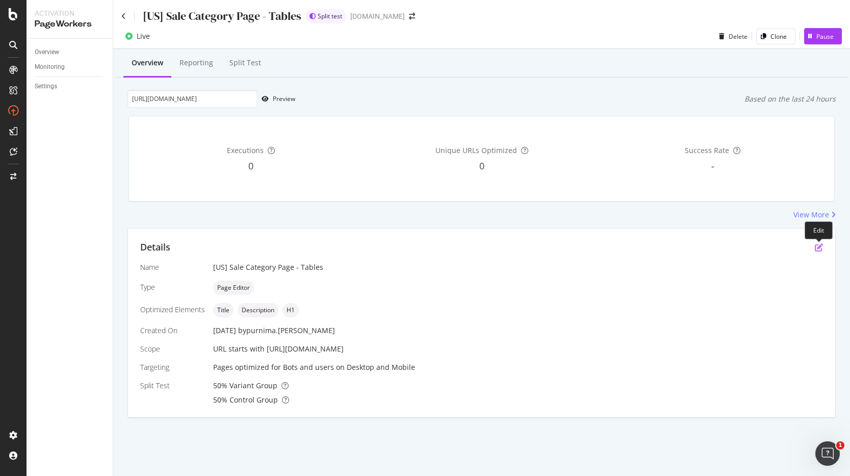
click at [821, 249] on icon "pen-to-square" at bounding box center [819, 247] width 8 height 8
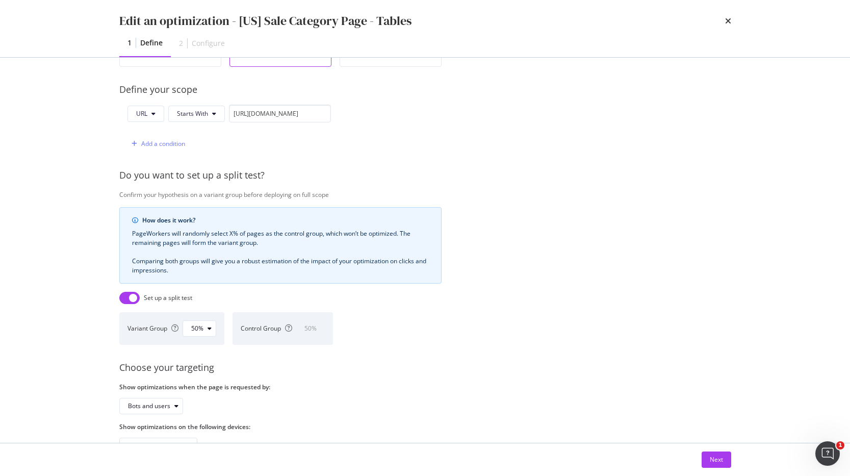
scroll to position [272, 0]
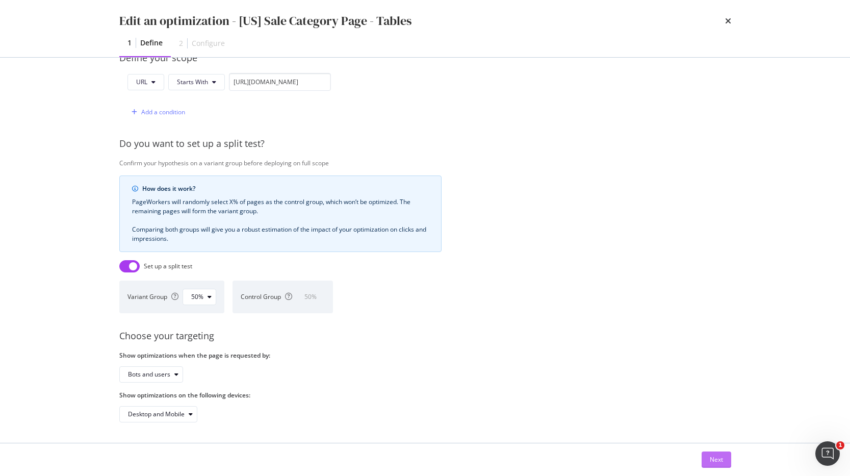
click at [716, 461] on div "Next" at bounding box center [716, 459] width 13 height 9
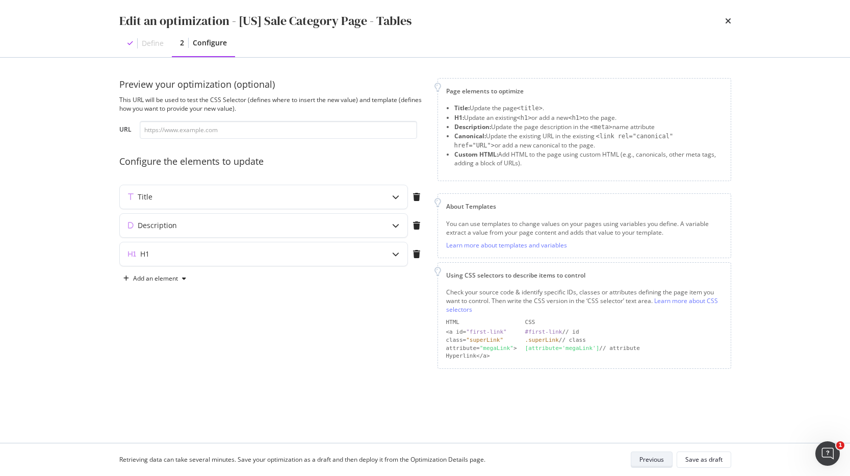
scroll to position [0, 0]
click at [397, 197] on icon "modal" at bounding box center [395, 196] width 7 height 7
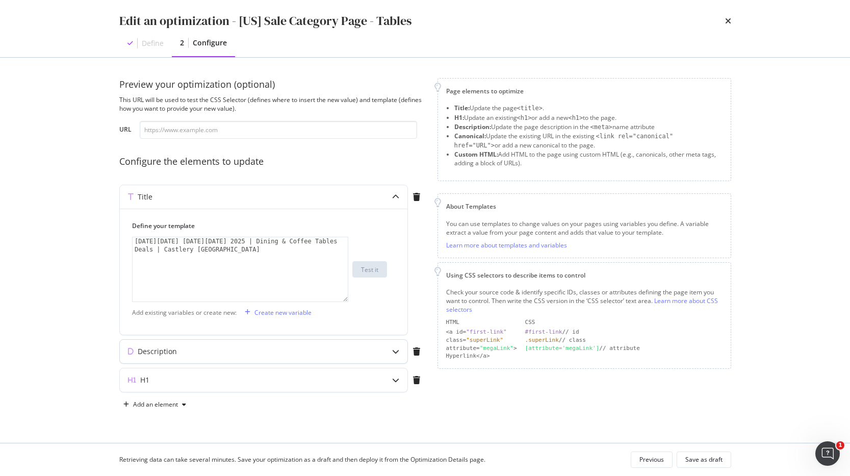
click at [394, 352] on icon "modal" at bounding box center [395, 351] width 7 height 7
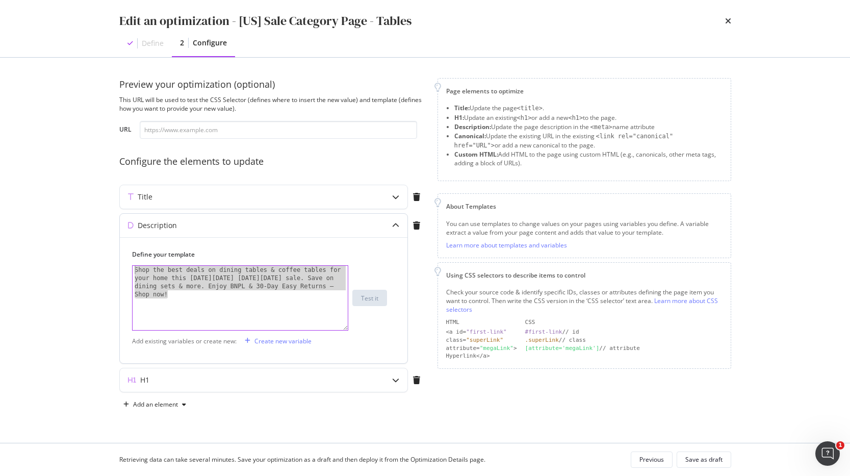
drag, startPoint x: 180, startPoint y: 297, endPoint x: 133, endPoint y: 269, distance: 54.9
click at [133, 269] on div "Shop the best deals on dining tables & coffee tables for your home this Black F…" at bounding box center [240, 331] width 215 height 130
type textarea "Shop the best deals on dining tables & coffee tables for your home this Black F…"
click at [397, 193] on icon "modal" at bounding box center [395, 196] width 7 height 7
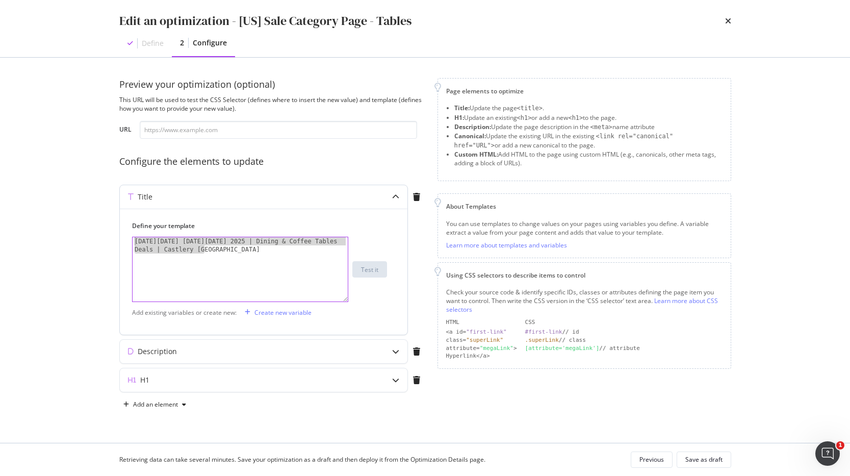
drag, startPoint x: 207, startPoint y: 248, endPoint x: 132, endPoint y: 242, distance: 75.3
click at [133, 242] on div "Black Friday Cyber Monday 2025 | Dining & Coffee Tables Deals | Castlery US" at bounding box center [240, 269] width 215 height 64
type textarea "Black Friday Cyber Monday 2025 | Dining & Coffee Tables Deals | Castlery US"
click at [287, 355] on div "Description" at bounding box center [243, 351] width 247 height 10
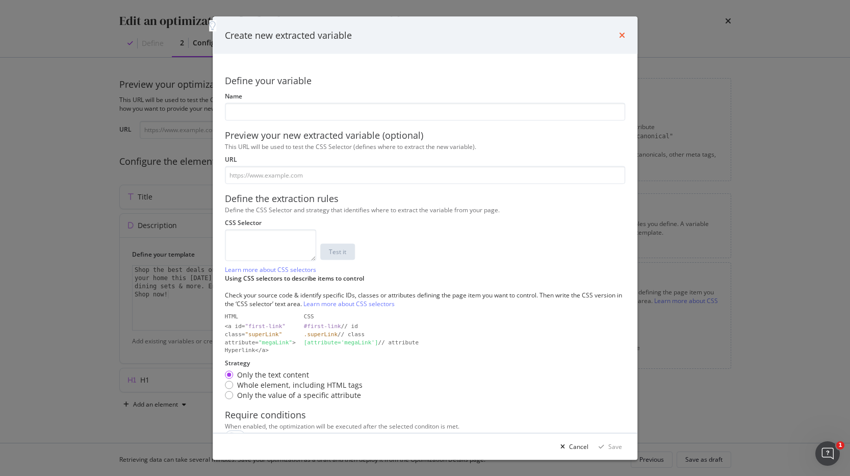
click at [625, 36] on icon "times" at bounding box center [622, 35] width 6 height 8
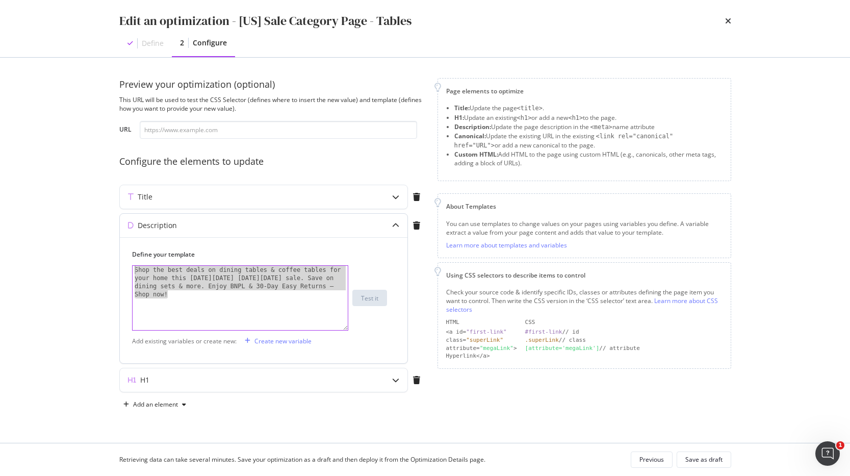
drag, startPoint x: 176, startPoint y: 294, endPoint x: 132, endPoint y: 269, distance: 49.8
click at [133, 269] on div "Shop the best deals on dining tables & coffee tables for your home this Black F…" at bounding box center [240, 331] width 215 height 130
type textarea "Shop the best deals on dining tables & coffee tables for your home this Black F…"
click at [278, 196] on div "Title" at bounding box center [243, 197] width 247 height 10
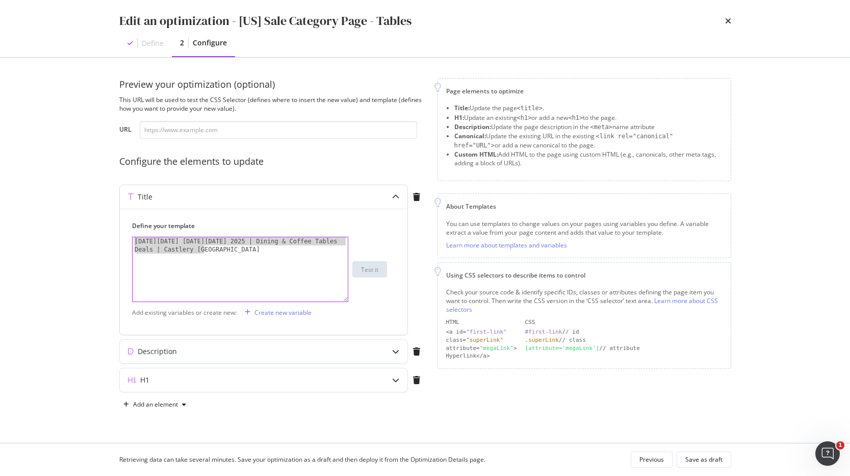
drag, startPoint x: 210, startPoint y: 248, endPoint x: 129, endPoint y: 240, distance: 81.6
click at [129, 240] on div "Define your template 1 Black Friday Cyber Monday 2025 | Dining & Coffee Tables …" at bounding box center [264, 272] width 288 height 126
type textarea "Black Friday Cyber Monday 2025 | Dining & Coffee Tables Deals | Castlery US"
click at [234, 349] on div "Description" at bounding box center [243, 351] width 247 height 10
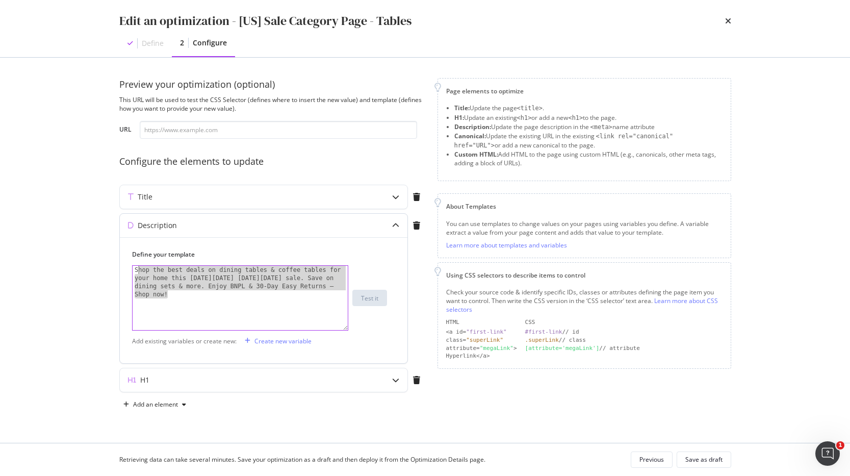
drag, startPoint x: 177, startPoint y: 294, endPoint x: 132, endPoint y: 269, distance: 51.8
click at [132, 269] on div "1 Shop the best deals on dining tables & coffee tables for your home this Black…" at bounding box center [240, 297] width 216 height 65
type textarea "Shop the best deals on dining tables & coffee tables for your home this Black F…"
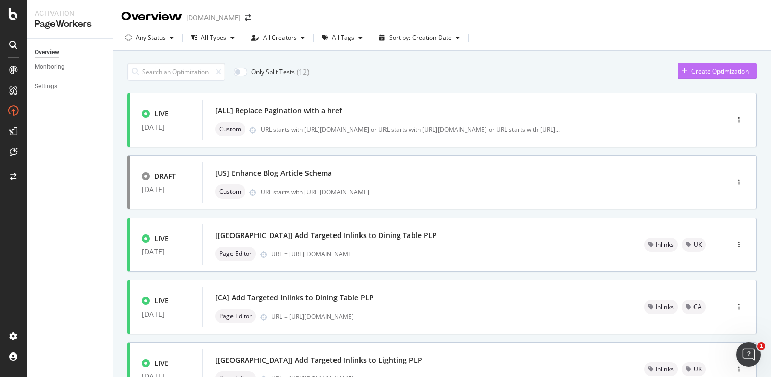
click at [682, 69] on icon "button" at bounding box center [685, 71] width 6 height 6
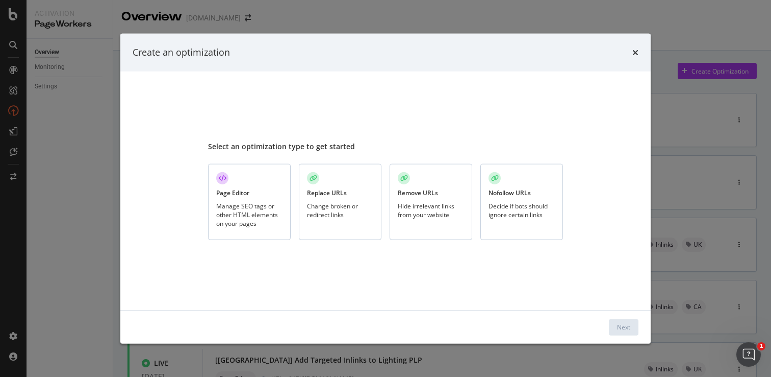
drag, startPoint x: 245, startPoint y: 196, endPoint x: 470, endPoint y: 280, distance: 239.6
click at [246, 196] on div "Page Editor" at bounding box center [232, 192] width 33 height 9
click at [634, 326] on button "Next" at bounding box center [624, 326] width 30 height 16
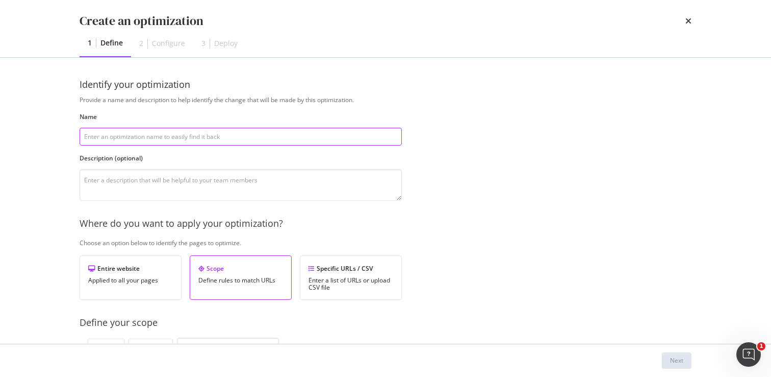
click at [242, 140] on input "modal" at bounding box center [241, 137] width 322 height 18
click at [173, 134] on input "[AU]" at bounding box center [241, 137] width 322 height 18
click at [160, 135] on input "[AU]" at bounding box center [241, 137] width 322 height 18
type input "[AU] Sale Category Page - Outdoor"
click at [224, 177] on textarea "modal" at bounding box center [241, 185] width 322 height 32
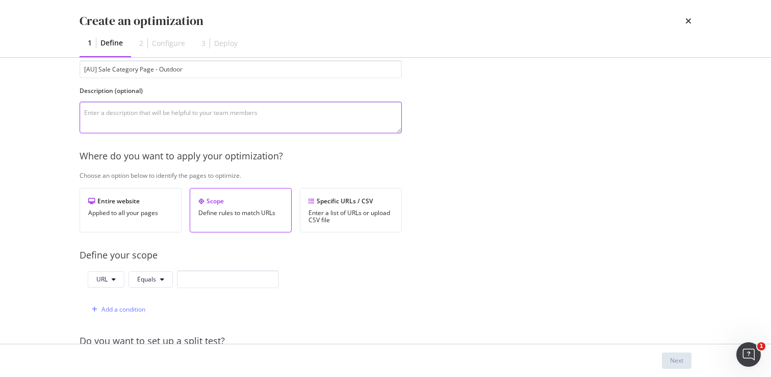
scroll to position [68, 0]
click at [158, 282] on button "Equals" at bounding box center [151, 278] width 44 height 16
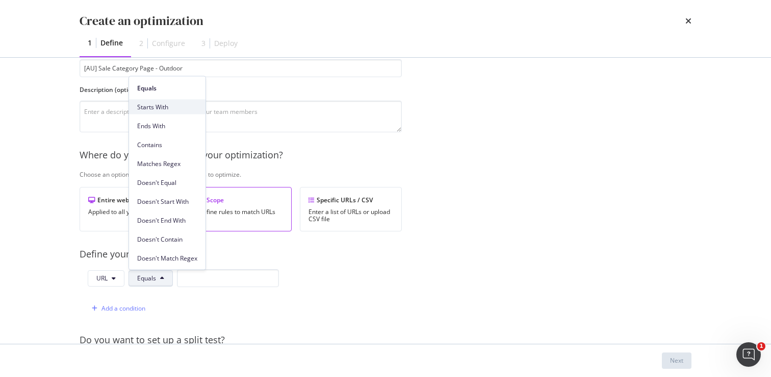
click at [177, 107] on span "Starts With" at bounding box center [167, 106] width 60 height 9
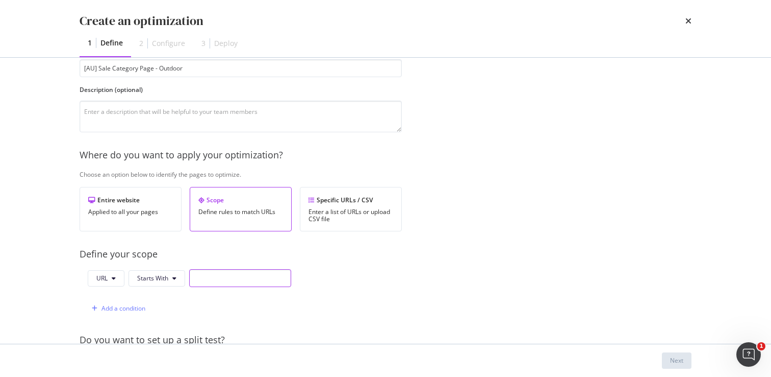
click at [222, 279] on input "modal" at bounding box center [240, 278] width 102 height 18
paste input "[URL][DOMAIN_NAME]"
type input "[URL][DOMAIN_NAME]"
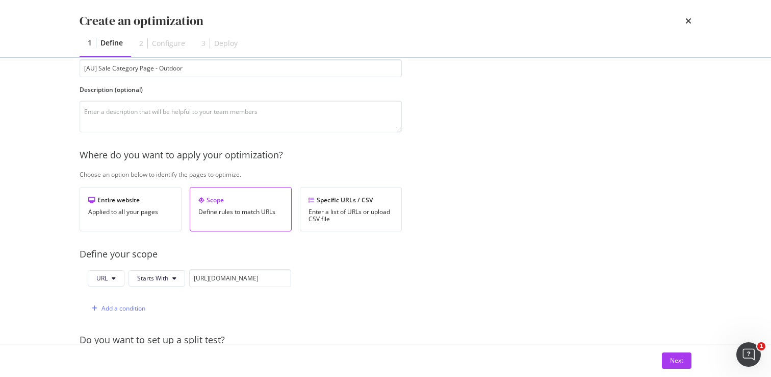
click at [422, 275] on div "Provide a name and description to help identify the change that will be made by…" at bounding box center [386, 302] width 612 height 550
click at [676, 357] on div "Next" at bounding box center [676, 360] width 13 height 9
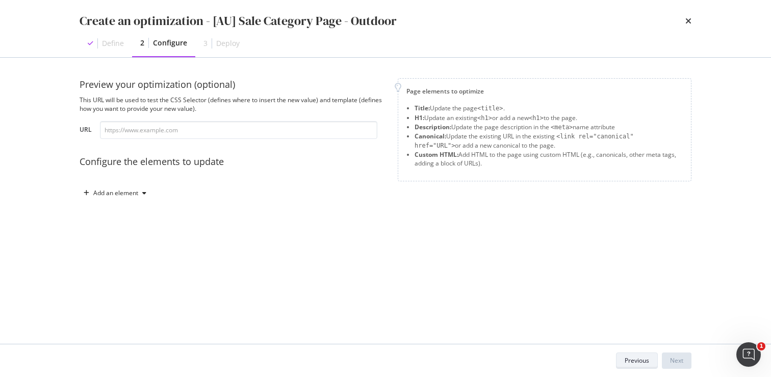
click at [629, 361] on div "Previous" at bounding box center [637, 360] width 24 height 9
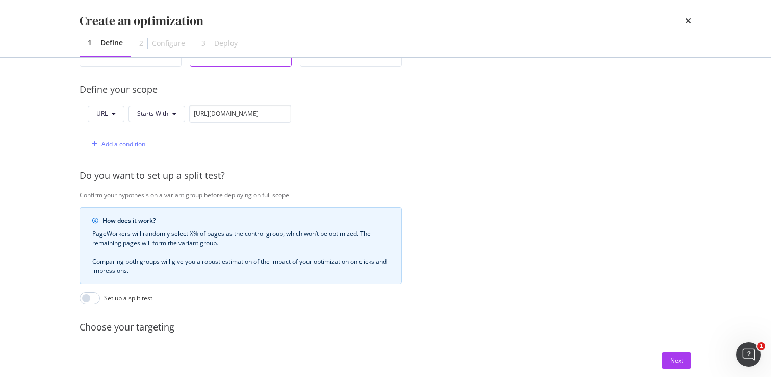
scroll to position [232, 0]
click at [97, 297] on input "modal" at bounding box center [90, 298] width 20 height 12
checkbox input "true"
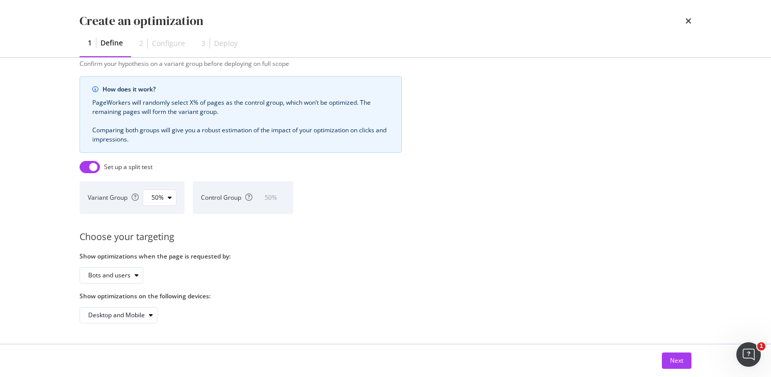
scroll to position [371, 0]
click at [672, 355] on div "Next" at bounding box center [676, 360] width 13 height 15
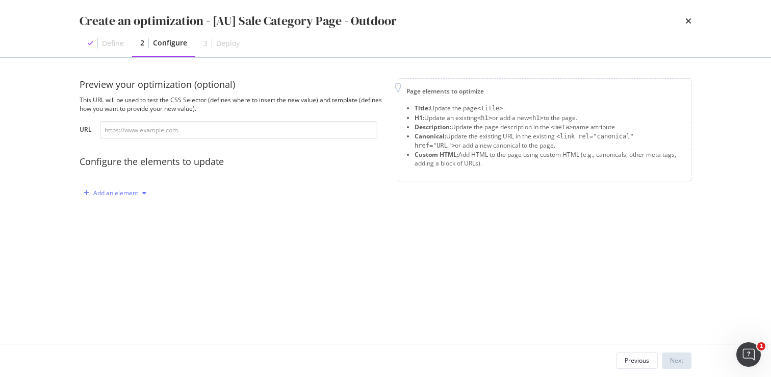
click at [122, 193] on div "Add an element" at bounding box center [115, 193] width 45 height 6
click at [126, 211] on div "Title" at bounding box center [120, 212] width 69 height 13
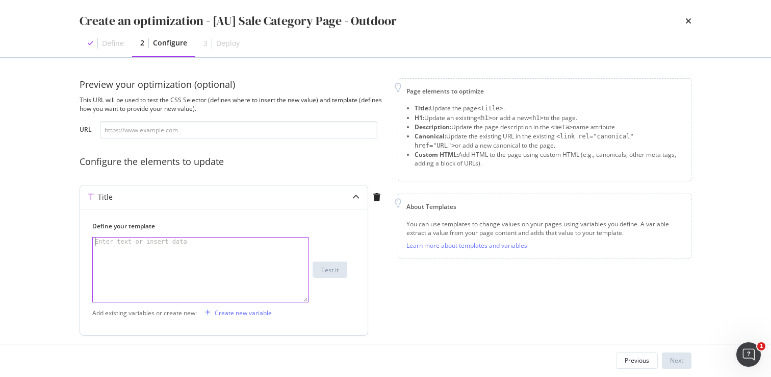
click at [144, 248] on div "modal" at bounding box center [200, 277] width 215 height 81
paste textarea "Black Friday Cyber Monday | Outdoor Furniture Sale 2025 | Castlery US"
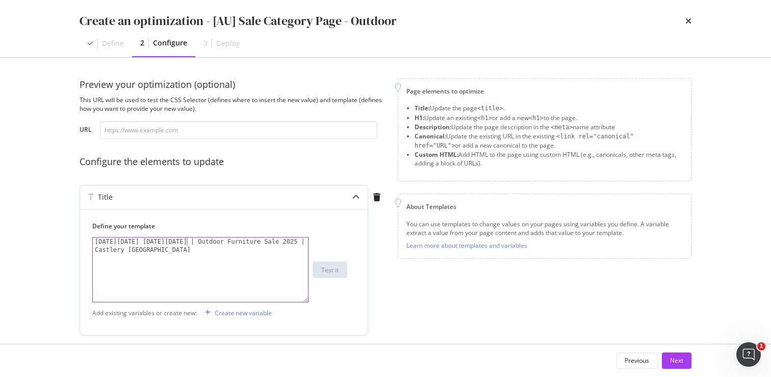
click at [188, 241] on div "Black Friday Cyber Monday | Outdoor Furniture Sale 2025 | Castlery US" at bounding box center [200, 285] width 215 height 97
click at [99, 250] on div "Black Friday Cyber Monday 2025 | Outdoor Furniture Sale 2025 | Castlery US" at bounding box center [200, 285] width 215 height 97
click at [136, 249] on div "Black Friday Cyber Monday 2025 | Outdoor Furniture Sale | Castlery US" at bounding box center [200, 285] width 215 height 97
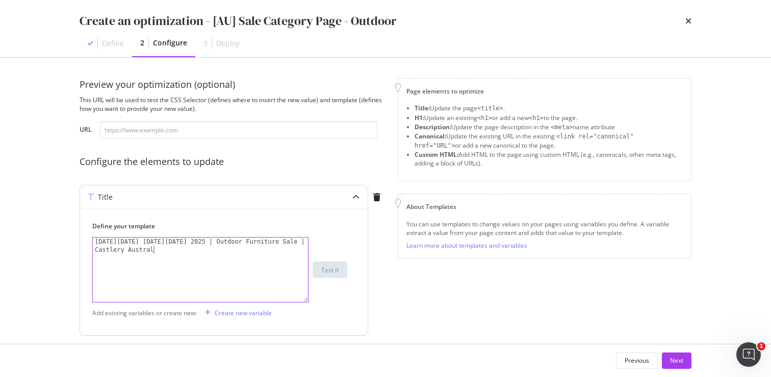
scroll to position [0, 22]
drag, startPoint x: 168, startPoint y: 251, endPoint x: 90, endPoint y: 242, distance: 78.5
click at [90, 242] on div "Define your template Black Friday Cyber Monday 2025 | Outdoor Furniture Sale | …" at bounding box center [224, 272] width 288 height 126
type textarea "Black Friday Cyber Monday 2025 | Outdoor Furniture Sale | Castlery Australia"
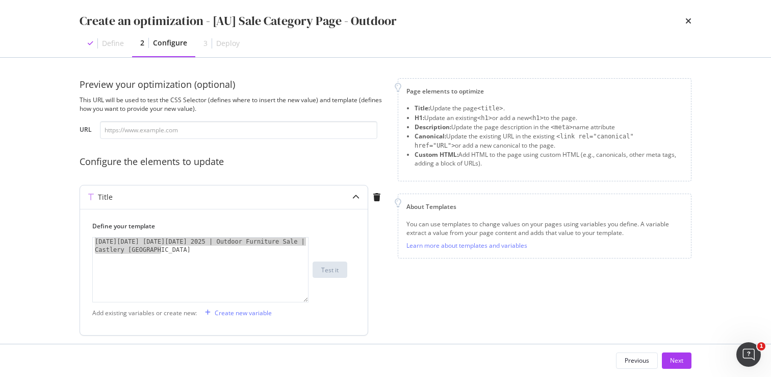
click at [359, 319] on div "Define your template Black Friday Cyber Monday 2025 | Outdoor Furniture Sale | …" at bounding box center [224, 272] width 288 height 126
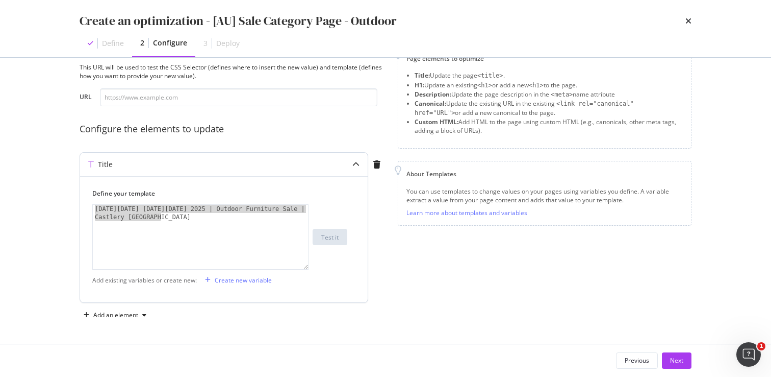
click at [356, 162] on icon "modal" at bounding box center [356, 164] width 7 height 7
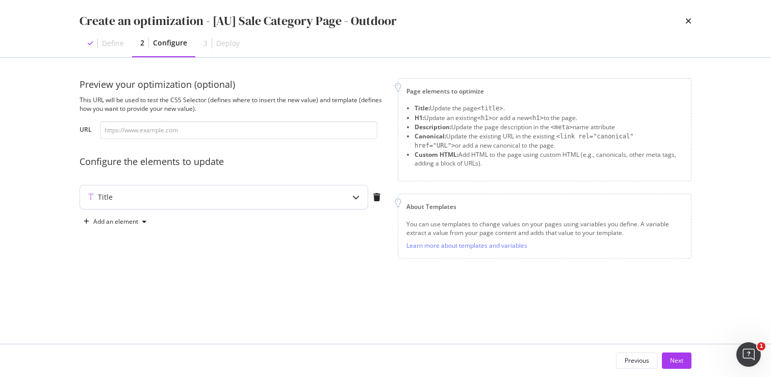
scroll to position [0, 0]
click at [139, 221] on div "modal" at bounding box center [144, 221] width 12 height 6
click at [123, 254] on div "Description" at bounding box center [123, 257] width 33 height 9
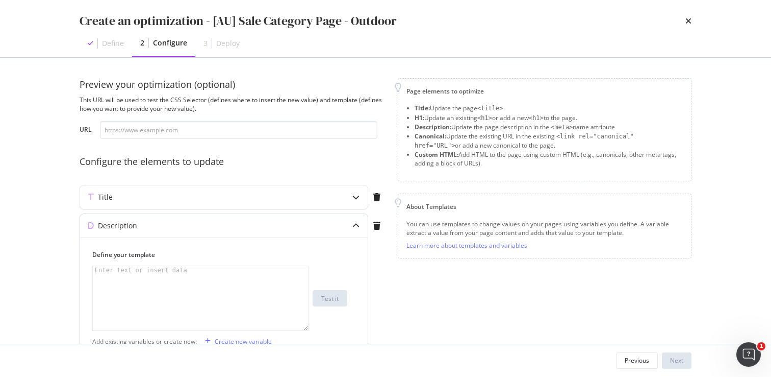
click at [168, 276] on div "modal" at bounding box center [200, 306] width 215 height 81
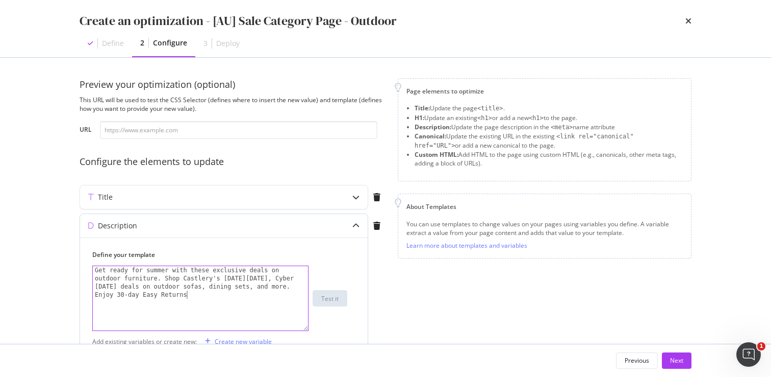
scroll to position [0, 56]
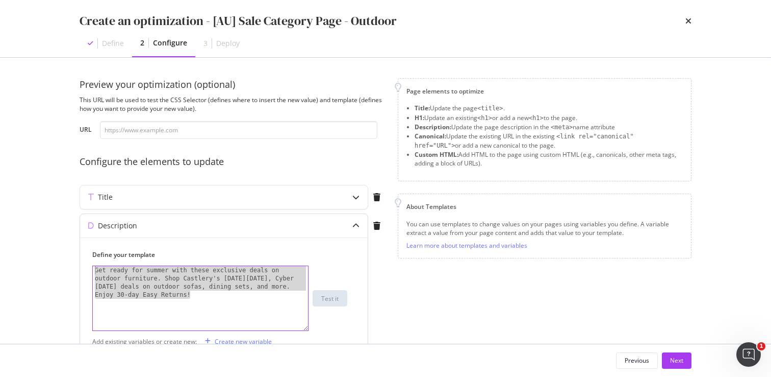
drag, startPoint x: 199, startPoint y: 295, endPoint x: 94, endPoint y: 270, distance: 107.7
click at [94, 270] on div "Get ready for summer with these exclusive deals on outdoor furniture. Shop Cast…" at bounding box center [200, 331] width 215 height 130
type textarea "Get ready for summer with these exclusive deals on outdoor furniture. Shop Cast…"
click at [194, 294] on div "Get ready for summer with these exclusive deals on outdoor furniture. Shop Cast…" at bounding box center [200, 331] width 215 height 130
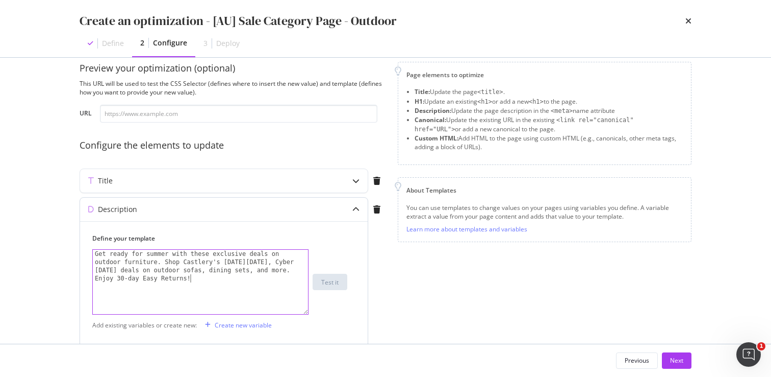
scroll to position [15, 0]
click at [165, 262] on div "Get ready for summer with these exclusive deals on outdoor furniture. Shop Cast…" at bounding box center [200, 316] width 215 height 130
click at [354, 182] on icon "modal" at bounding box center [356, 182] width 7 height 7
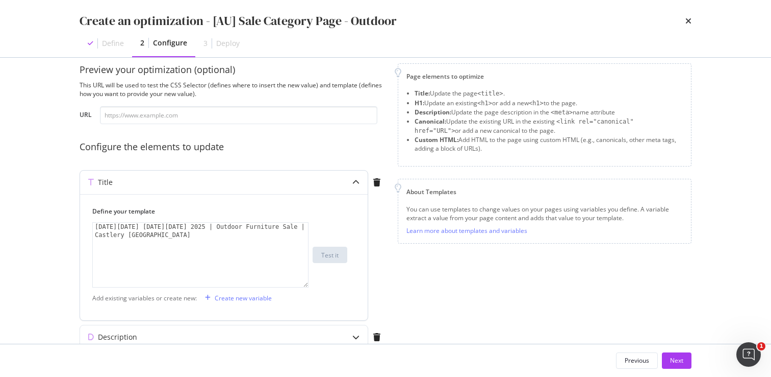
click at [356, 180] on icon "modal" at bounding box center [356, 182] width 7 height 7
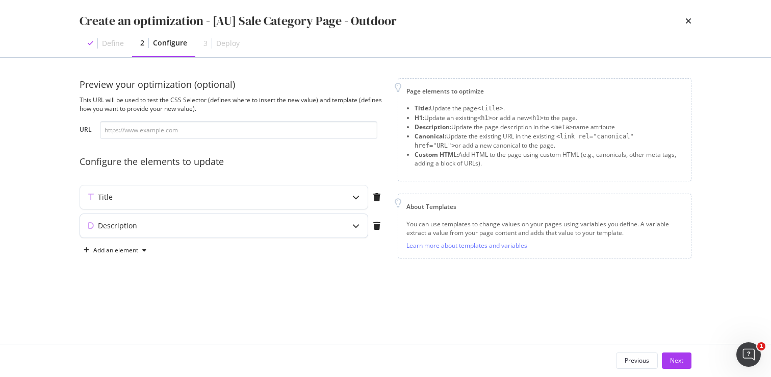
click at [354, 226] on icon "modal" at bounding box center [356, 225] width 7 height 7
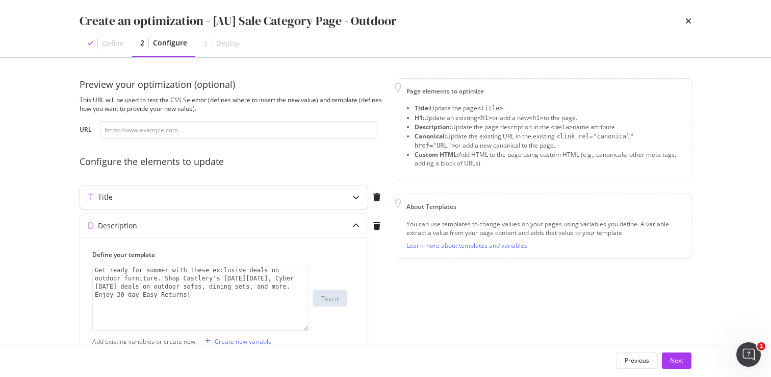
click at [354, 197] on icon "modal" at bounding box center [356, 196] width 7 height 7
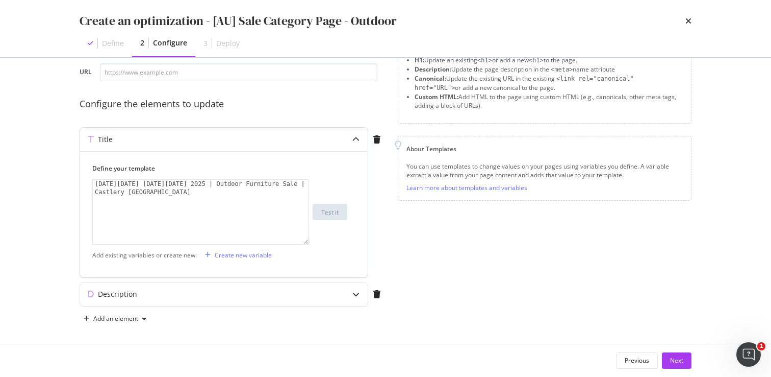
scroll to position [61, 0]
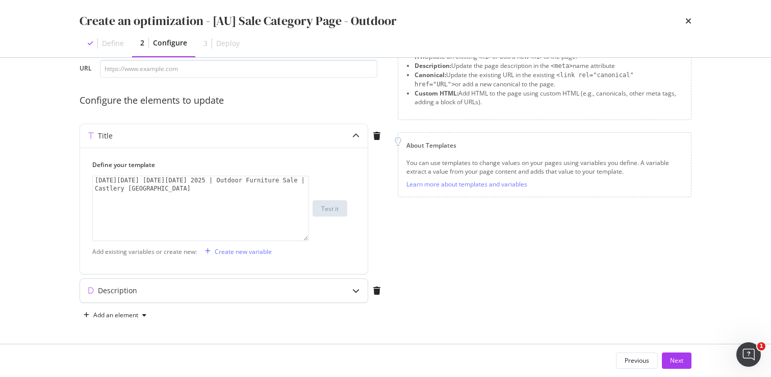
click at [357, 288] on icon "modal" at bounding box center [356, 290] width 7 height 7
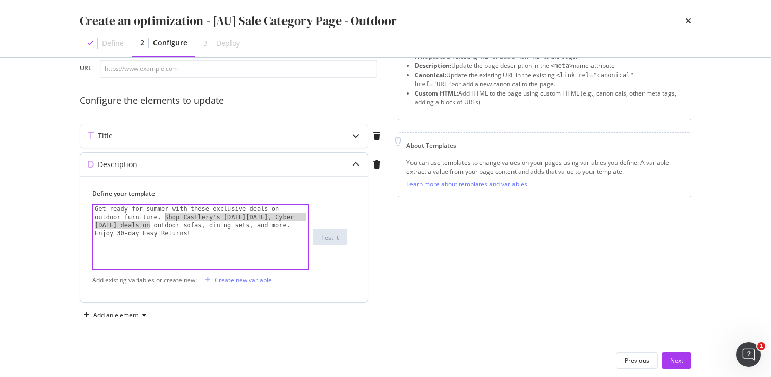
drag, startPoint x: 150, startPoint y: 225, endPoint x: 164, endPoint y: 217, distance: 16.7
click at [164, 217] on div "Get ready for summer with these exclusive deals on outdoor furniture. Shop Cast…" at bounding box center [200, 270] width 215 height 130
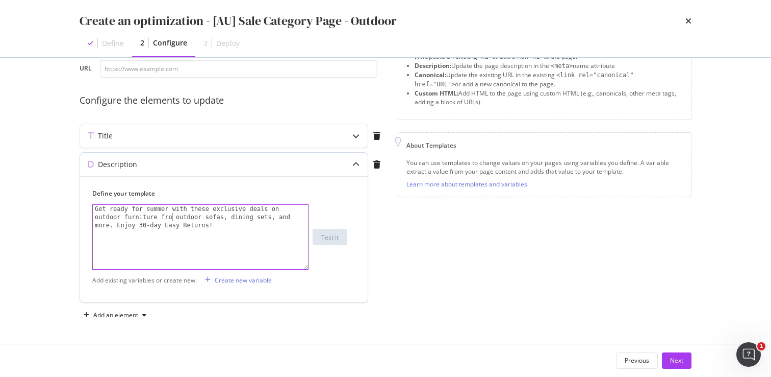
scroll to position [0, 22]
click at [221, 225] on div "Get ready for summer with these exclusive deals on outdoor furniture from outdo…" at bounding box center [200, 261] width 215 height 113
type textarea "Get ready for summer with these exclusive deals on outdoor furniture from outdo…"
click at [142, 315] on icon "modal" at bounding box center [144, 315] width 4 height 6
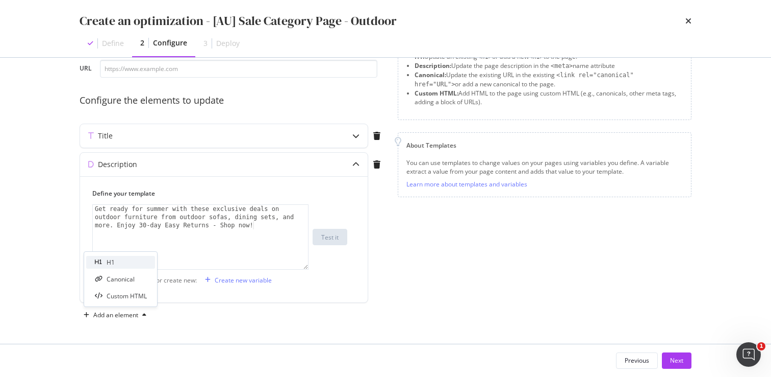
click at [130, 264] on div "H1" at bounding box center [120, 262] width 69 height 13
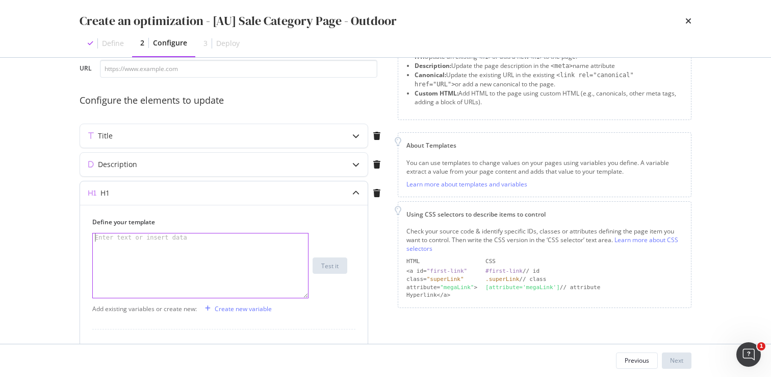
click at [144, 238] on div "Enter text or insert data" at bounding box center [141, 237] width 96 height 8
paste textarea "Black Friday, Cyber Monday Outdoor & Patio Furniture Sale"
drag, startPoint x: 253, startPoint y: 239, endPoint x: 218, endPoint y: 235, distance: 35.5
click at [218, 235] on div "Black Friday, Cyber Monday Outdoor & Patio Furniture Sale" at bounding box center [200, 273] width 215 height 81
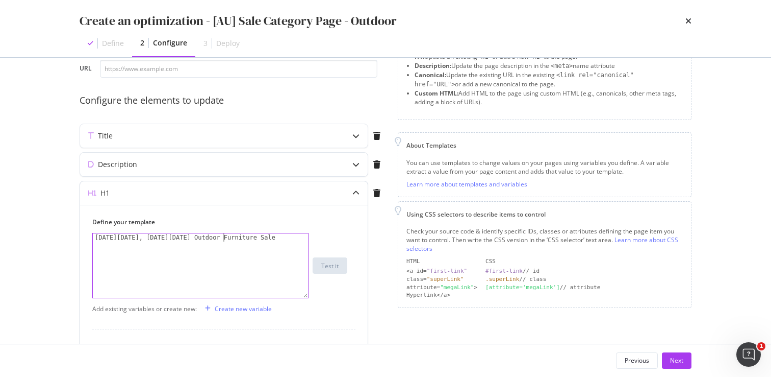
type textarea "Black Friday, Cyber Monday Outdoor Furniture Sale"
click at [358, 287] on div "Define your template Black Friday, Cyber Monday Outdoor Furniture Sale Black Fr…" at bounding box center [224, 350] width 288 height 290
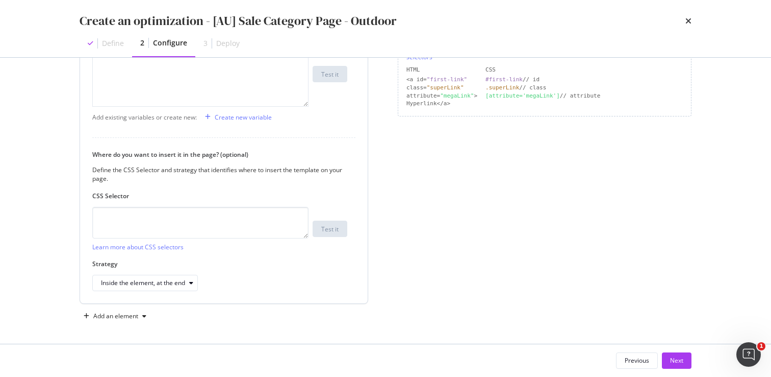
scroll to position [254, 0]
click at [670, 357] on button "Next" at bounding box center [677, 360] width 30 height 16
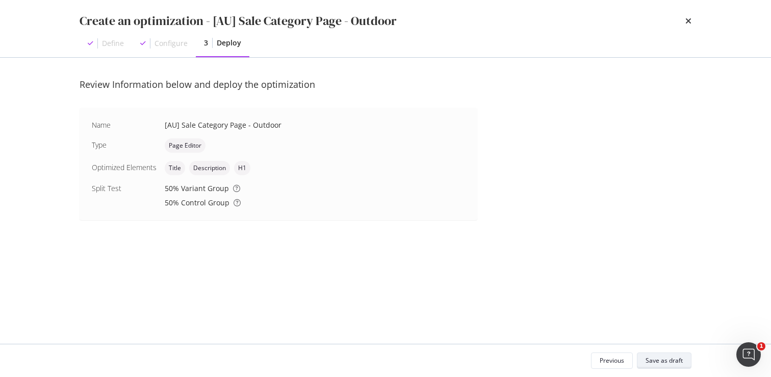
click at [667, 360] on div "Save as draft" at bounding box center [664, 360] width 37 height 9
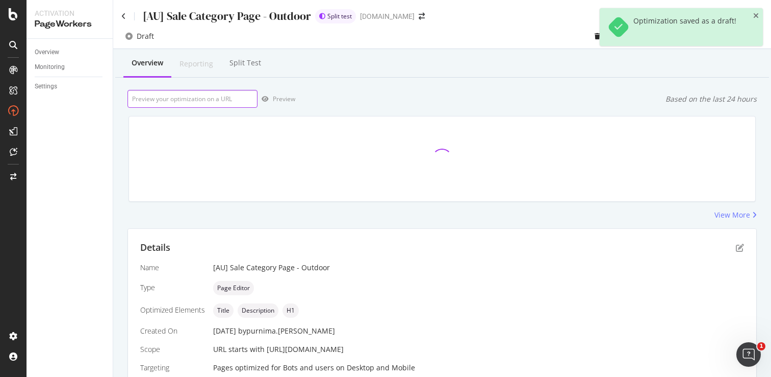
click at [190, 97] on input "url" at bounding box center [193, 99] width 130 height 18
paste input "[URL][DOMAIN_NAME]"
type input "[URL][DOMAIN_NAME]"
click at [284, 99] on div "Preview" at bounding box center [284, 98] width 22 height 9
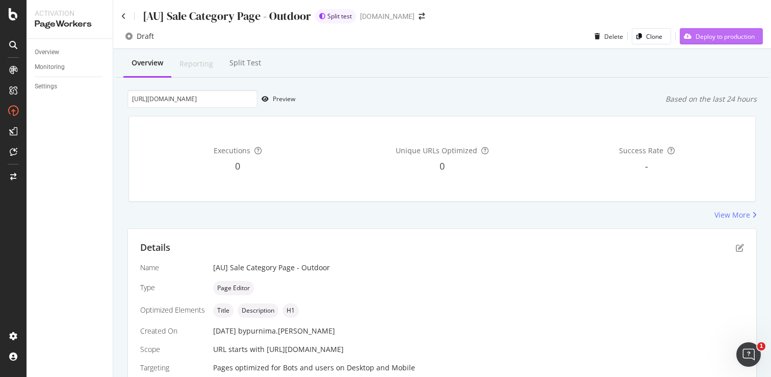
click at [713, 32] on div "Deploy to production" at bounding box center [725, 36] width 59 height 9
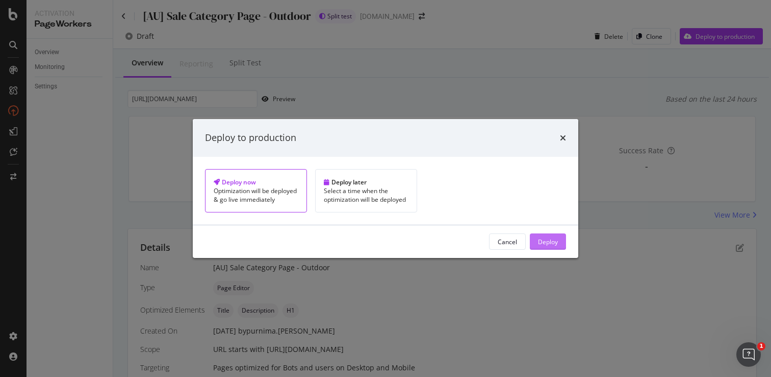
click at [530, 244] on button "Deploy" at bounding box center [548, 241] width 36 height 16
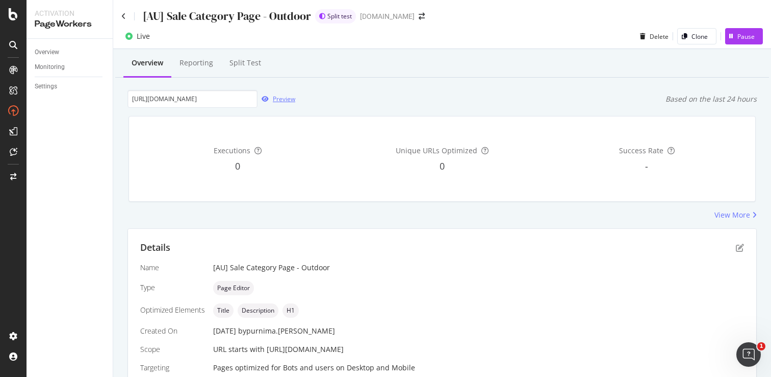
click at [277, 99] on div "Preview" at bounding box center [284, 98] width 22 height 9
click at [736, 248] on icon "pen-to-square" at bounding box center [740, 247] width 8 height 8
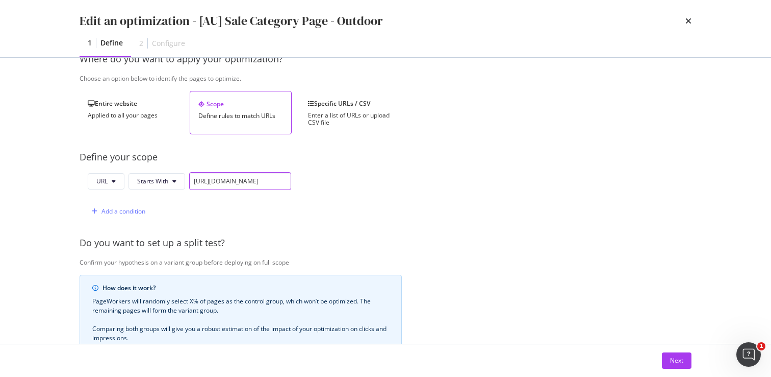
scroll to position [0, 28]
drag, startPoint x: 236, startPoint y: 184, endPoint x: 319, endPoint y: 180, distance: 83.3
click at [319, 180] on div "URL Starts With https://www.castlery.com/au/outdoor/sale Add a condition" at bounding box center [241, 196] width 322 height 48
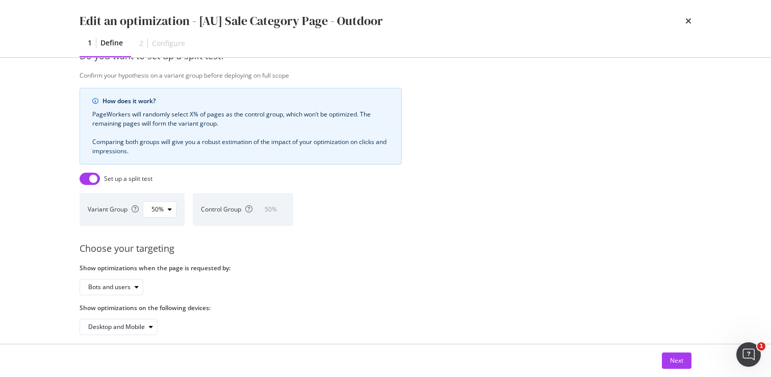
scroll to position [371, 0]
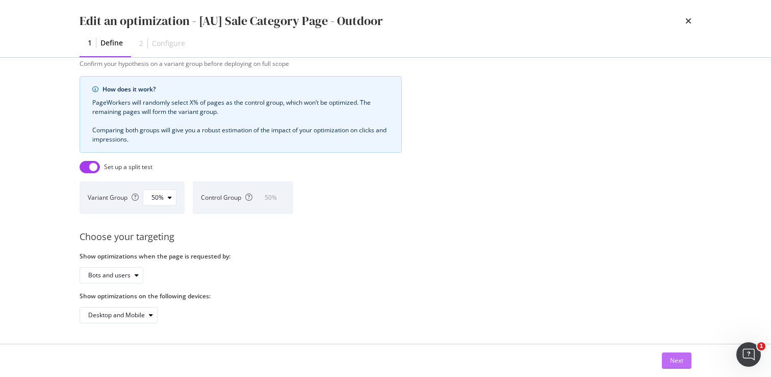
click at [672, 359] on div "Next" at bounding box center [676, 360] width 13 height 9
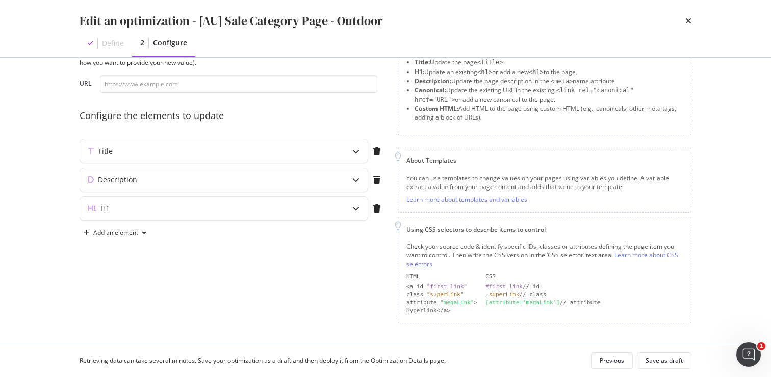
scroll to position [45, 0]
click at [357, 154] on icon "modal" at bounding box center [356, 151] width 7 height 7
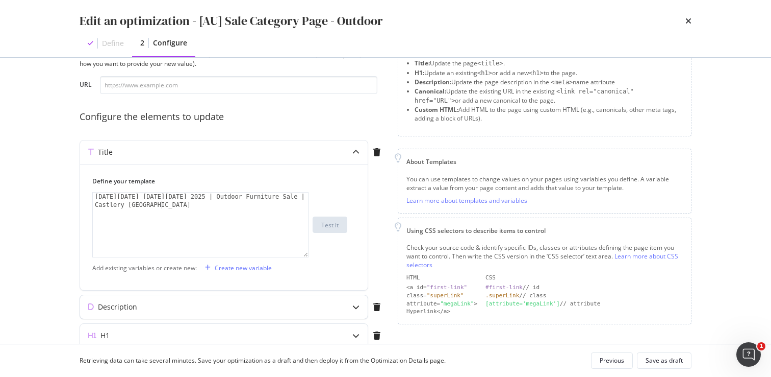
click at [356, 307] on icon "modal" at bounding box center [356, 306] width 7 height 7
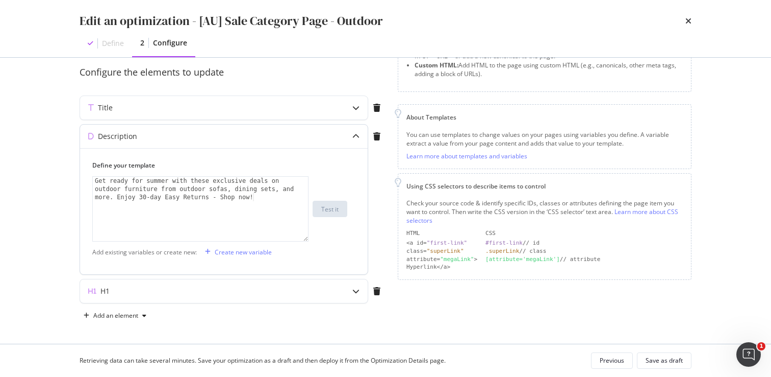
scroll to position [90, 0]
click at [357, 293] on icon "modal" at bounding box center [356, 290] width 7 height 7
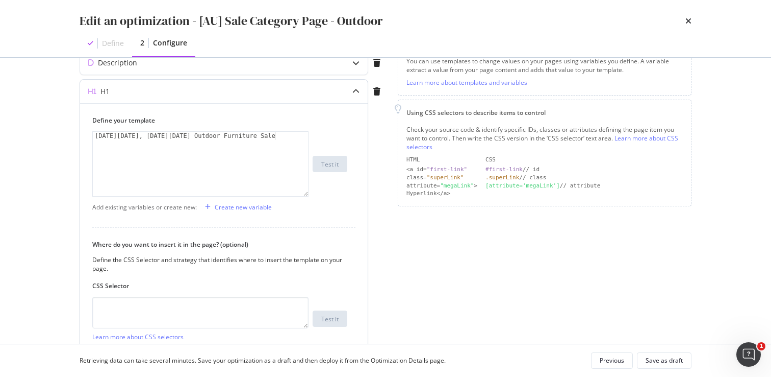
scroll to position [254, 0]
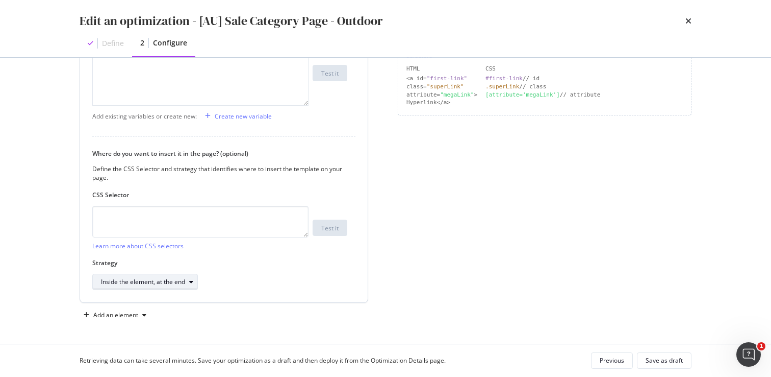
click at [165, 281] on div "Inside the element, at the end" at bounding box center [143, 282] width 84 height 6
click at [170, 317] on div "Inside the element, at the end" at bounding box center [151, 315] width 92 height 9
click at [584, 229] on div "Page elements to optimize Title: Update the page <title> . H1: Update an existi…" at bounding box center [545, 73] width 294 height 498
click at [664, 357] on div "Save as draft" at bounding box center [664, 360] width 37 height 9
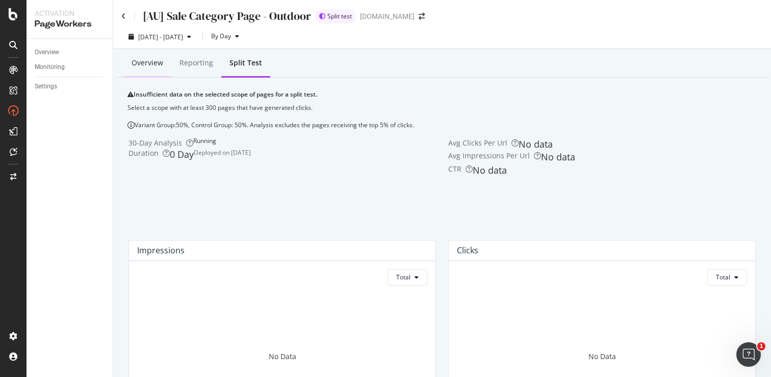
click at [140, 64] on div "Overview" at bounding box center [148, 63] width 32 height 10
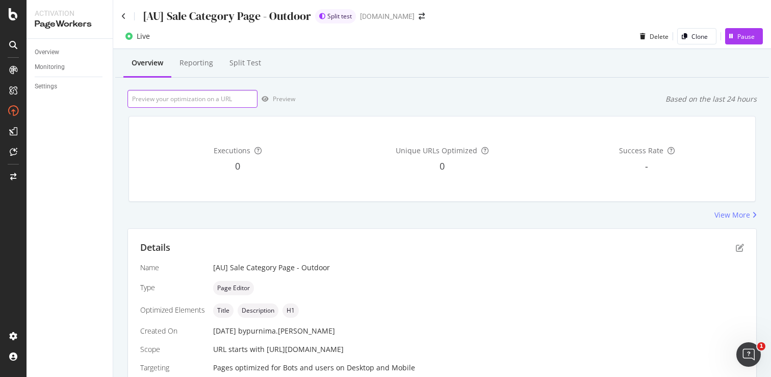
click at [221, 101] on input "url" at bounding box center [193, 99] width 130 height 18
paste input "[URL][DOMAIN_NAME]"
type input "[URL][DOMAIN_NAME]"
click at [280, 102] on div "Preview" at bounding box center [284, 98] width 22 height 9
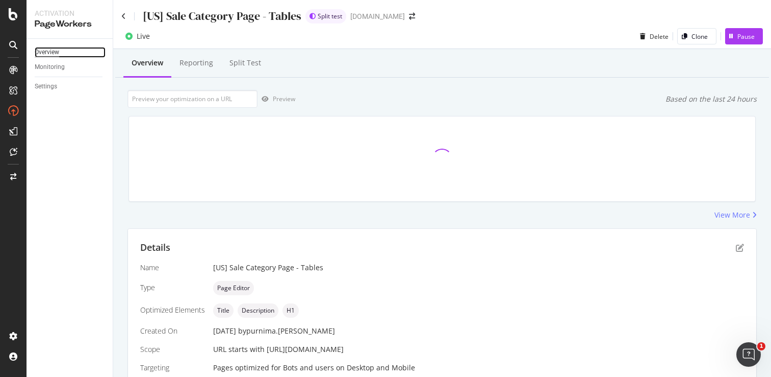
click at [48, 50] on div "Overview" at bounding box center [47, 52] width 24 height 11
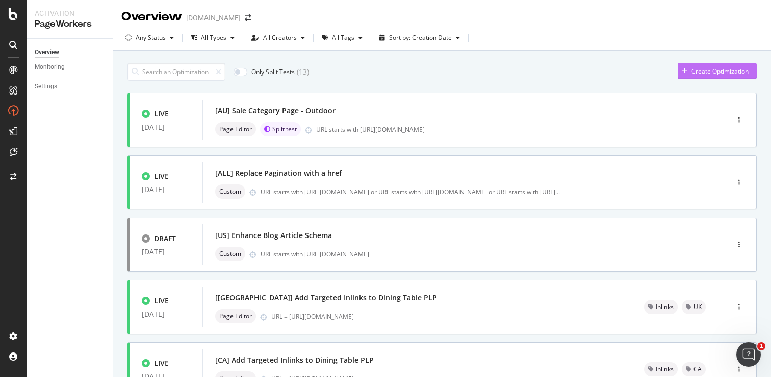
click at [692, 70] on div "Create Optimization" at bounding box center [720, 71] width 57 height 9
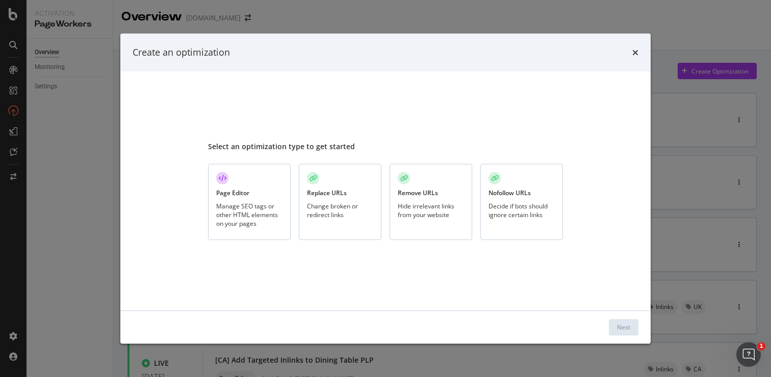
click at [250, 190] on div "Page Editor Manage SEO tags or other HTML elements on your pages" at bounding box center [249, 202] width 83 height 76
click at [628, 325] on div "Next" at bounding box center [623, 326] width 13 height 9
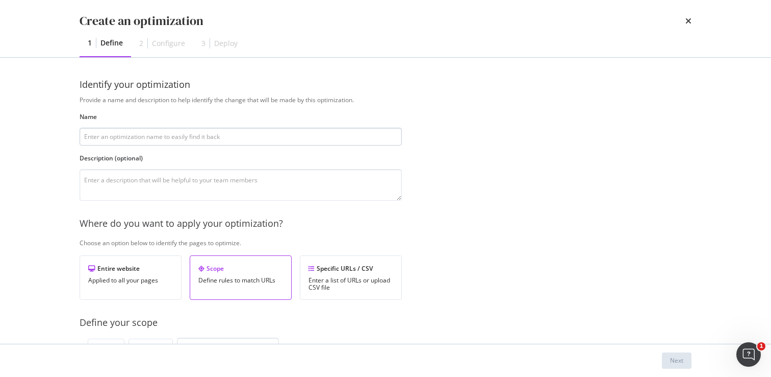
click at [241, 136] on input "modal" at bounding box center [241, 137] width 322 height 18
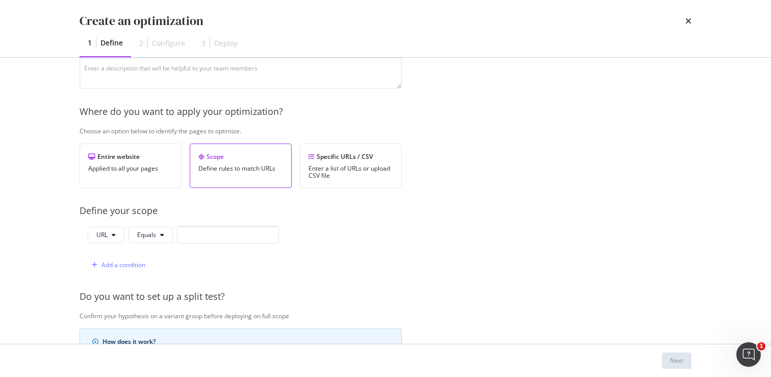
scroll to position [114, 0]
type input "[US] Sale Category Page - Storage"
click at [159, 231] on button "Equals" at bounding box center [151, 232] width 44 height 16
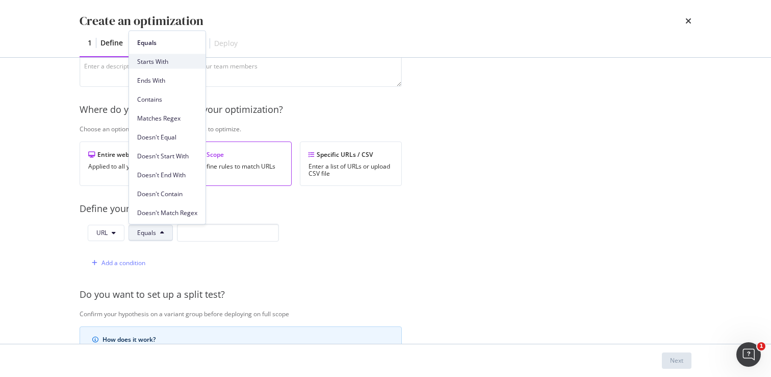
click at [166, 62] on span "Starts With" at bounding box center [167, 61] width 60 height 9
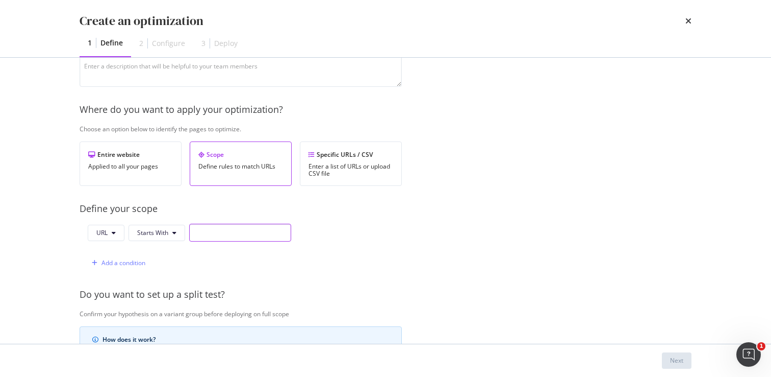
click at [250, 232] on input "modal" at bounding box center [240, 232] width 102 height 18
paste input "https://www.castlery.com/us/storage/sale"
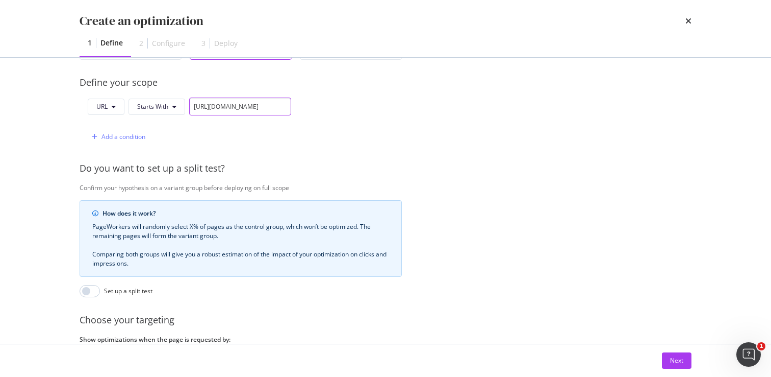
scroll to position [291, 0]
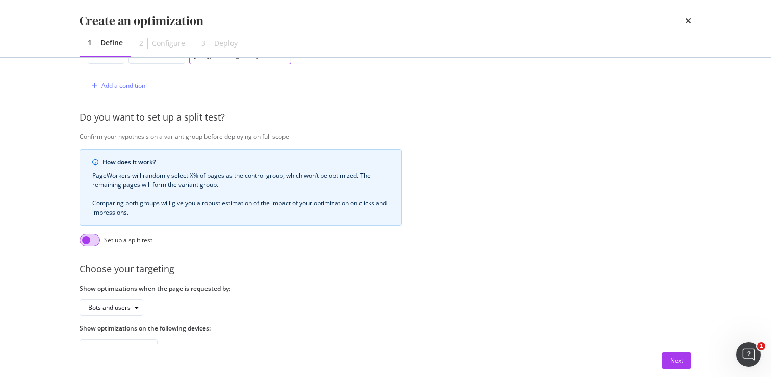
type input "https://www.castlery.com/us/storage/sale"
click at [92, 240] on input "modal" at bounding box center [90, 240] width 20 height 12
checkbox input "true"
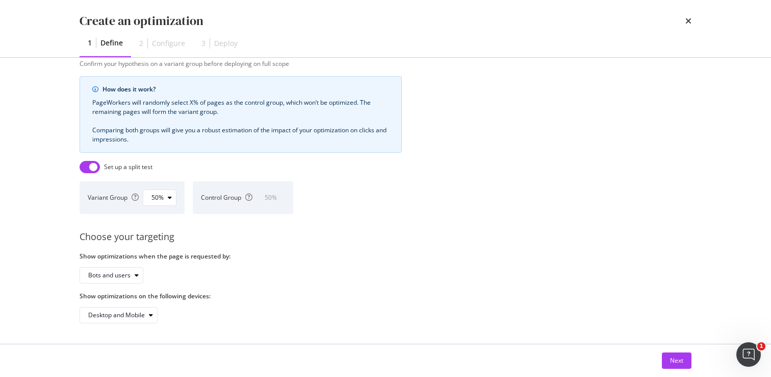
scroll to position [371, 0]
click at [670, 362] on div "Next" at bounding box center [676, 360] width 13 height 9
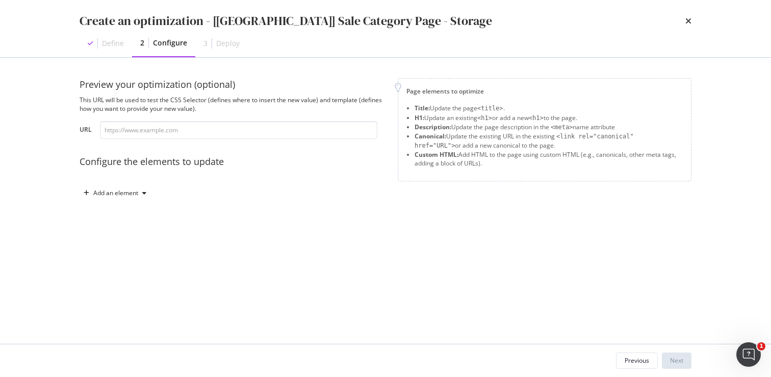
scroll to position [0, 0]
click at [137, 193] on div "Add an element" at bounding box center [115, 193] width 45 height 6
click at [141, 209] on div "Title" at bounding box center [120, 212] width 69 height 13
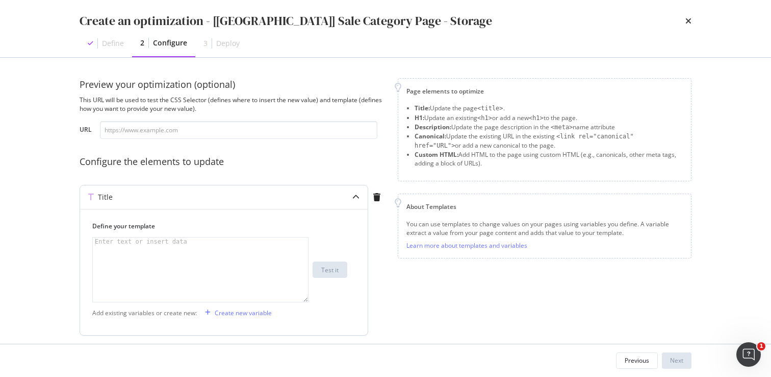
click at [161, 244] on div "Enter text or insert data" at bounding box center [141, 241] width 96 height 8
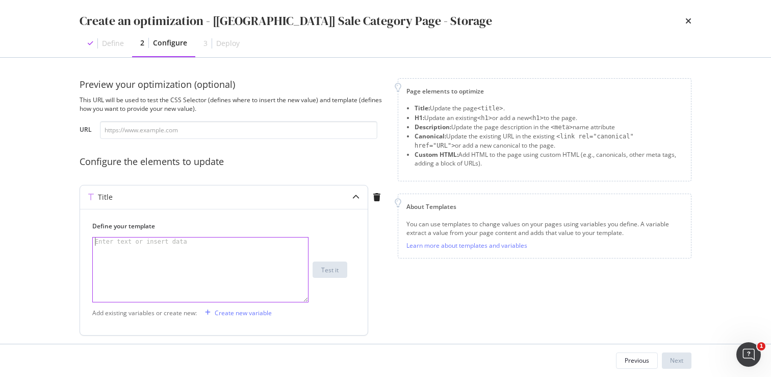
click at [151, 248] on div "modal" at bounding box center [200, 277] width 215 height 81
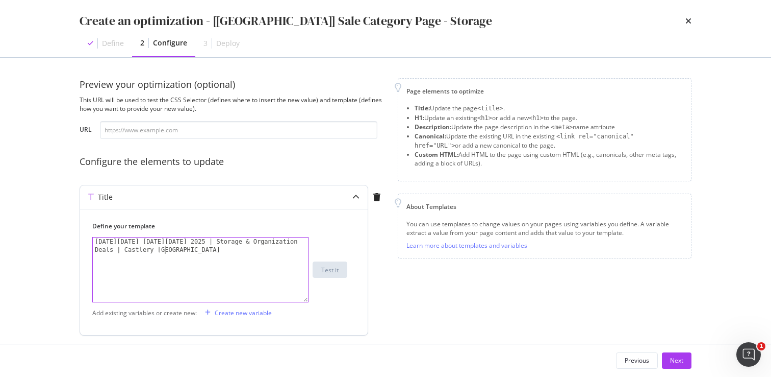
scroll to position [33, 0]
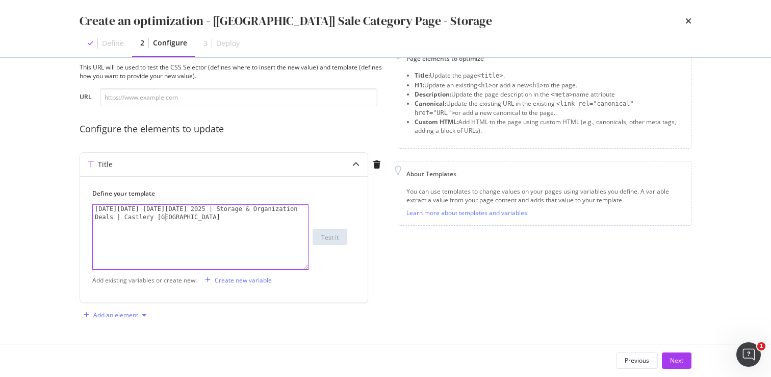
type textarea "Black Friday Cyber Monday 2025 | Storage & Organization Deals | Castlery US"
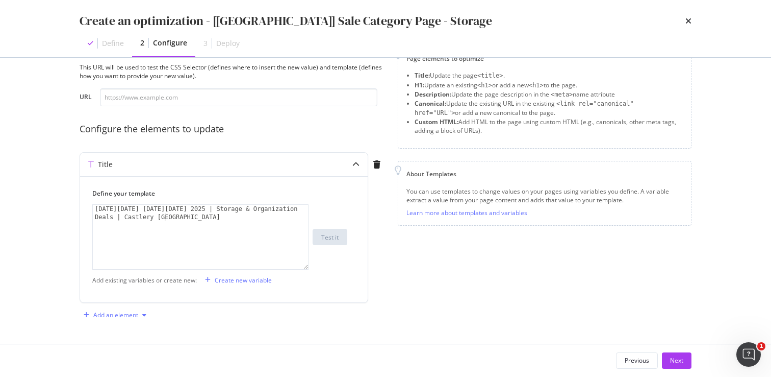
click at [144, 314] on icon "modal" at bounding box center [144, 315] width 4 height 6
click at [133, 260] on div "Description" at bounding box center [123, 262] width 33 height 9
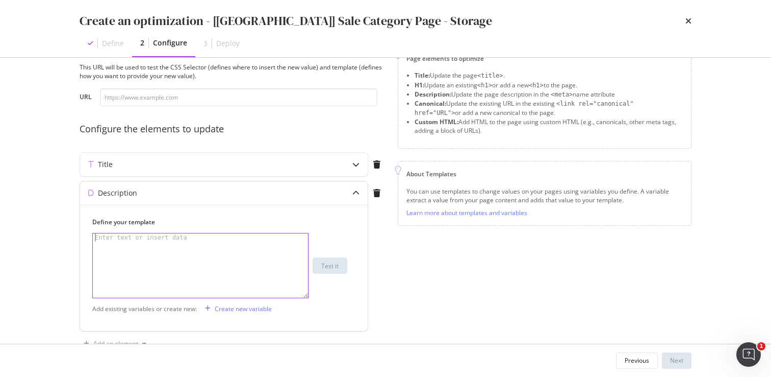
click at [144, 240] on div "Enter text or insert data" at bounding box center [141, 237] width 96 height 8
paste textarea "Shop the best deals on dining tables & coffee tables for your home this Black F…"
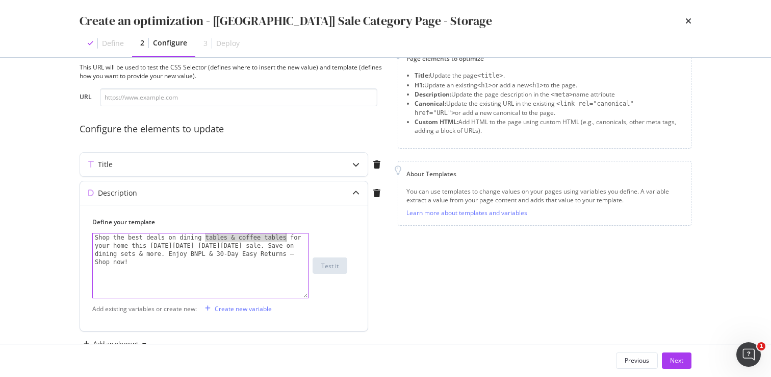
drag, startPoint x: 207, startPoint y: 235, endPoint x: 288, endPoint y: 238, distance: 81.2
click at [288, 238] on div "Shop the best deals on dining tables & coffee tables for your home this Black F…" at bounding box center [200, 298] width 215 height 130
drag, startPoint x: 220, startPoint y: 255, endPoint x: 118, endPoint y: 254, distance: 102.0
click at [118, 254] on div "Shop the best deals on cabinets, sideboards, and bookshelves for your home this…" at bounding box center [200, 298] width 215 height 130
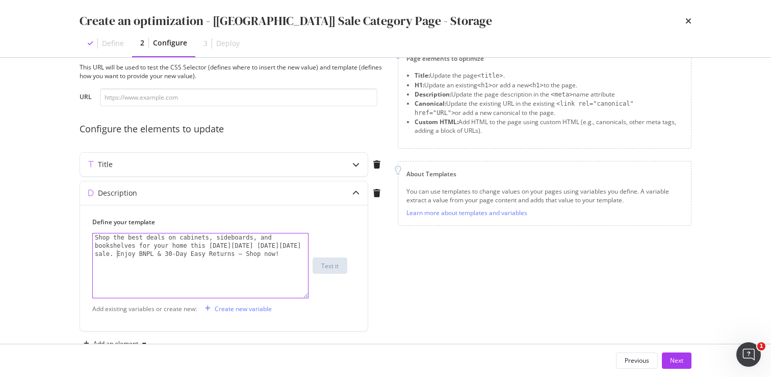
scroll to position [61, 0]
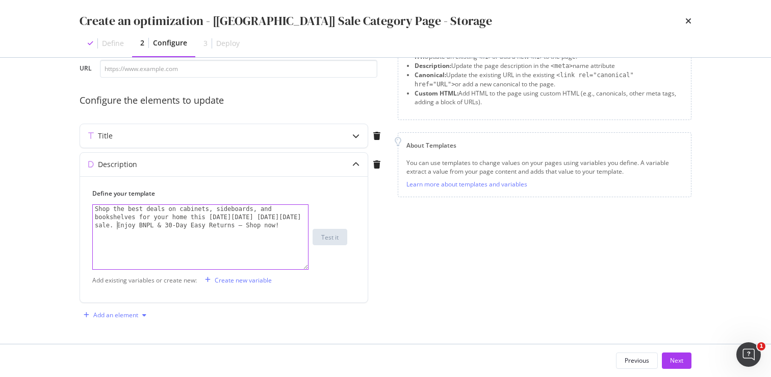
type textarea "Shop the best deals on cabinets, sideboards, and bookshelves for your home this…"
click at [134, 317] on div "Add an element" at bounding box center [115, 315] width 45 height 6
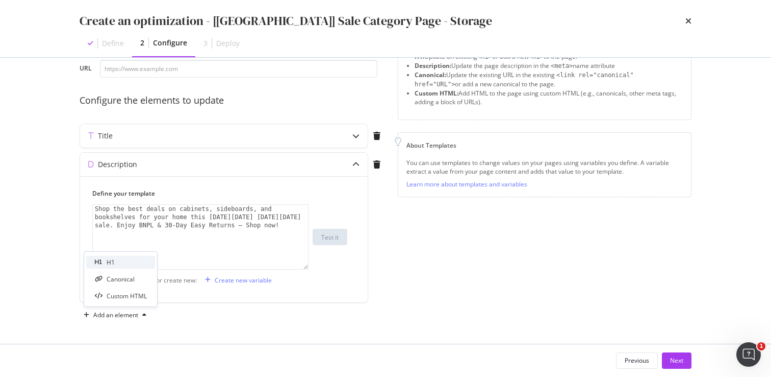
click at [121, 260] on div "H1" at bounding box center [120, 262] width 69 height 13
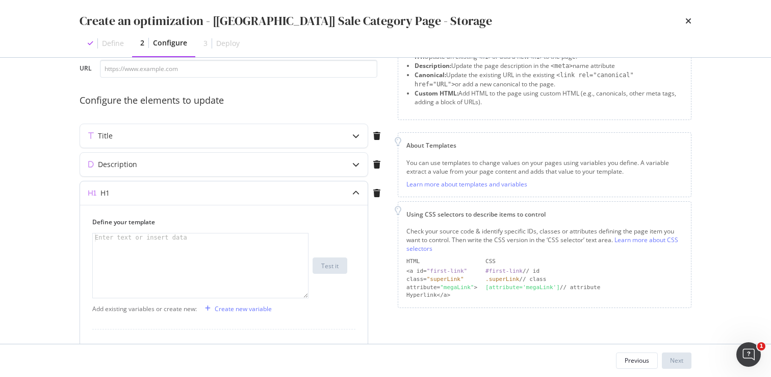
click at [188, 238] on div "Enter text or insert data" at bounding box center [141, 237] width 96 height 8
type textarea "Black Friday Cyber Monday Storage & Organizer Sale"
click at [677, 360] on div "Next" at bounding box center [676, 360] width 13 height 9
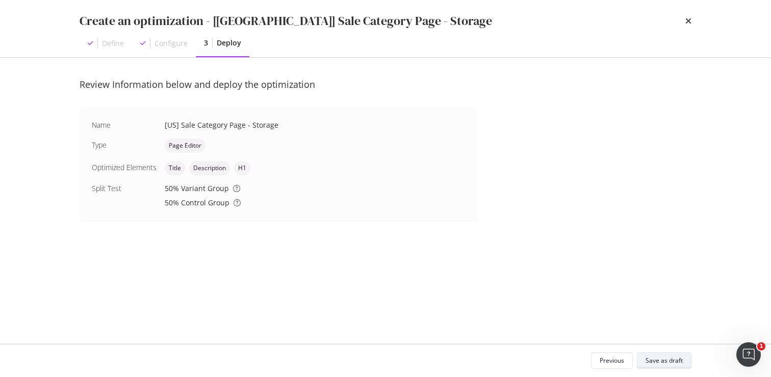
click at [664, 361] on div "Save as draft" at bounding box center [664, 360] width 37 height 9
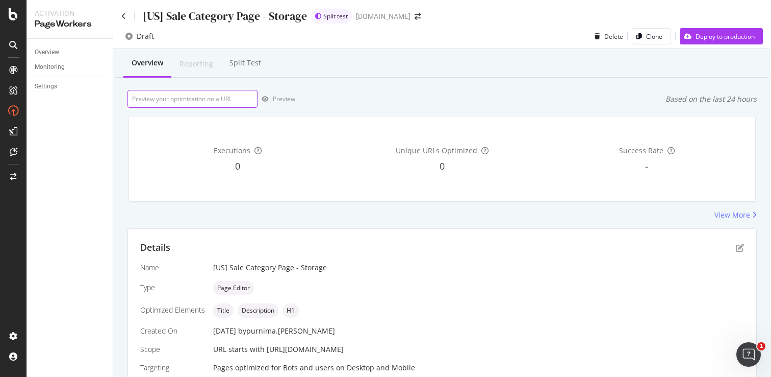
click at [208, 95] on input "url" at bounding box center [193, 99] width 130 height 18
paste input "https://www.castlery.com/us/storage/sale"
type input "https://www.castlery.com/us/storage/sale"
click at [274, 96] on div "Preview" at bounding box center [284, 98] width 22 height 9
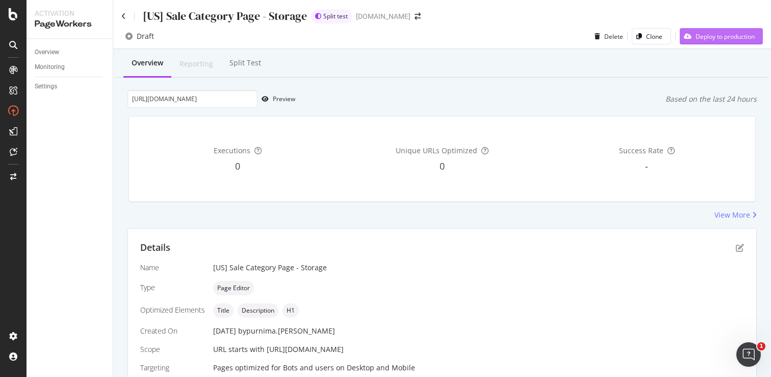
click at [684, 38] on icon "button" at bounding box center [688, 36] width 8 height 6
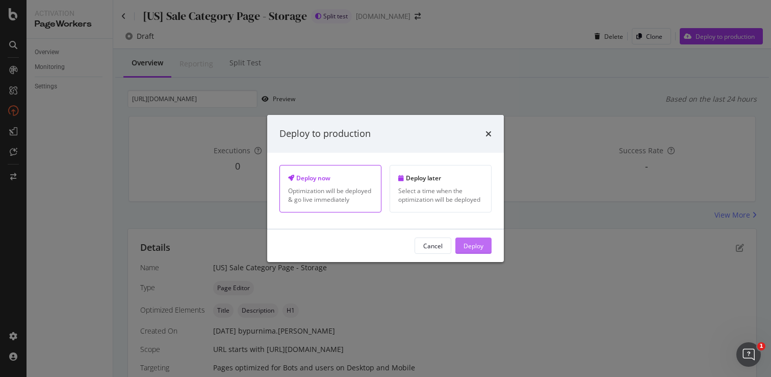
click at [474, 243] on div "Deploy" at bounding box center [474, 245] width 20 height 9
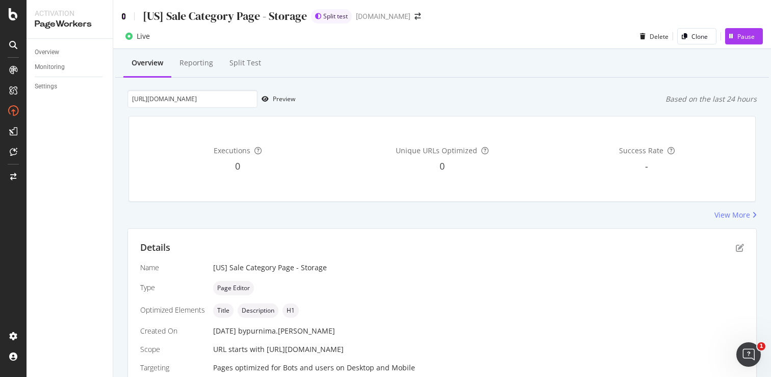
click at [123, 14] on icon at bounding box center [123, 16] width 5 height 7
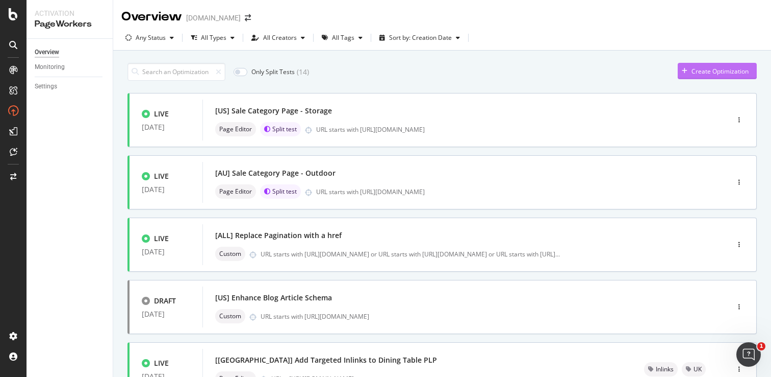
click at [679, 67] on div "Create Optimization" at bounding box center [713, 70] width 71 height 15
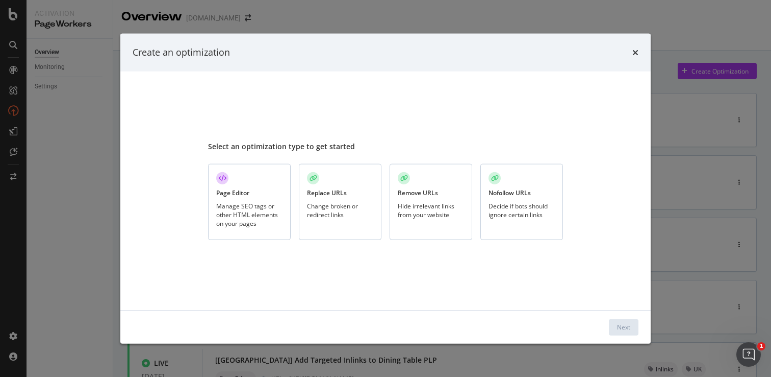
click at [254, 187] on div "Page Editor Manage SEO tags or other HTML elements on your pages" at bounding box center [249, 202] width 83 height 76
click at [619, 329] on div "Next" at bounding box center [623, 326] width 13 height 9
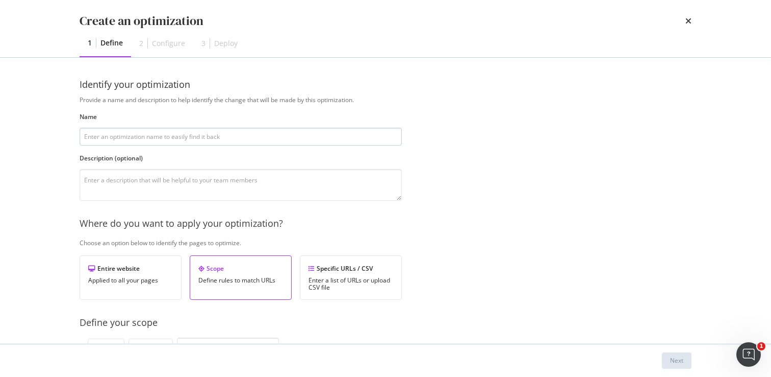
click at [216, 134] on input "modal" at bounding box center [241, 137] width 322 height 18
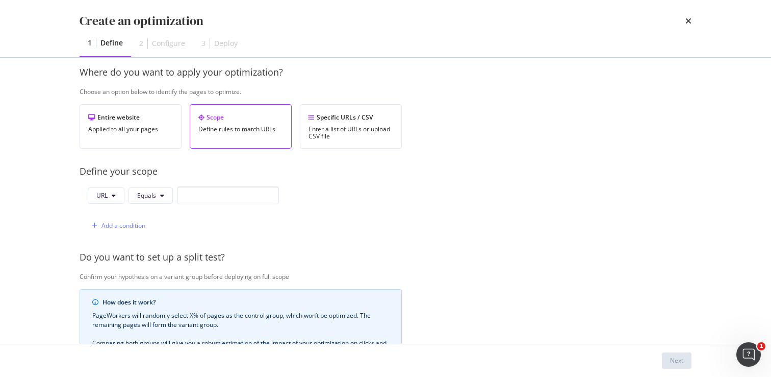
scroll to position [170, 0]
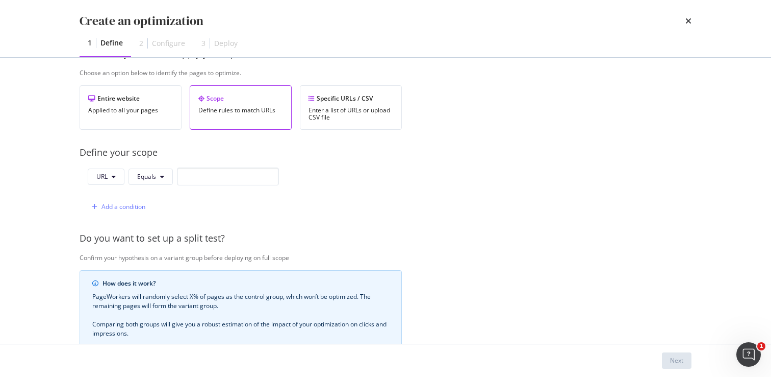
type input "[US] Sale Category Page - Furniture Sets"
click at [223, 178] on input "modal" at bounding box center [228, 176] width 102 height 18
paste input "https://www.castlery.com/us/furniture-sets/sale"
type input "https://www.castlery.com/us/furniture-sets/sale"
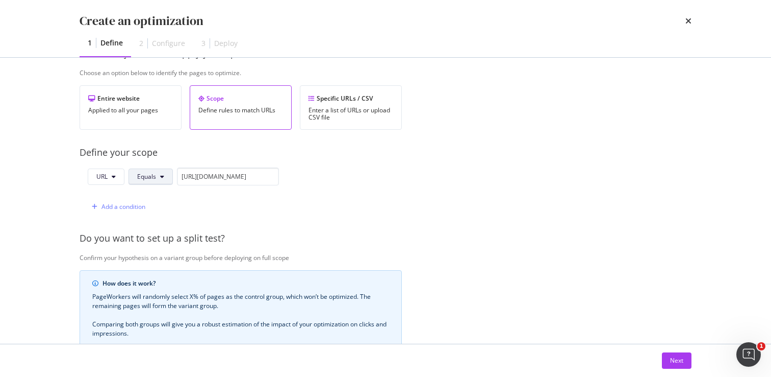
click at [149, 181] on span "Equals" at bounding box center [146, 176] width 19 height 9
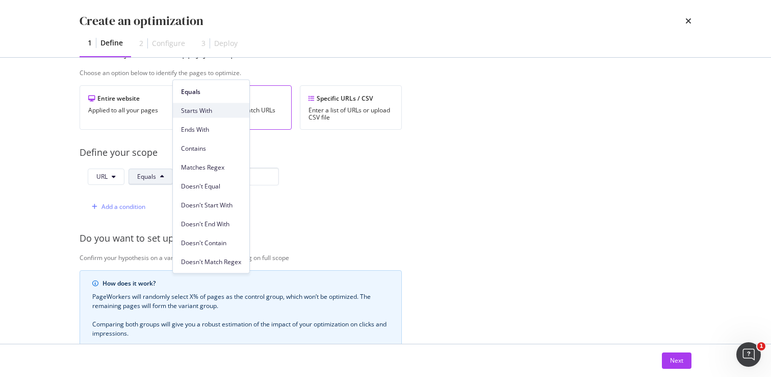
click at [215, 112] on span "Starts With" at bounding box center [211, 110] width 60 height 9
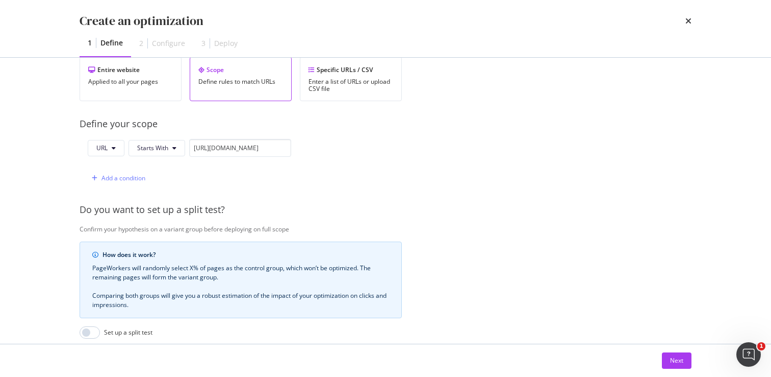
scroll to position [331, 0]
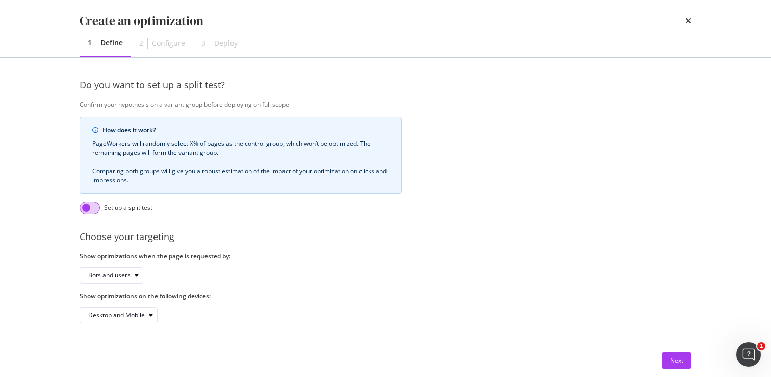
click at [99, 202] on input "modal" at bounding box center [90, 208] width 20 height 12
checkbox input "true"
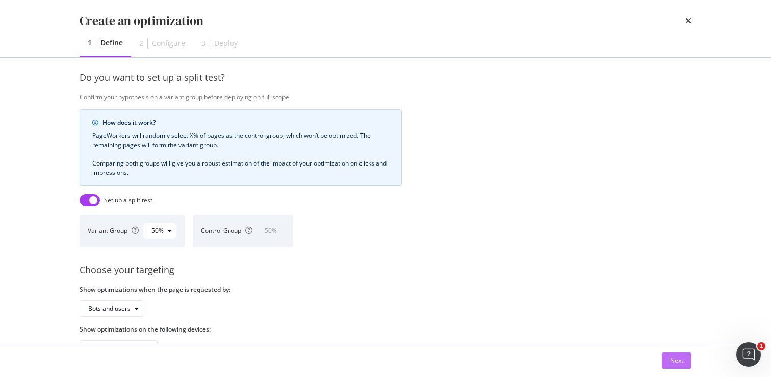
click at [673, 358] on div "Next" at bounding box center [676, 360] width 13 height 9
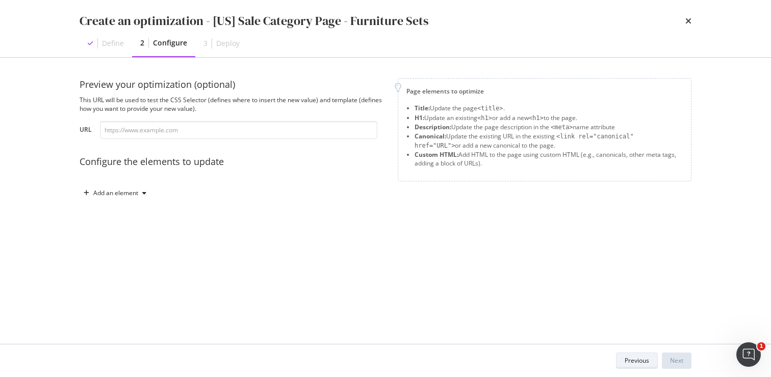
scroll to position [0, 0]
click at [124, 191] on div "Add an element" at bounding box center [115, 193] width 45 height 6
click at [111, 212] on div "Title" at bounding box center [113, 212] width 12 height 9
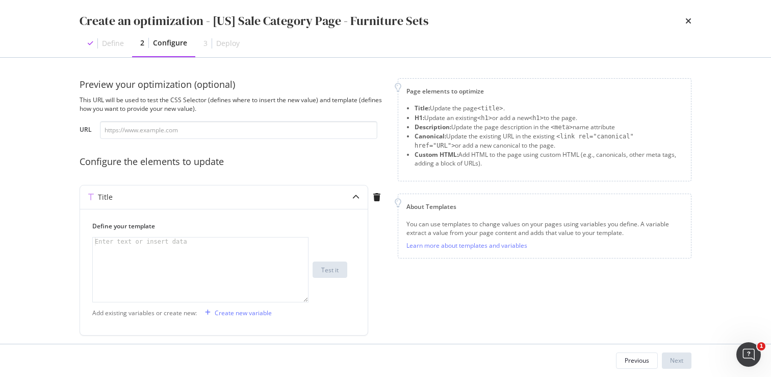
click at [571, 269] on div "Page elements to optimize Title: Update the page <title> . H1: Update an existi…" at bounding box center [545, 217] width 294 height 278
click at [159, 245] on div "Enter text or insert data" at bounding box center [141, 241] width 96 height 8
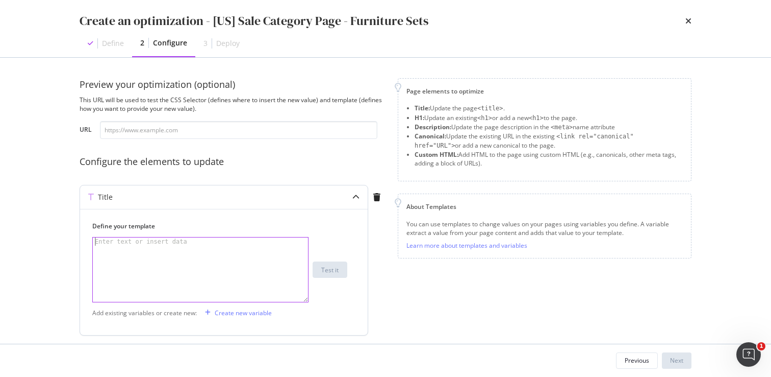
click at [144, 243] on div "Enter text or insert data" at bounding box center [141, 241] width 96 height 8
paste textarea "Black Friday Cyber Monday 2025 | Dining & Coffee Tables Deals | Castlery US"
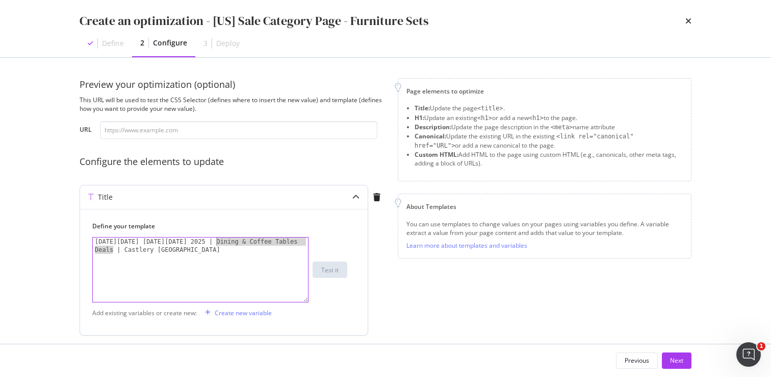
drag, startPoint x: 113, startPoint y: 249, endPoint x: 215, endPoint y: 241, distance: 102.9
click at [215, 241] on div "Black Friday Cyber Monday 2025 | Dining & Coffee Tables Deals | Castlery US" at bounding box center [200, 285] width 215 height 97
click at [259, 241] on div "Black Friday Cyber Monday 2025 | Living Room & Bedroom Sets | Castlery US" at bounding box center [200, 285] width 215 height 97
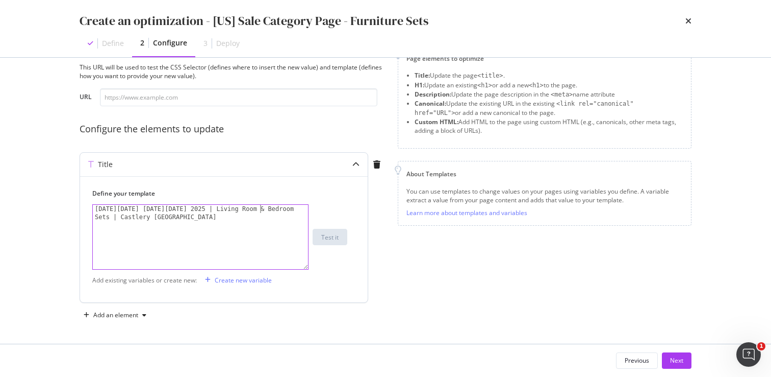
click at [267, 208] on div "Black Friday Cyber Monday 2025 | Living Room & Bedroom Sets | Castlery US" at bounding box center [200, 253] width 215 height 97
click at [294, 209] on div "Black Friday Cyber Monday 2025 | Living Room, Bedroom Sets | Castlery US" at bounding box center [200, 253] width 215 height 97
type textarea "Black Friday Cyber Monday 2025 | Living Room, Bedroom & Dining Sets | Castlery …"
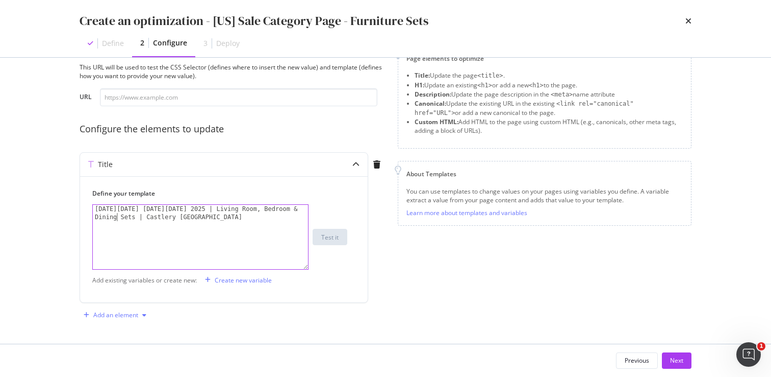
click at [131, 314] on div "Add an element" at bounding box center [115, 315] width 45 height 6
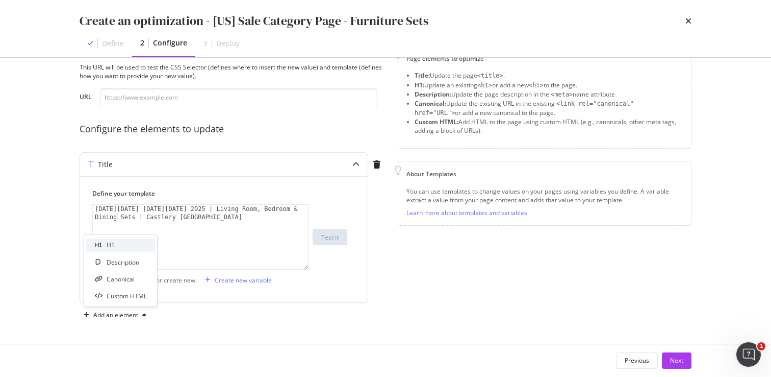
click at [118, 246] on div "H1" at bounding box center [120, 244] width 69 height 13
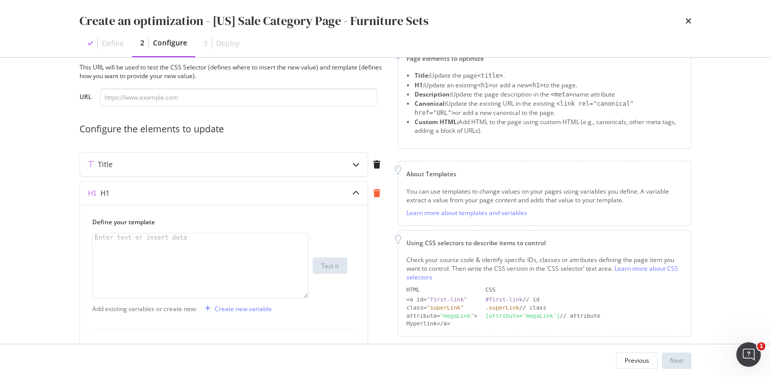
click at [377, 193] on icon "modal" at bounding box center [376, 193] width 7 height 8
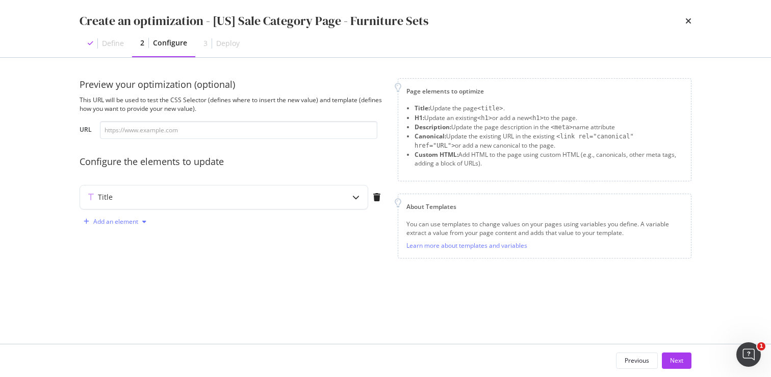
click at [141, 221] on div "modal" at bounding box center [144, 221] width 12 height 6
click at [126, 255] on div "Description" at bounding box center [123, 257] width 33 height 9
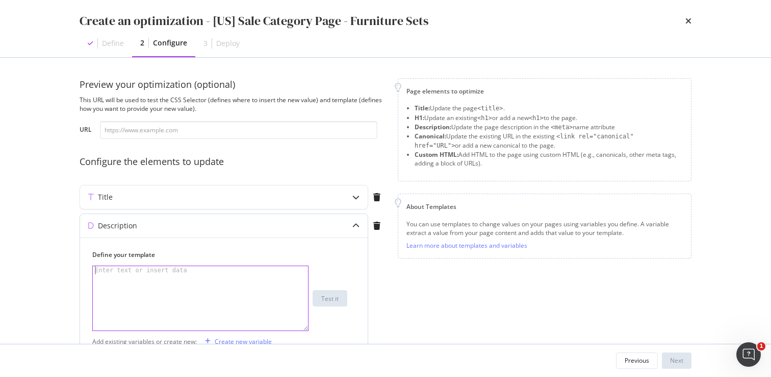
click at [152, 274] on div "modal" at bounding box center [200, 306] width 215 height 81
click at [168, 272] on div "Enter text or insert data" at bounding box center [141, 270] width 96 height 8
paste textarea "Shop the best deals on dining tables & coffee tables for your home this Black F…"
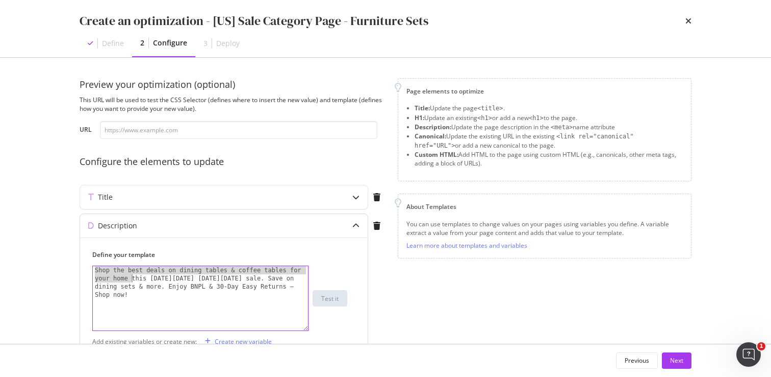
drag, startPoint x: 94, startPoint y: 269, endPoint x: 132, endPoint y: 278, distance: 38.7
click at [132, 278] on div "Shop the best deals on dining tables & coffee tables for your home this Black F…" at bounding box center [200, 331] width 215 height 130
click at [198, 279] on div "Spruce up your home & save big on furniture sets this Black Friday Cyber Monday…" at bounding box center [200, 322] width 215 height 113
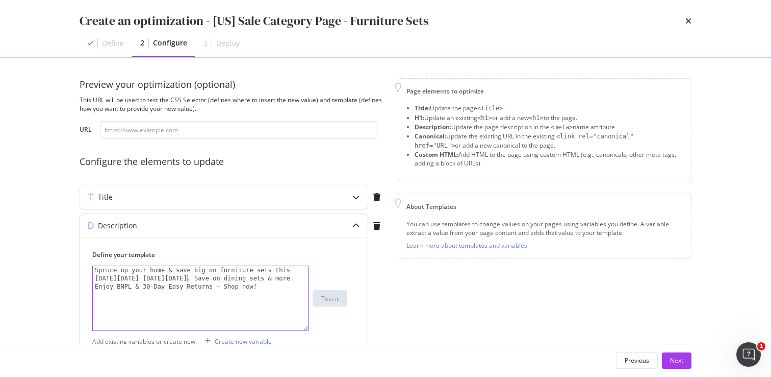
click at [195, 277] on div "Spruce up your home & save big on furniture sets this Black Friday Cyber Monday…" at bounding box center [200, 322] width 215 height 113
click at [116, 293] on div "Spruce up your home & save big on furniture sets this Black Friday Cyber Monday…" at bounding box center [200, 331] width 215 height 130
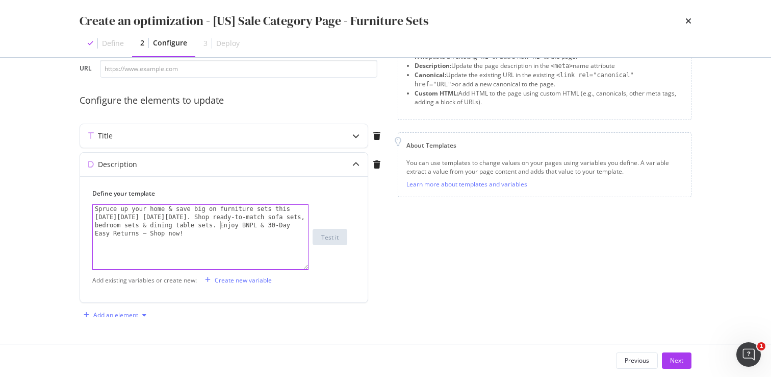
type textarea "Spruce up your home & save big on furniture sets this Black Friday Cyber Monday…"
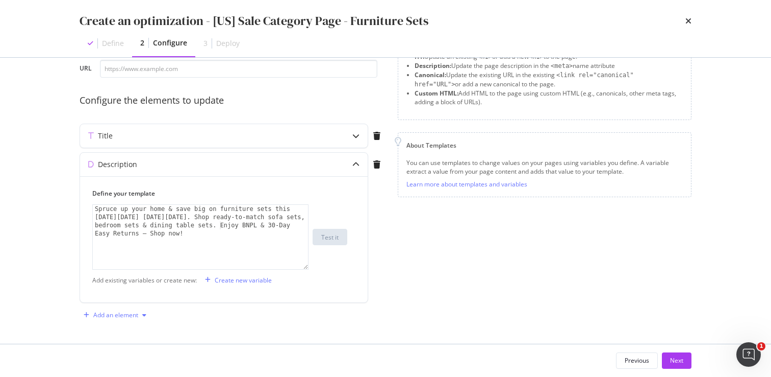
click at [131, 316] on div "Add an element" at bounding box center [115, 315] width 45 height 6
click at [126, 262] on div "H1" at bounding box center [120, 262] width 69 height 13
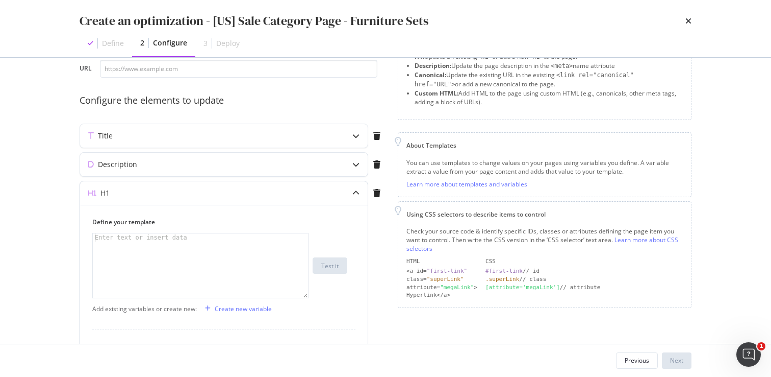
click at [147, 240] on div "Enter text or insert data" at bounding box center [141, 237] width 96 height 8
type textarea "Black Friday Cyber Monday Furniture Sets on Sale"
click at [672, 356] on div "Next" at bounding box center [676, 360] width 13 height 9
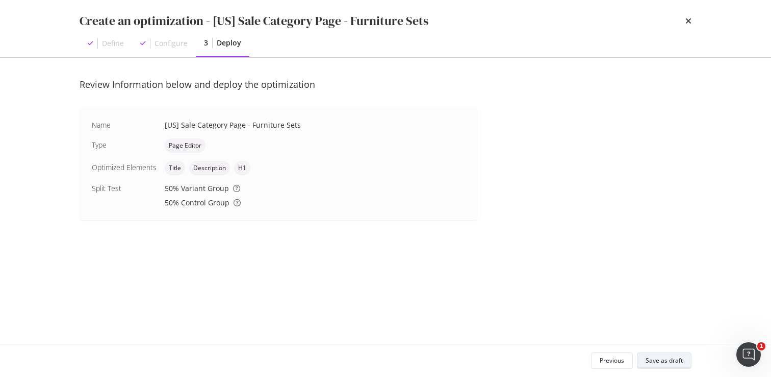
click at [675, 359] on div "Save as draft" at bounding box center [664, 360] width 37 height 9
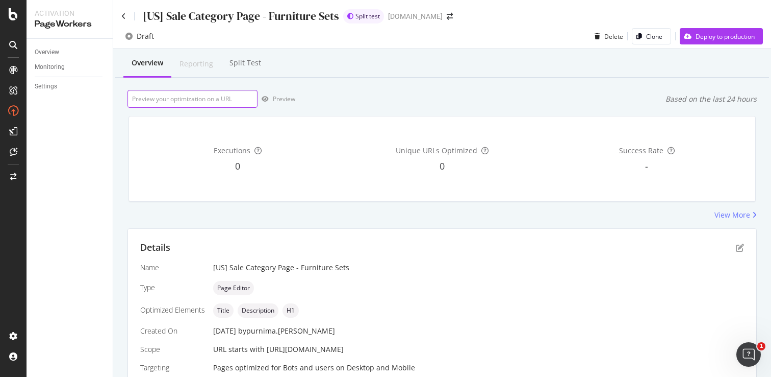
click at [220, 100] on input "url" at bounding box center [193, 99] width 130 height 18
paste input "https://www.castlery.com/us/furniture-sets/sale"
type input "https://www.castlery.com/us/furniture-sets/sale"
click at [275, 99] on div "Preview" at bounding box center [284, 98] width 22 height 9
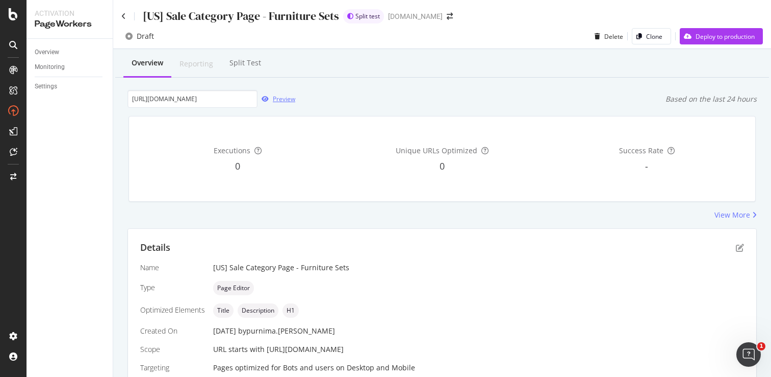
scroll to position [0, 0]
click at [698, 35] on div "Deploy to production" at bounding box center [725, 36] width 59 height 9
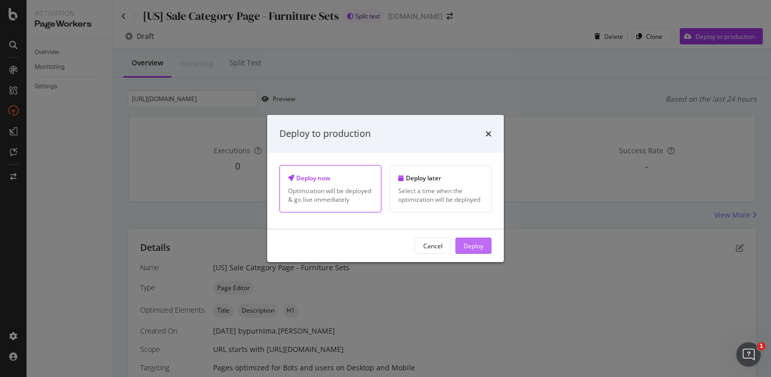
click at [472, 246] on div "Deploy" at bounding box center [474, 245] width 20 height 9
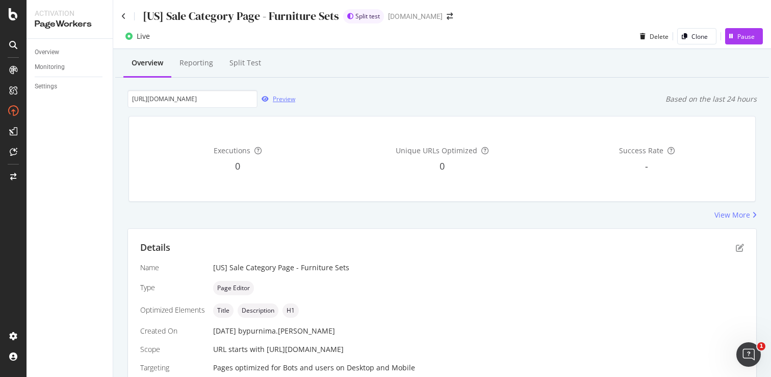
click at [274, 99] on div "Preview" at bounding box center [284, 98] width 22 height 9
click at [122, 16] on icon at bounding box center [123, 16] width 5 height 7
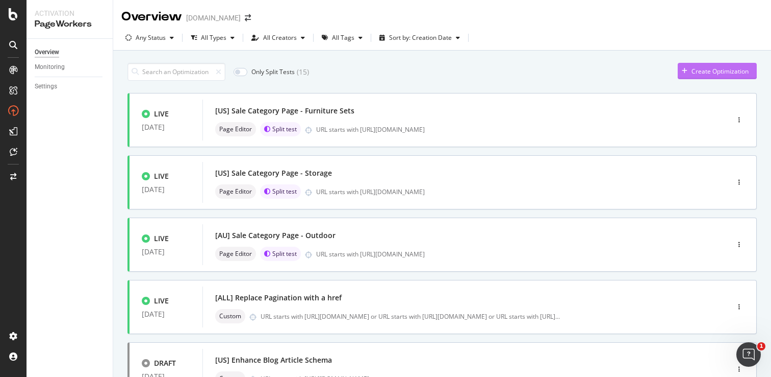
click at [682, 70] on icon "button" at bounding box center [685, 71] width 6 height 6
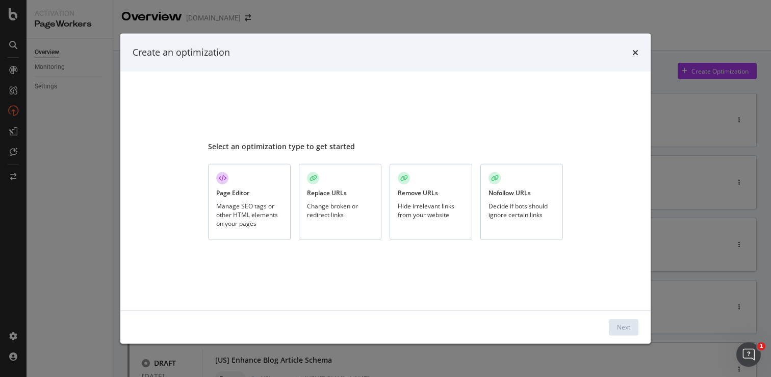
click at [250, 204] on div "Manage SEO tags or other HTML elements on your pages" at bounding box center [249, 214] width 66 height 26
click at [622, 327] on div "Next" at bounding box center [623, 326] width 13 height 9
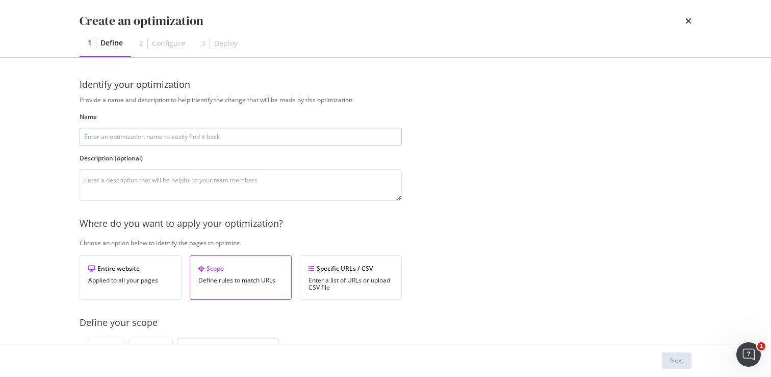
click at [269, 136] on input "modal" at bounding box center [241, 137] width 322 height 18
click at [220, 135] on input "modal" at bounding box center [241, 137] width 322 height 18
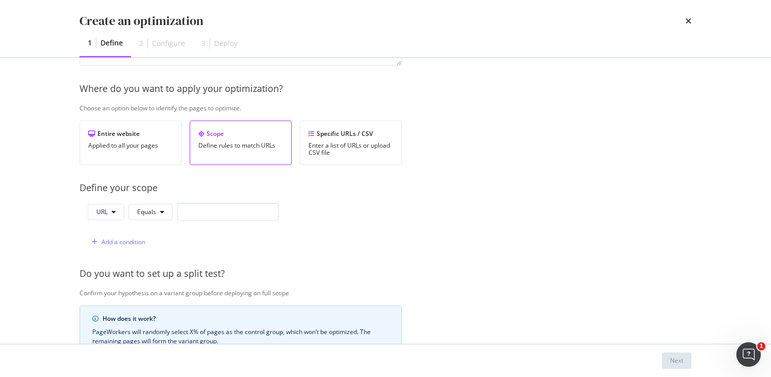
scroll to position [148, 0]
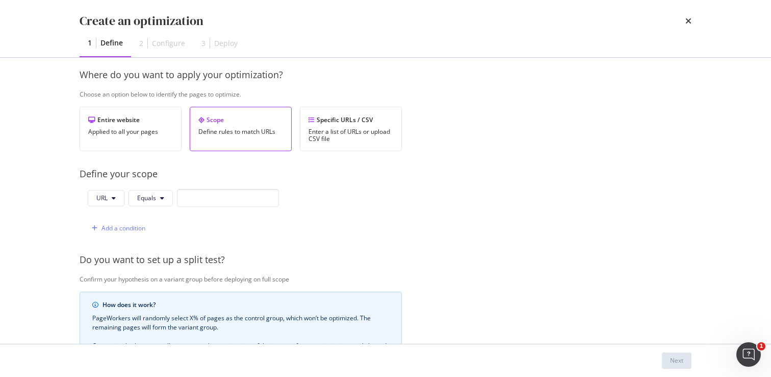
type input "[US] Sale Category Page - Chairs"
click at [159, 197] on button "Equals" at bounding box center [151, 198] width 44 height 16
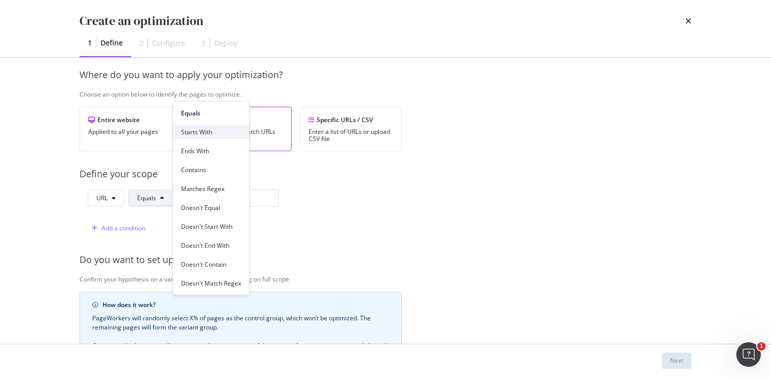
click at [196, 129] on span "Starts With" at bounding box center [211, 131] width 60 height 9
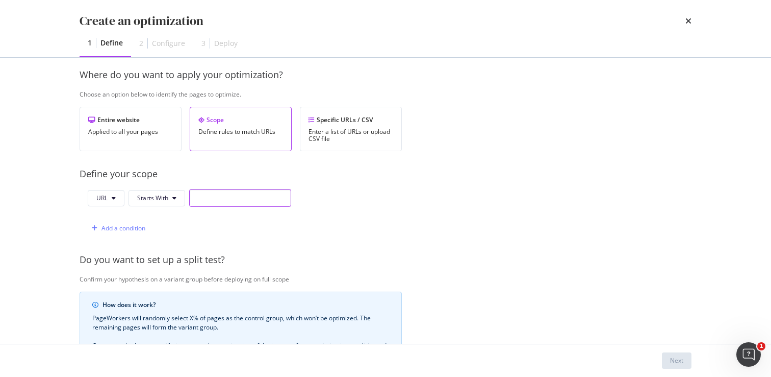
click at [244, 202] on input "modal" at bounding box center [240, 198] width 102 height 18
paste input "https://www.castlery.com/us/chairs/sale"
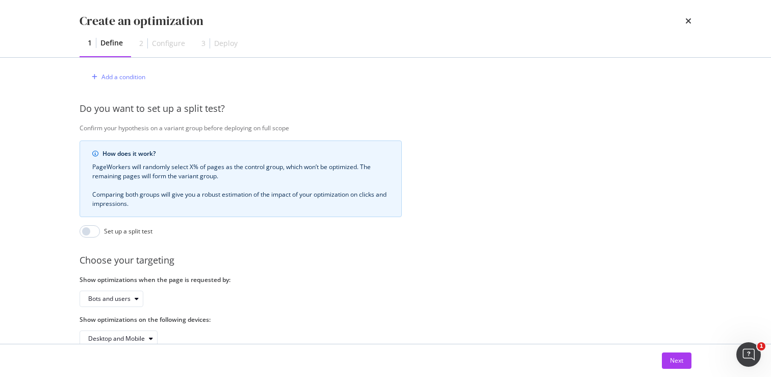
scroll to position [331, 0]
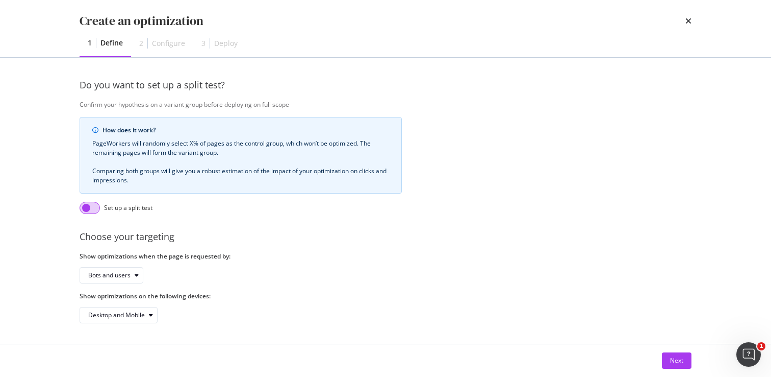
type input "https://www.castlery.com/us/chairs/sale"
click at [97, 202] on input "modal" at bounding box center [90, 208] width 20 height 12
checkbox input "true"
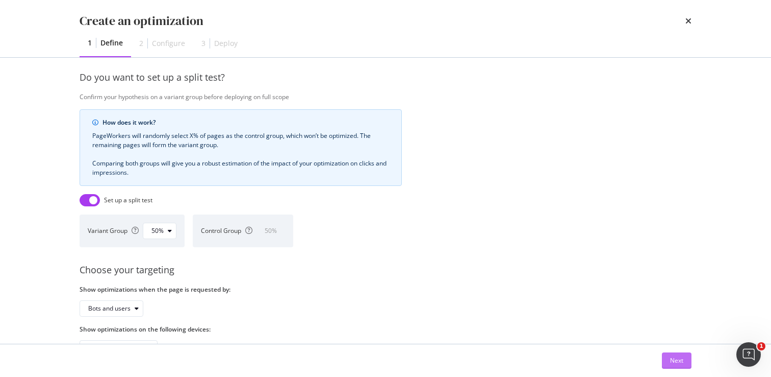
click at [675, 360] on div "Next" at bounding box center [676, 360] width 13 height 9
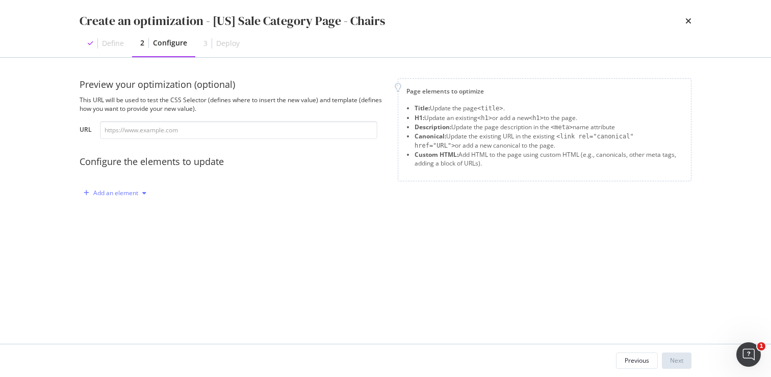
click at [141, 195] on div "modal" at bounding box center [144, 193] width 12 height 6
click at [118, 208] on div "Title" at bounding box center [113, 212] width 12 height 9
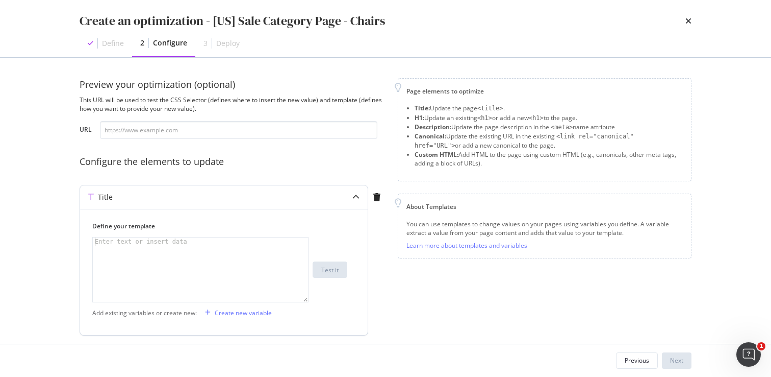
click at [146, 252] on div "modal" at bounding box center [200, 277] width 215 height 81
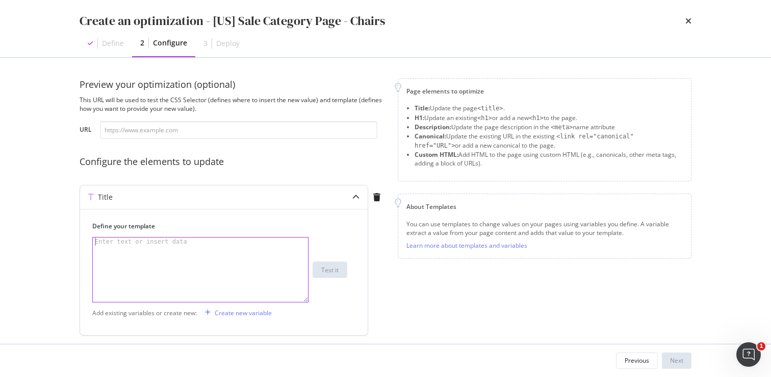
click at [146, 243] on div "Enter text or insert data" at bounding box center [141, 241] width 96 height 8
paste textarea "Black Friday Cyber Monday 2025 | Dining & Coffee Tables Deals | Castlery US"
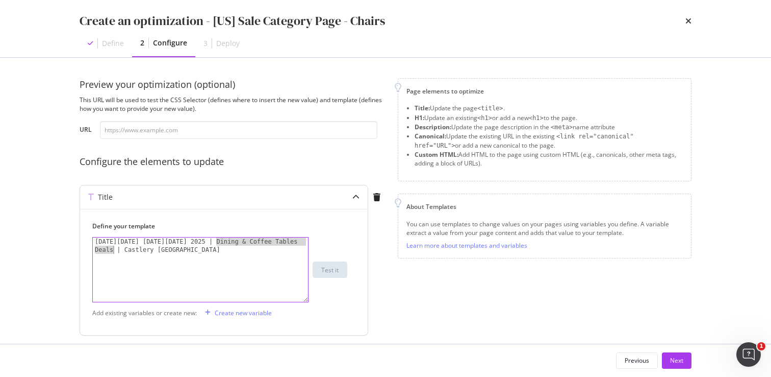
drag, startPoint x: 217, startPoint y: 241, endPoint x: 114, endPoint y: 248, distance: 103.3
click at [114, 248] on div "Black Friday Cyber Monday 2025 | Dining & Coffee Tables Deals | Castlery US" at bounding box center [200, 285] width 215 height 97
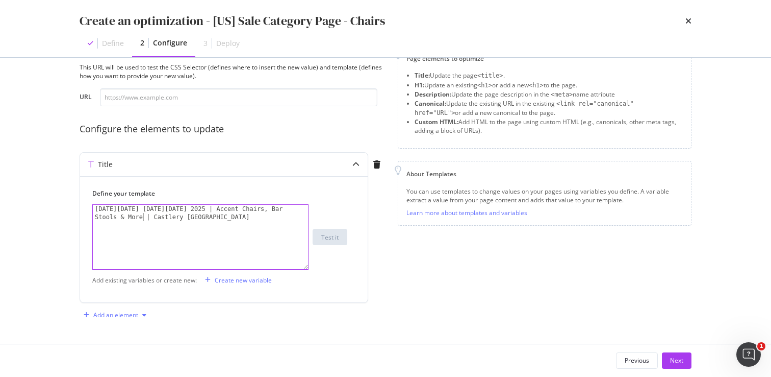
type textarea "Black Friday Cyber Monday 2025 | Accent Chairs, Bar Stools & More | Castlery US"
click at [133, 317] on div "Add an element" at bounding box center [115, 315] width 45 height 6
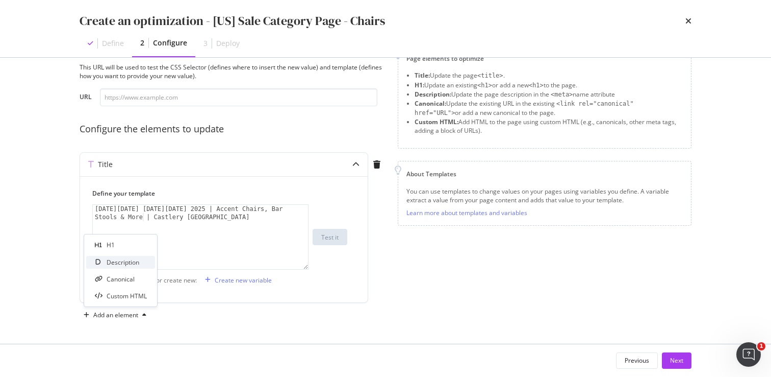
click at [137, 262] on div "Description" at bounding box center [123, 262] width 33 height 9
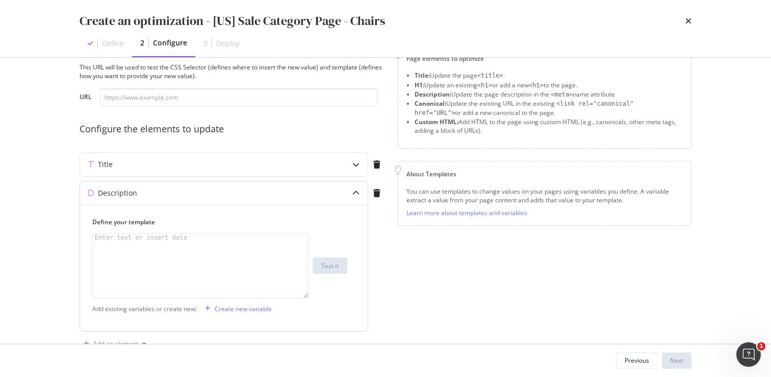
click at [162, 243] on div "modal" at bounding box center [200, 273] width 215 height 81
paste textarea "Shop the best deals on dining tables & coffee tables for your home this Black F…"
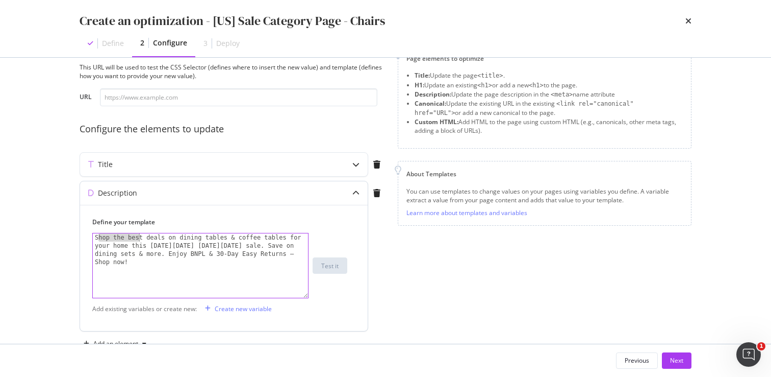
drag, startPoint x: 97, startPoint y: 235, endPoint x: 120, endPoint y: 236, distance: 23.0
click at [121, 236] on div "Shop the best deals on dining tables & coffee tables for your home this Black F…" at bounding box center [200, 298] width 215 height 130
click at [162, 235] on div "Shop the best deals on dining tables & coffee tables for your home this Black F…" at bounding box center [200, 298] width 215 height 130
drag, startPoint x: 179, startPoint y: 238, endPoint x: 287, endPoint y: 237, distance: 108.2
click at [287, 237] on div "Shop the best deals on dining tables & coffee tables for your home this Black F…" at bounding box center [200, 298] width 215 height 130
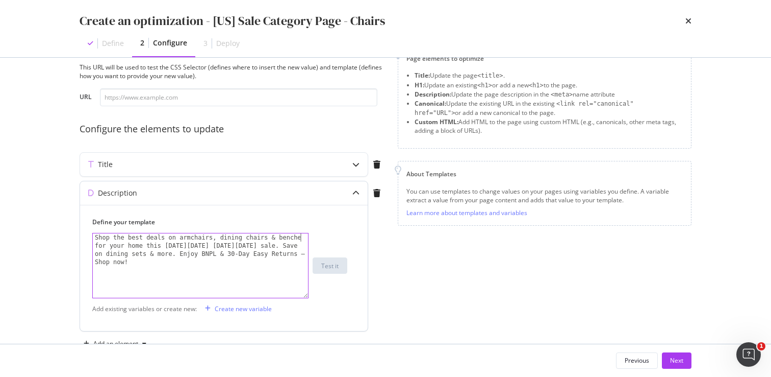
scroll to position [0, 17]
drag, startPoint x: 176, startPoint y: 255, endPoint x: 281, endPoint y: 245, distance: 105.1
click at [281, 245] on div "Shop the best deals on armchairs, dining chairs & benches for your home this Bl…" at bounding box center [200, 298] width 215 height 130
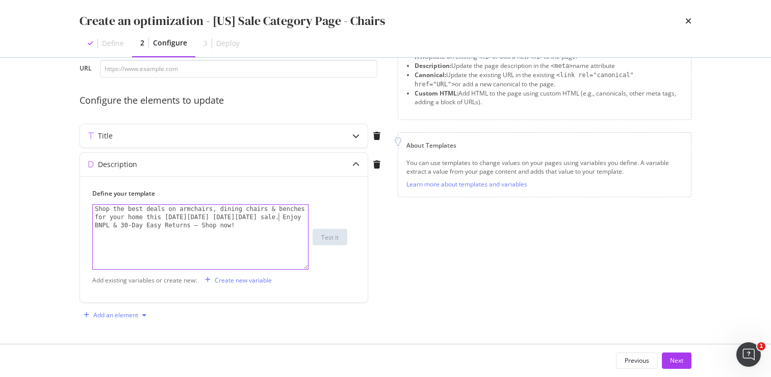
type textarea "Shop the best deals on armchairs, dining chairs & benches for your home this Bl…"
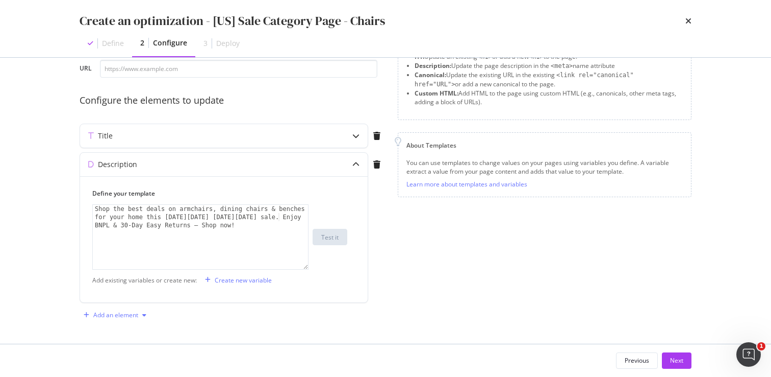
click at [139, 312] on div "modal" at bounding box center [144, 315] width 12 height 6
click at [123, 262] on div "H1" at bounding box center [120, 262] width 69 height 13
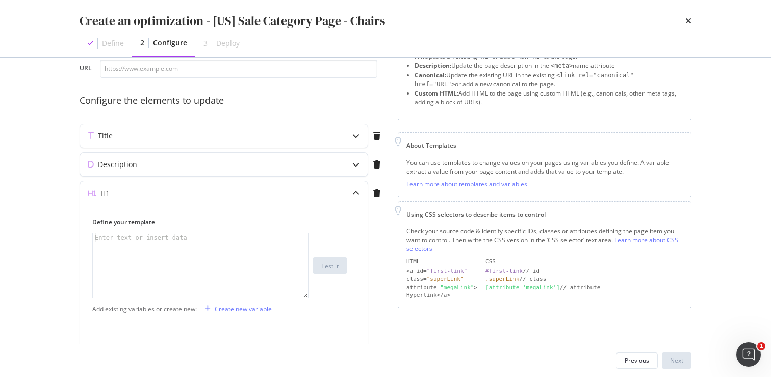
click at [181, 248] on div "modal" at bounding box center [200, 273] width 215 height 81
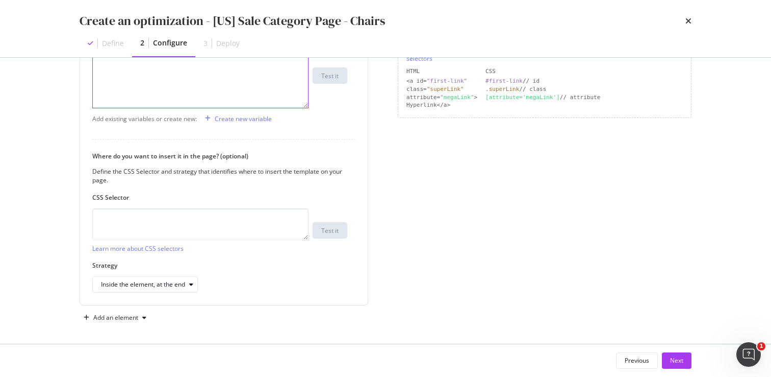
scroll to position [254, 0]
type textarea "Black Friday Cyber Monday Chairs Sale"
click at [675, 357] on div "Next" at bounding box center [676, 360] width 13 height 9
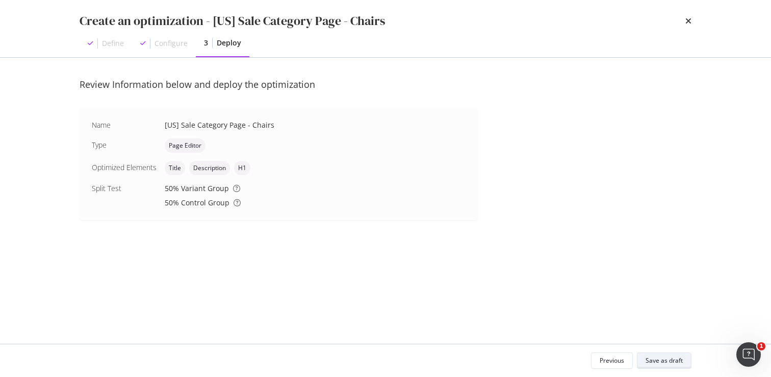
click at [668, 362] on div "Save as draft" at bounding box center [664, 360] width 37 height 9
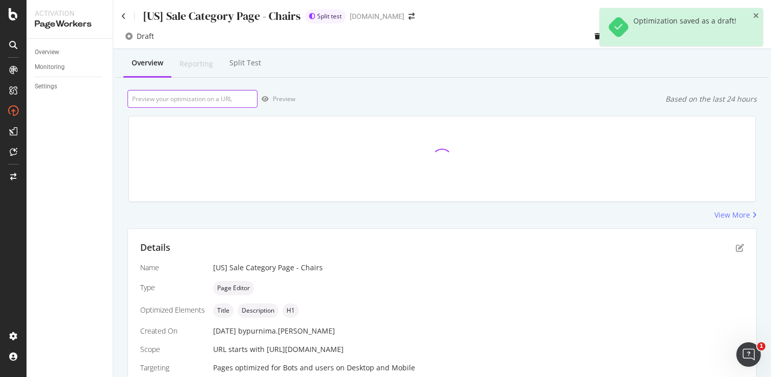
click at [190, 100] on input "url" at bounding box center [193, 99] width 130 height 18
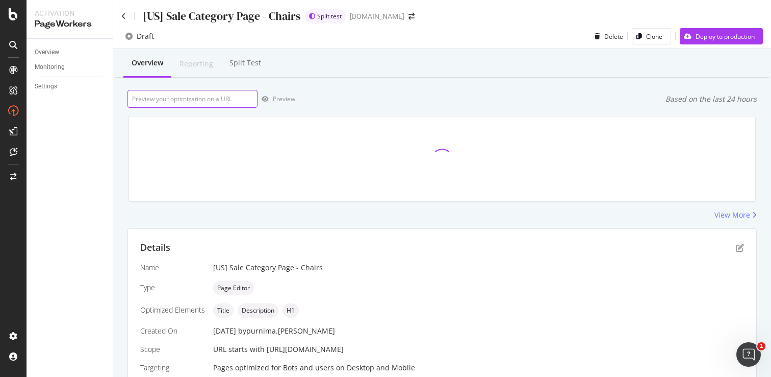
paste input "https://www.castlery.com/us/chairs/sale"
type input "https://www.castlery.com/us/chairs/sale"
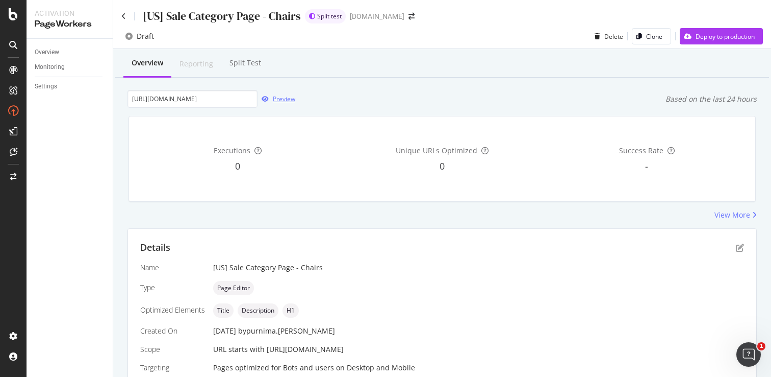
click at [280, 100] on div "Preview" at bounding box center [284, 98] width 22 height 9
click at [715, 42] on div "Deploy to production" at bounding box center [717, 36] width 75 height 15
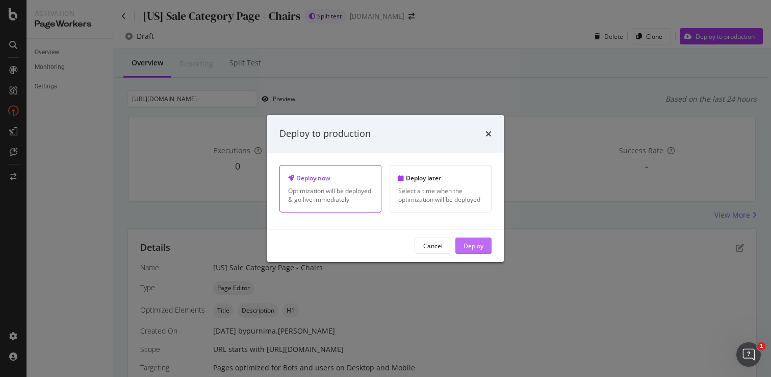
click at [472, 238] on div "Deploy" at bounding box center [474, 245] width 20 height 15
